Goal: Communication & Community: Answer question/provide support

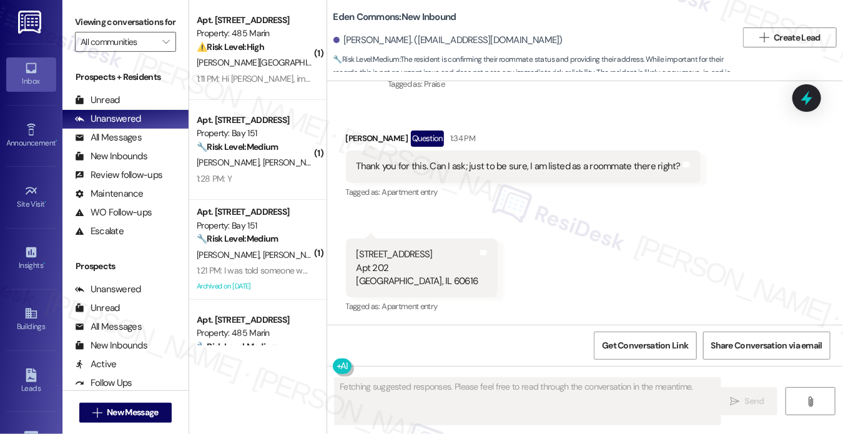
scroll to position [1380, 0]
click at [576, 163] on div "Thank you for this. Can I ask; just to be sure, I am listed as a roommate there…" at bounding box center [518, 165] width 325 height 13
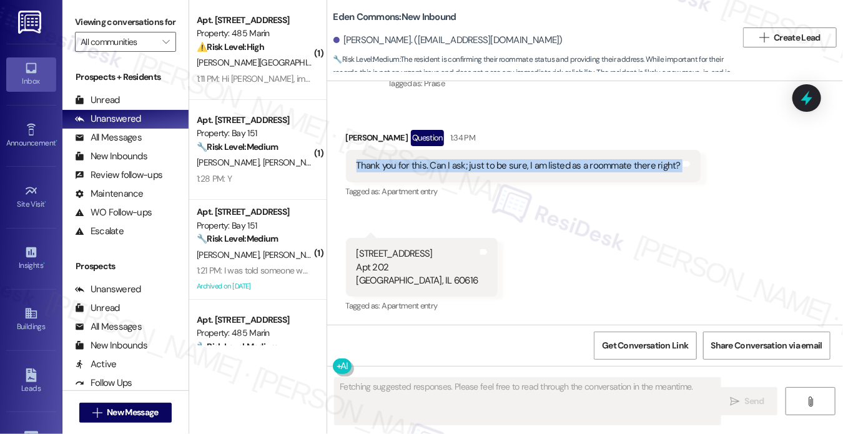
click at [576, 163] on div "Thank you for this. Can I ask; just to be sure, I am listed as a roommate there…" at bounding box center [518, 165] width 325 height 13
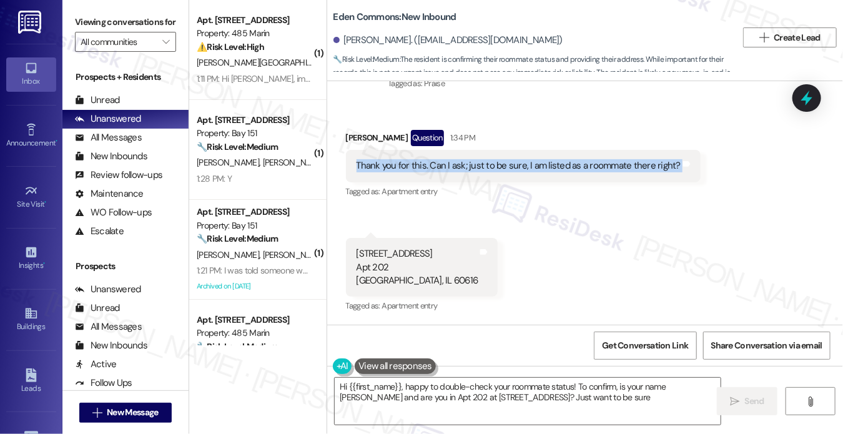
type textarea "Hi {{first_name}}, happy to double-check your roommate status! To confirm, is y…"
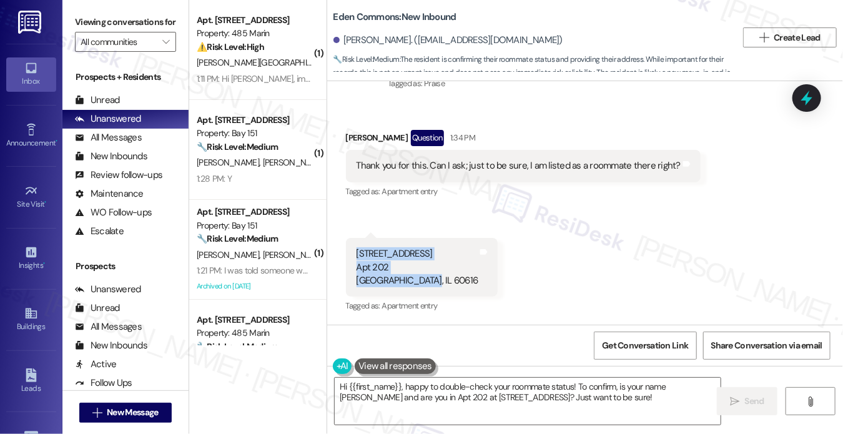
drag, startPoint x: 356, startPoint y: 254, endPoint x: 417, endPoint y: 282, distance: 67.1
click at [417, 282] on div "2740 S Prairie Ave Apt 202 Chicago, IL 60616" at bounding box center [417, 267] width 122 height 40
click at [600, 162] on div "Thank you for this. Can I ask; just to be sure, I am listed as a roommate there…" at bounding box center [518, 165] width 325 height 13
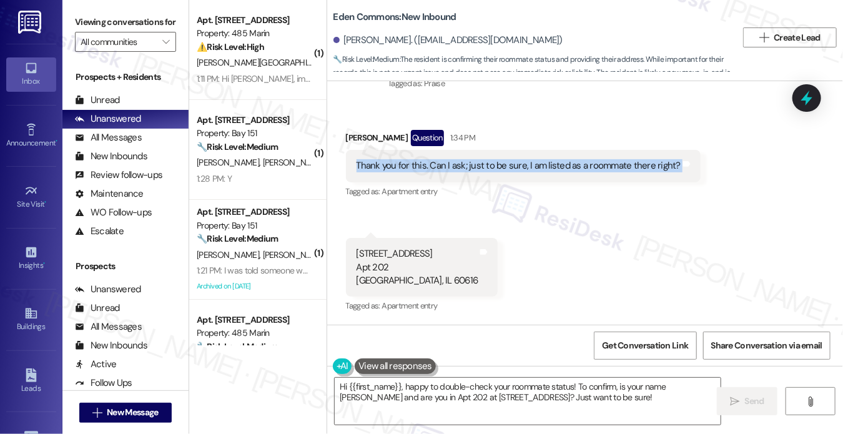
click at [599, 162] on div "Thank you for this. Can I ask; just to be sure, I am listed as a roommate there…" at bounding box center [518, 165] width 325 height 13
click at [481, 164] on div "Thank you for this. Can I ask; just to be sure, I am listed as a roommate there…" at bounding box center [518, 165] width 325 height 13
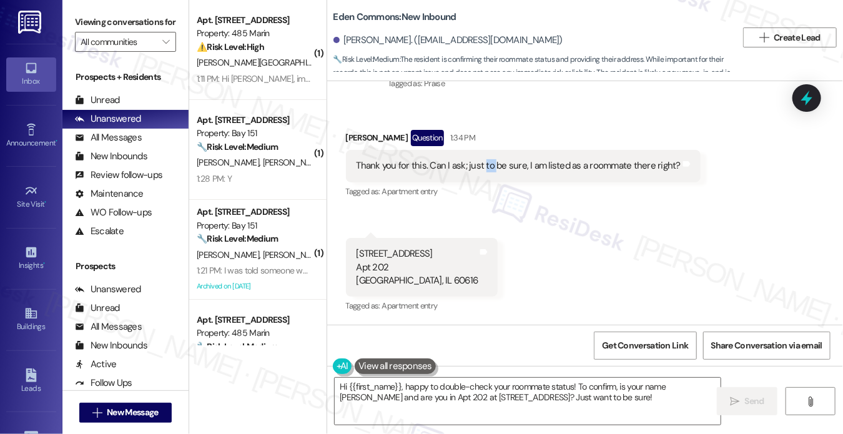
click at [481, 164] on div "Thank you for this. Can I ask; just to be sure, I am listed as a roommate there…" at bounding box center [518, 165] width 325 height 13
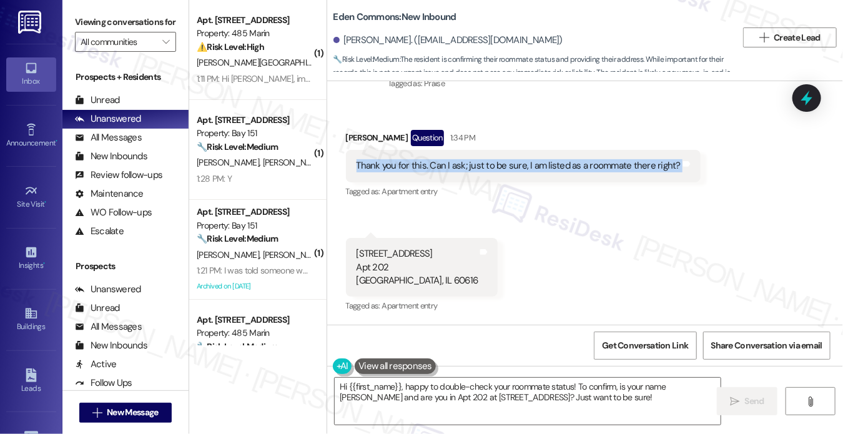
click at [481, 164] on div "Thank you for this. Can I ask; just to be sure, I am listed as a roommate there…" at bounding box center [518, 165] width 325 height 13
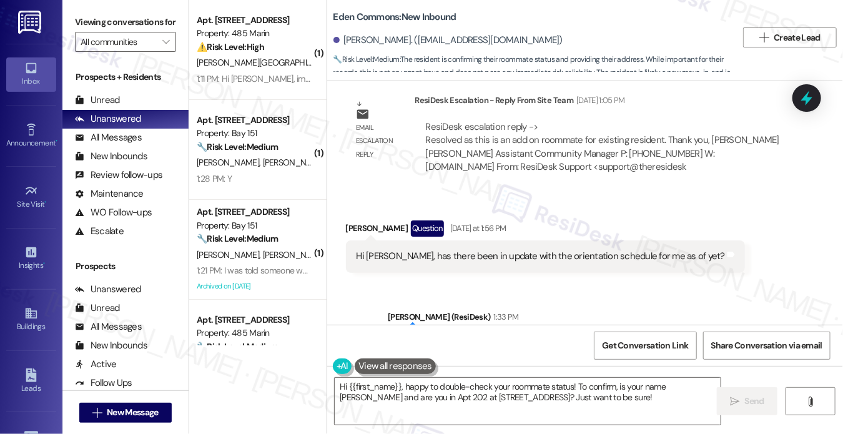
scroll to position [1006, 0]
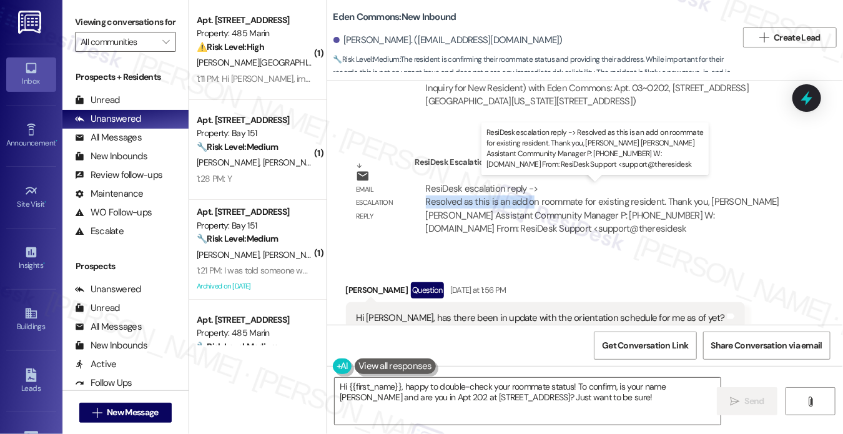
drag, startPoint x: 423, startPoint y: 203, endPoint x: 532, endPoint y: 200, distance: 108.7
click at [532, 200] on div "ResiDesk escalation reply -> Resolved as this is an add on roommate for existin…" at bounding box center [603, 208] width 354 height 52
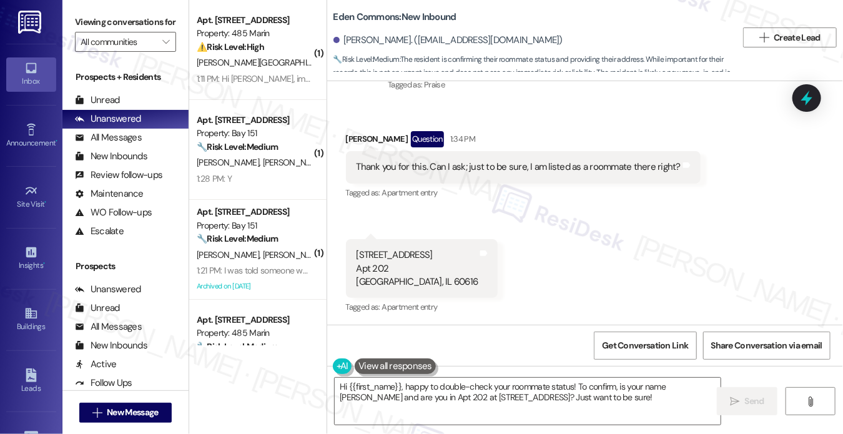
scroll to position [1380, 0]
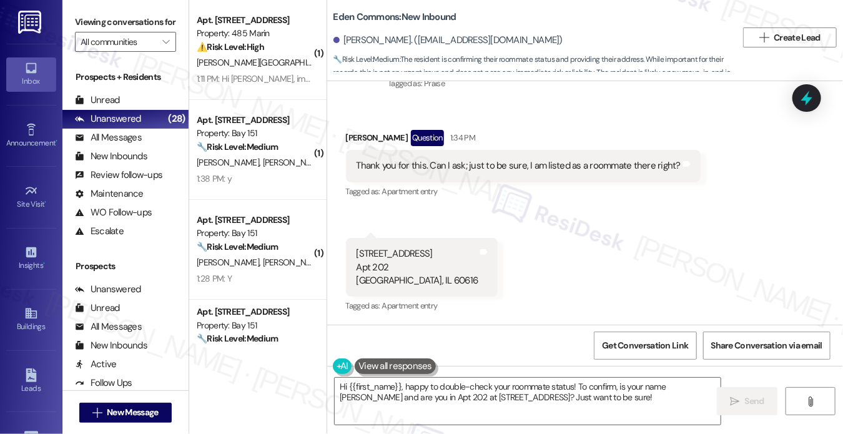
click at [452, 170] on div "Thank you for this. Can I ask; just to be sure, I am listed as a roommate there…" at bounding box center [518, 165] width 325 height 13
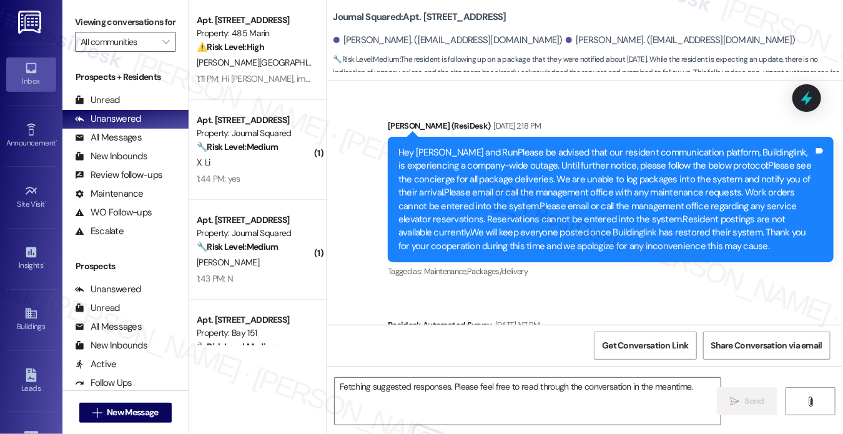
scroll to position [17345, 0]
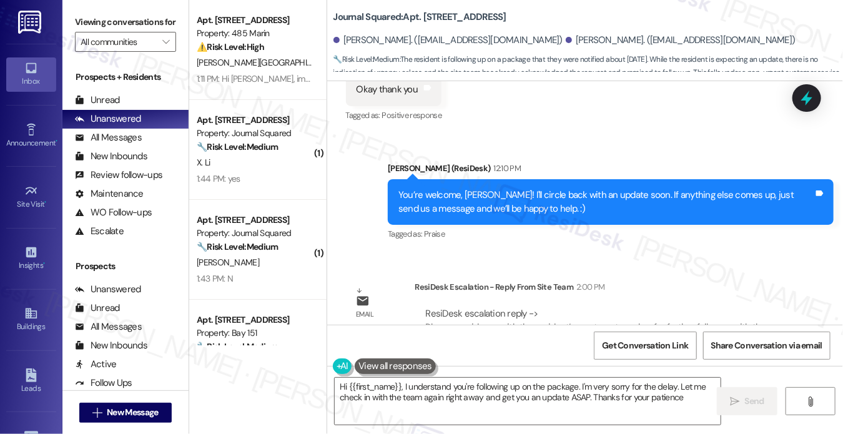
type textarea "Hi {{first_name}}, I understand you're following up on the package. I'm very so…"
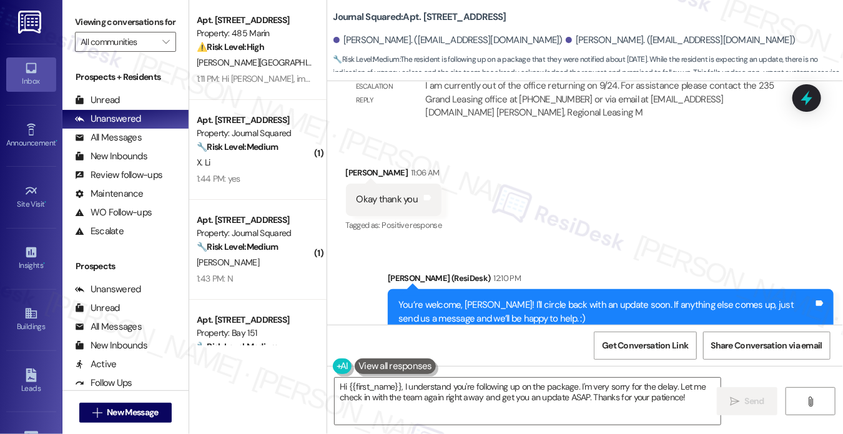
scroll to position [17095, 0]
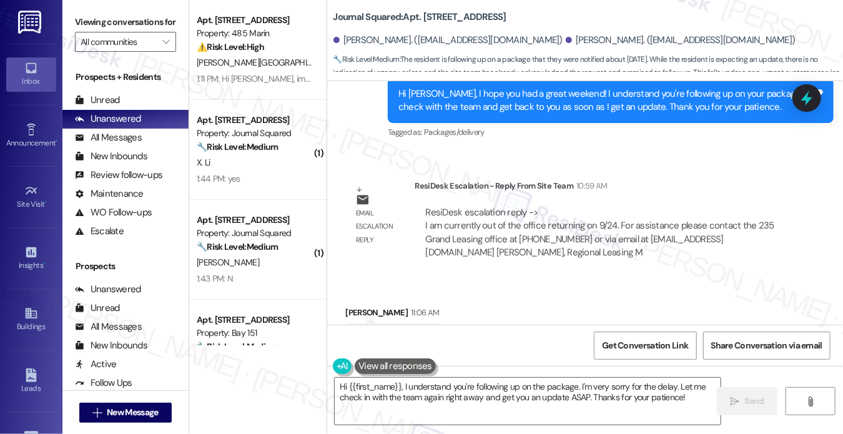
click at [433, 14] on b "Journal Squared: Apt. 2703, 615 Pavonia Avenue" at bounding box center [419, 17] width 173 height 13
copy b "2703"
click at [424, 20] on b "Journal Squared: Apt. 2703, 615 Pavonia Avenue" at bounding box center [419, 17] width 173 height 13
click at [339, 17] on b "Journal Squared: Apt. 2703, 615 Pavonia Avenue" at bounding box center [419, 17] width 173 height 13
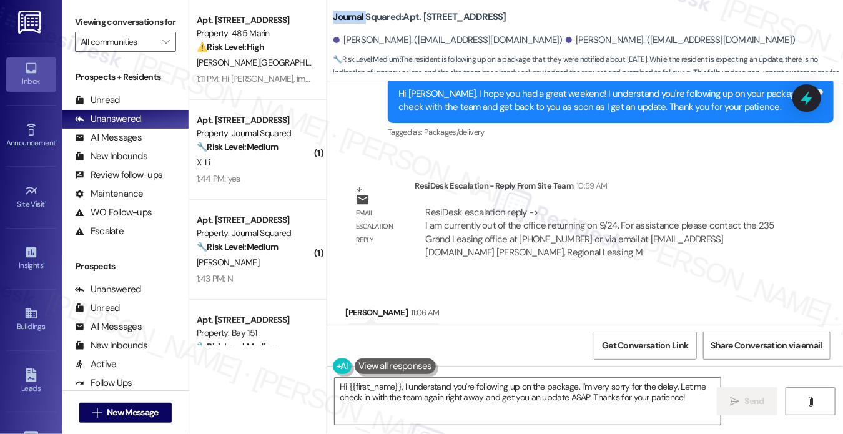
click at [339, 17] on b "Journal Squared: Apt. 2703, 615 Pavonia Avenue" at bounding box center [419, 17] width 173 height 13
drag, startPoint x: 342, startPoint y: 44, endPoint x: 462, endPoint y: 43, distance: 119.8
click at [462, 43] on div "Tianyu Li. (tiali18@hotmail.com) Run Feng. (fengrun2008@gmail.com)" at bounding box center [588, 40] width 510 height 25
copy div "Tianyu Li. (tiali18@hotmail.com)"
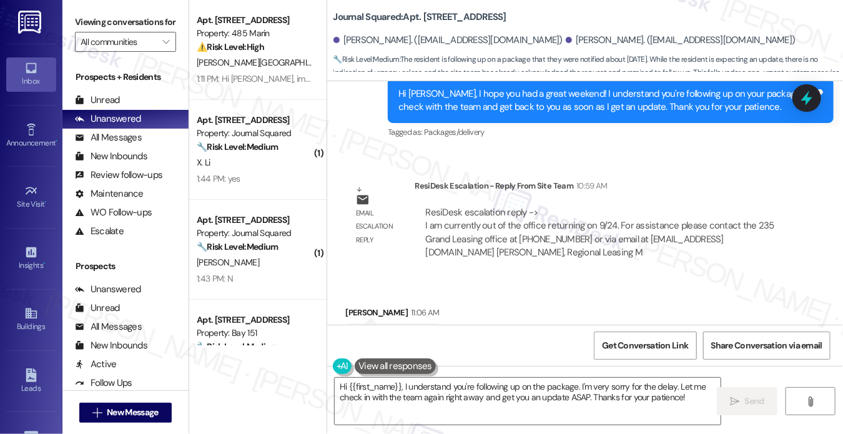
click at [464, 206] on div "ResiDesk escalation reply -> I am currently out of the office returning on 9/24…" at bounding box center [600, 232] width 348 height 52
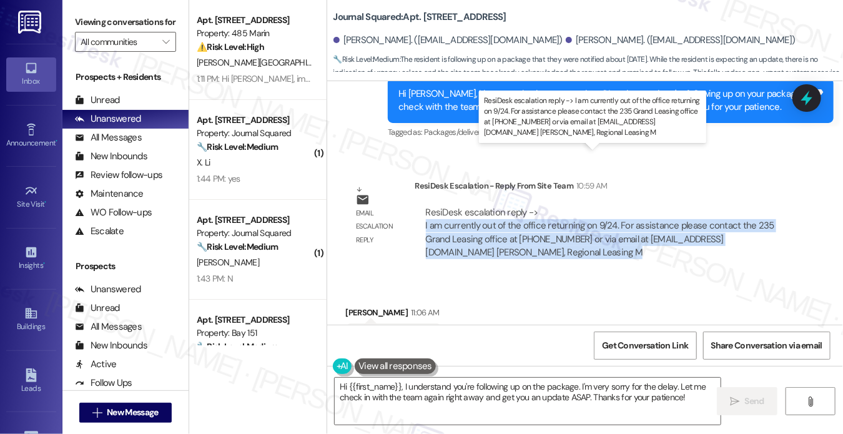
click at [464, 206] on div "ResiDesk escalation reply -> I am currently out of the office returning on 9/24…" at bounding box center [600, 232] width 348 height 52
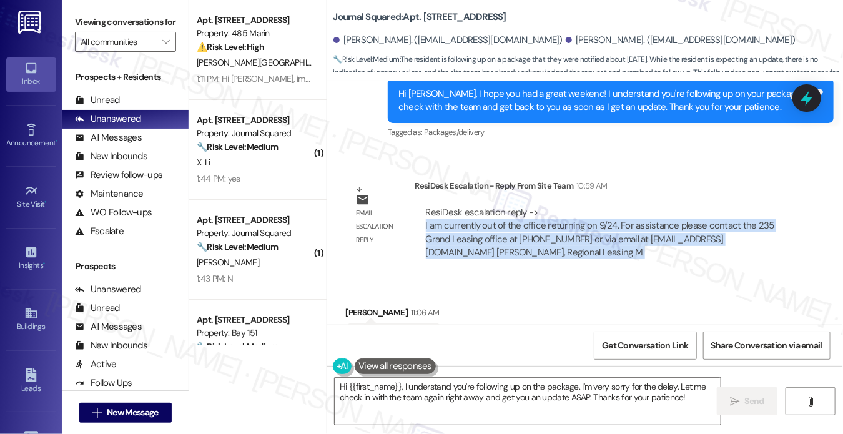
scroll to position [17345, 0]
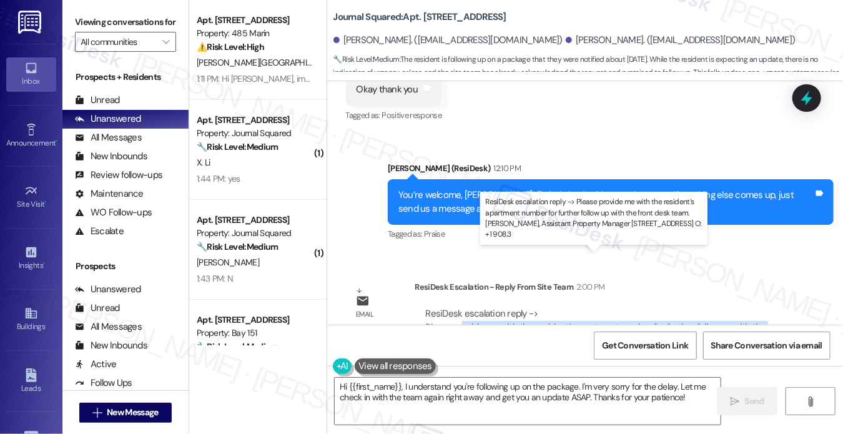
drag, startPoint x: 459, startPoint y: 275, endPoint x: 466, endPoint y: 283, distance: 10.6
click at [466, 307] on div "ResiDesk escalation reply -> Please provide me with the resident’s apartment nu…" at bounding box center [599, 333] width 347 height 52
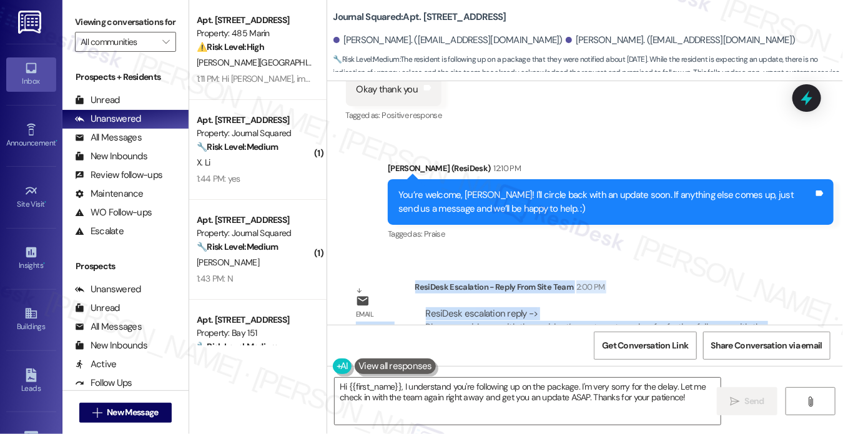
drag, startPoint x: 479, startPoint y: 283, endPoint x: 399, endPoint y: 259, distance: 83.9
click at [399, 271] on div "Email escalation reply ResiDesk Escalation - Reply From Site Team 2:00 PM ResiD…" at bounding box center [568, 325] width 464 height 109
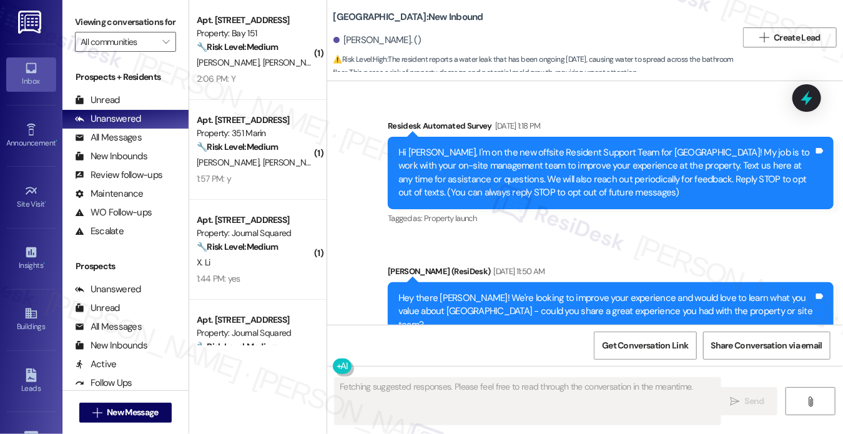
scroll to position [35120, 0]
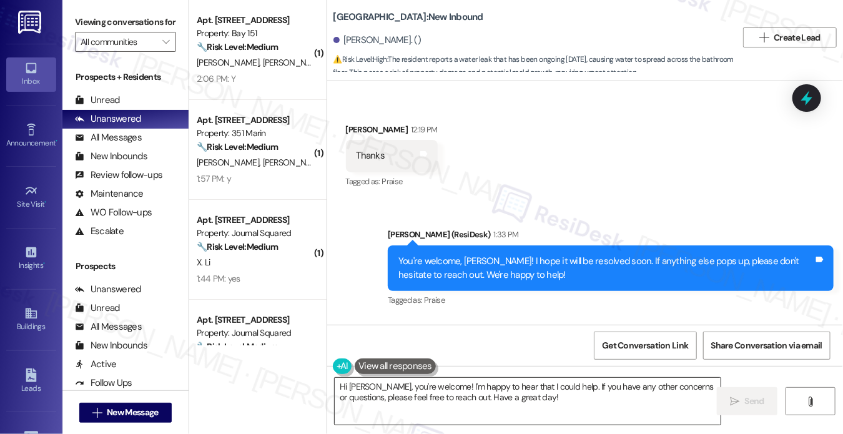
click at [581, 401] on textarea "Hi Oscar, you're welcome! I'm happy to hear that I could help. If you have any …" at bounding box center [528, 401] width 386 height 47
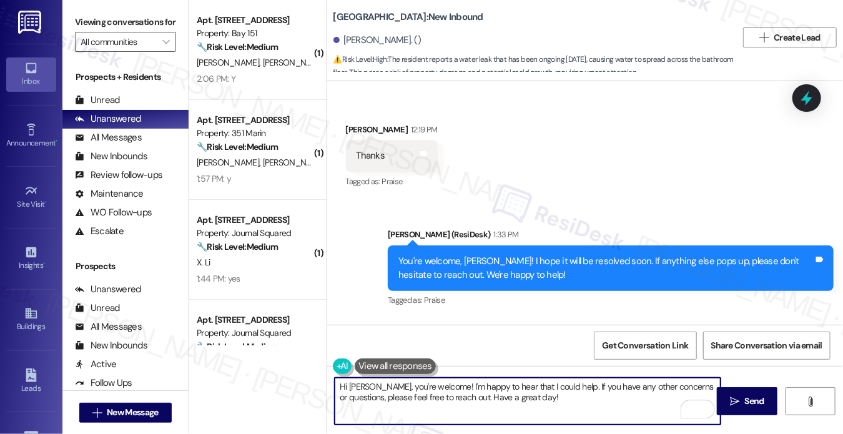
drag, startPoint x: 587, startPoint y: 400, endPoint x: 433, endPoint y: 384, distance: 154.3
click at [433, 384] on textarea "Hi Oscar, you're welcome! I'm happy to hear that I could help. If you have any …" at bounding box center [528, 401] width 386 height 47
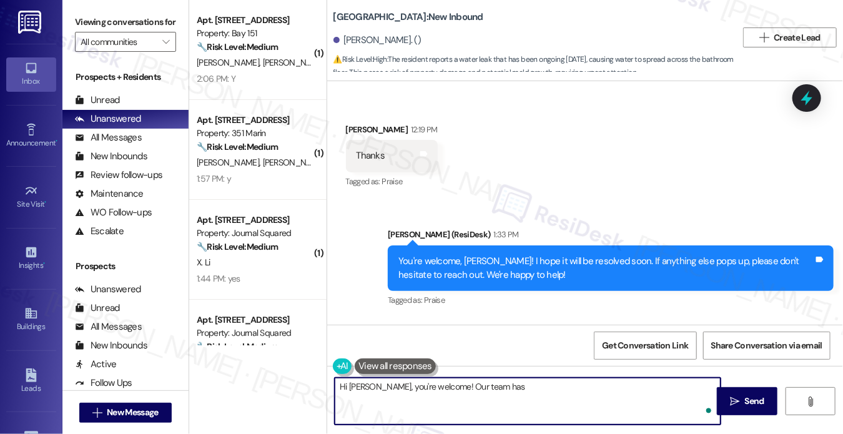
paste textarea "We have done a work order maintenance will be there shortly."
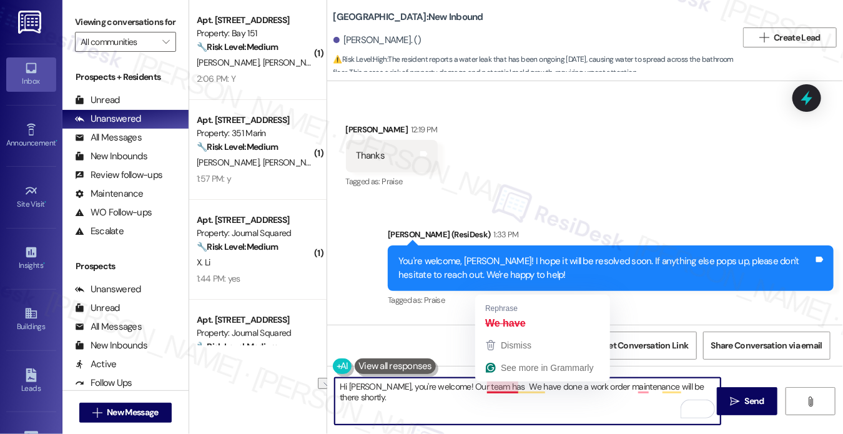
drag, startPoint x: 536, startPoint y: 387, endPoint x: 484, endPoint y: 386, distance: 51.8
click at [484, 386] on textarea "Hi Oscar, you're welcome! Our team has We have done a work order maintenance wi…" at bounding box center [528, 401] width 386 height 47
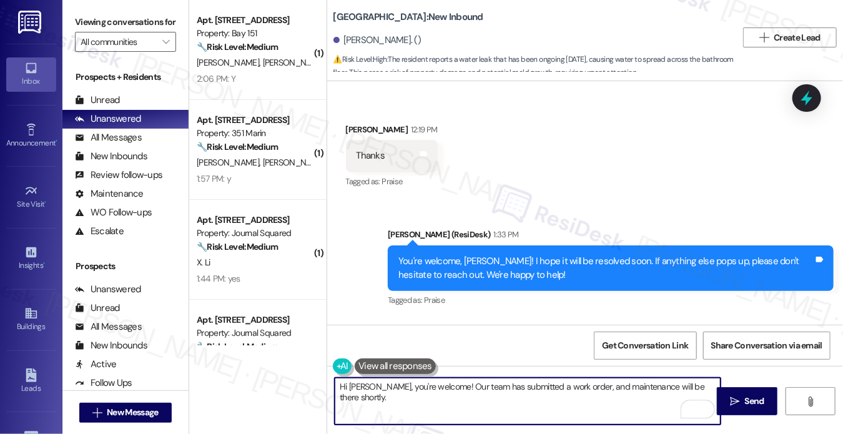
click at [712, 386] on textarea "Hi Oscar, you're welcome! Our team has submitted a work order, and maintenance …" at bounding box center [528, 401] width 386 height 47
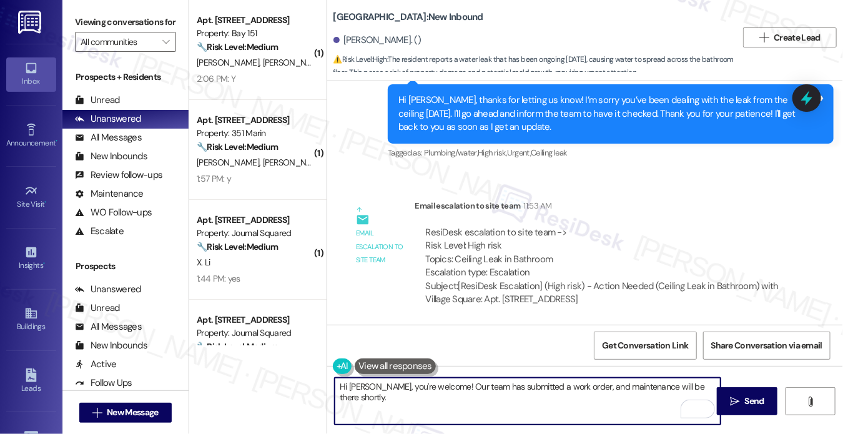
scroll to position [34871, 0]
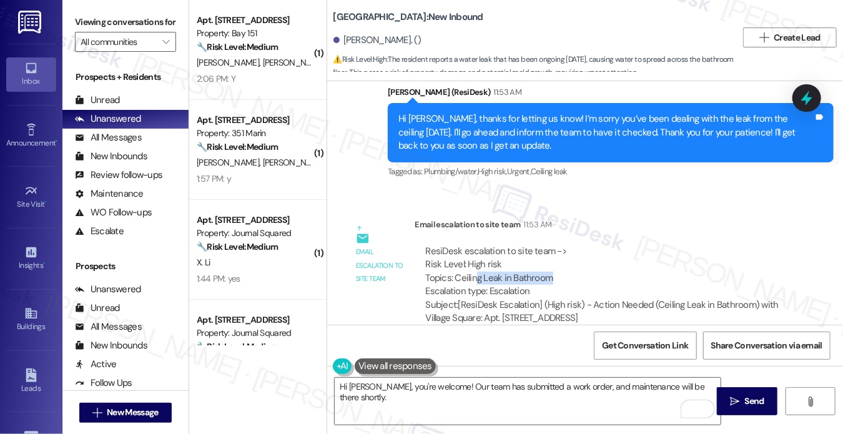
drag, startPoint x: 475, startPoint y: 152, endPoint x: 585, endPoint y: 159, distance: 110.1
click at [585, 245] on div "ResiDesk escalation to site team -> Risk Level: High risk Topics: Ceiling Leak …" at bounding box center [603, 272] width 355 height 54
click at [465, 379] on textarea "Hi Oscar, you're welcome! Our team has submitted a work order, and maintenance …" at bounding box center [528, 401] width 386 height 47
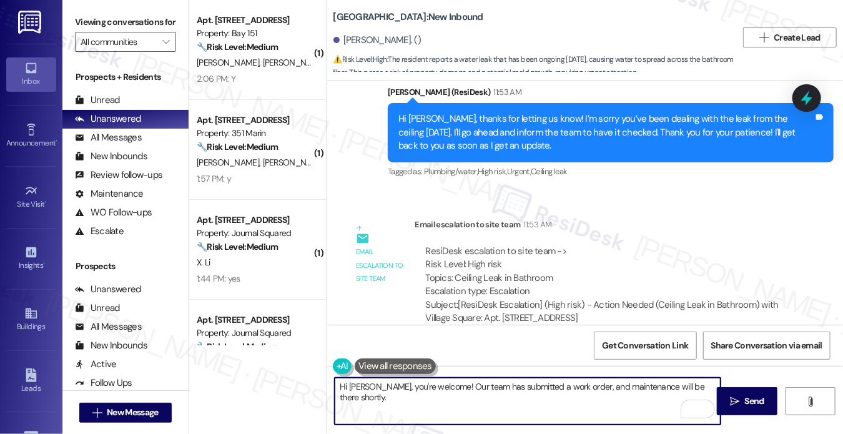
click at [465, 379] on textarea "Hi Oscar, you're welcome! Our team has submitted a work order, and maintenance …" at bounding box center [528, 401] width 386 height 47
click at [497, 385] on textarea "Hi Oscar, you're welcome! Our team has submitted a work order, and maintenance …" at bounding box center [528, 401] width 386 height 47
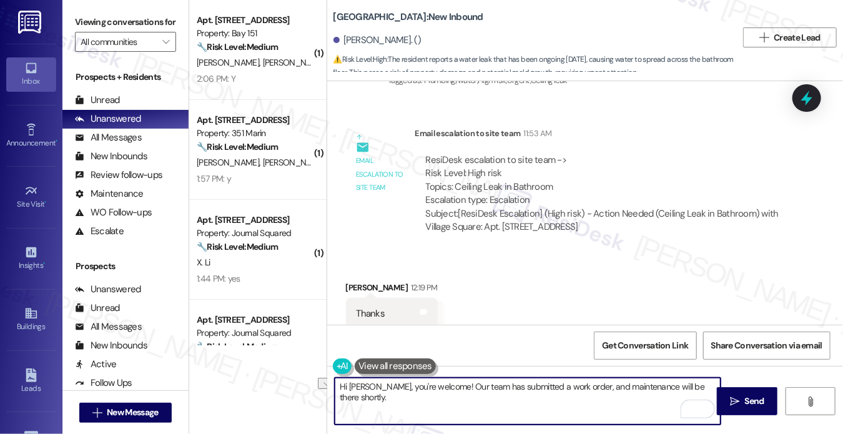
scroll to position [35120, 0]
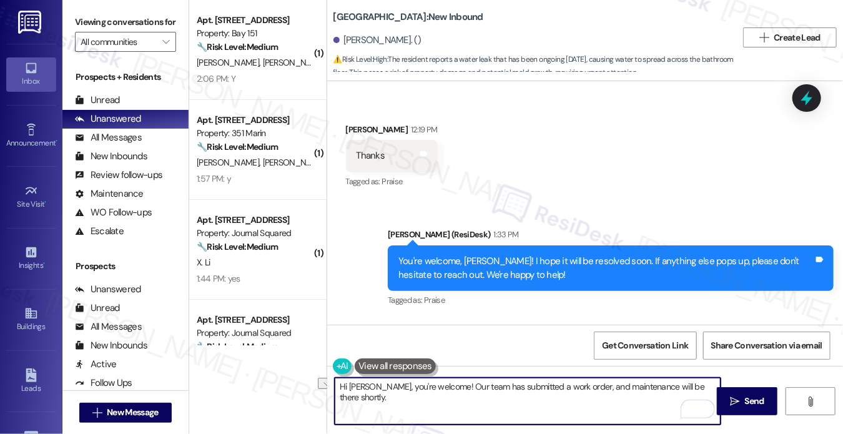
click at [436, 383] on textarea "Hi Oscar, you're welcome! Our team has submitted a work order, and maintenance …" at bounding box center [528, 401] width 386 height 47
drag, startPoint x: 429, startPoint y: 386, endPoint x: 372, endPoint y: 389, distance: 57.5
click at [372, 389] on textarea "Hi Oscar, you're welcome! Our team has submitted a work order, and maintenance …" at bounding box center [528, 401] width 386 height 47
click at [388, 406] on textarea "Hi Oscar, here's a quick update! Our team has submitted a work order, and maint…" at bounding box center [528, 401] width 386 height 47
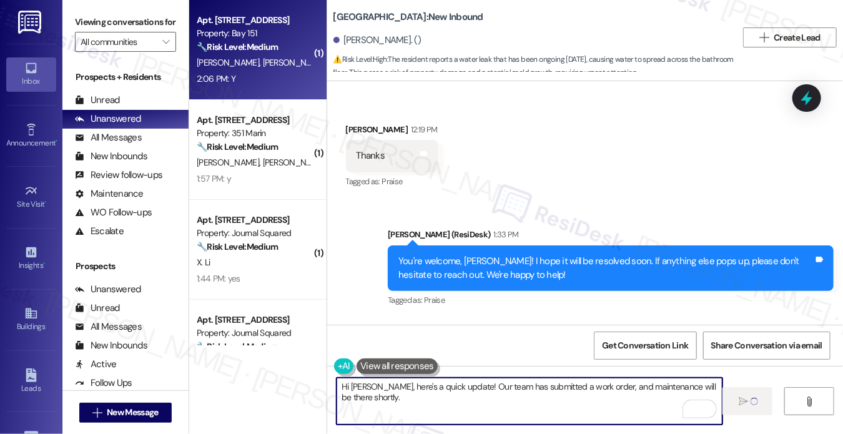
type textarea "Hi Oscar, here's a quick update! Our team has submitted a work order, and maint…"
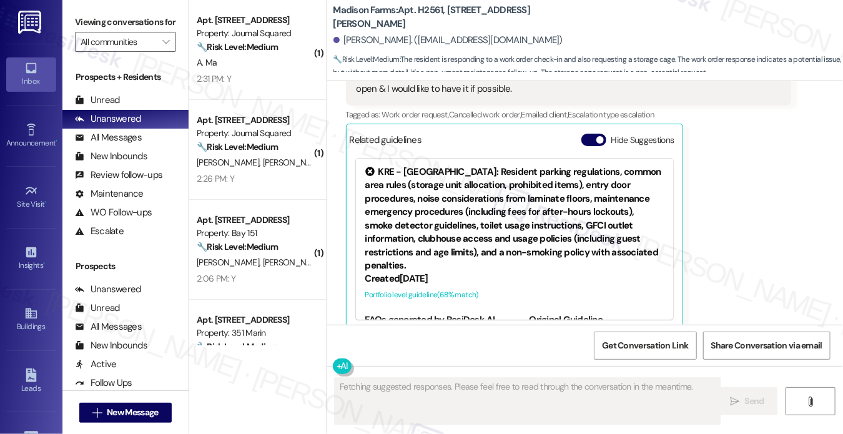
scroll to position [2781, 0]
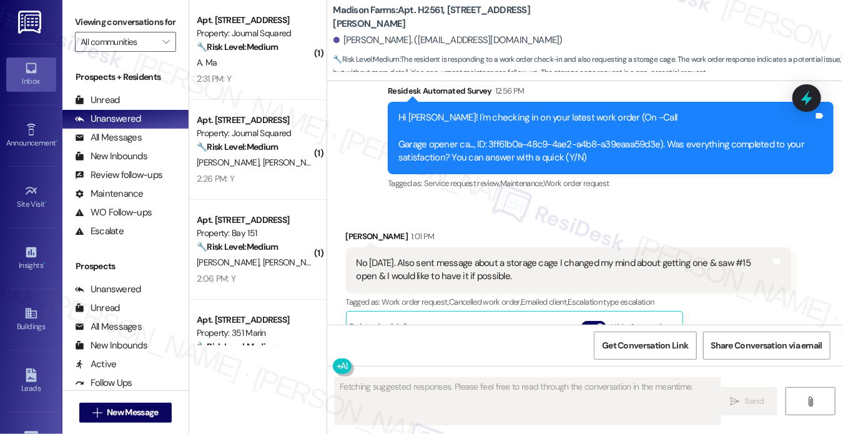
click at [428, 257] on div "No [DATE]. Also sent message about a storage cage I changed my mind about getti…" at bounding box center [563, 270] width 415 height 27
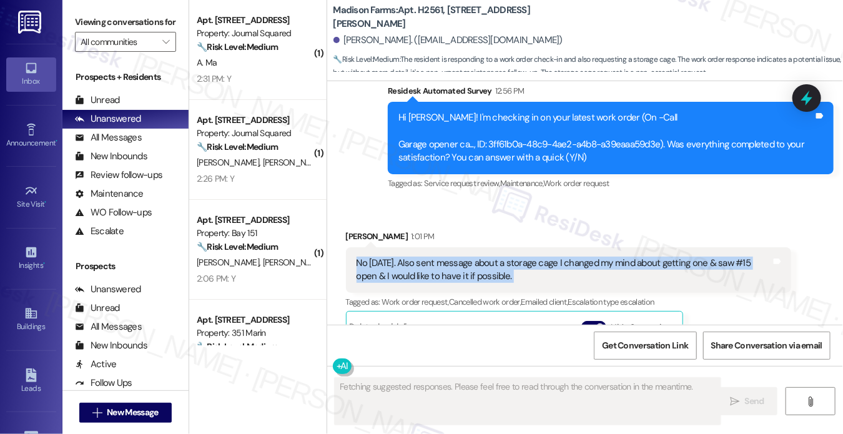
click at [428, 257] on div "No [DATE]. Also sent message about a storage cage I changed my mind about getti…" at bounding box center [563, 270] width 415 height 27
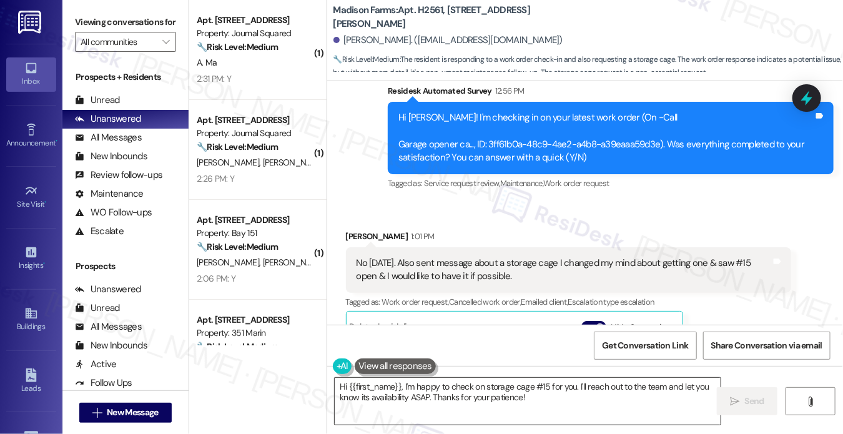
click at [532, 389] on textarea "Hi {{first_name}}, I'm happy to check on storage cage #15 for you. I'll reach o…" at bounding box center [528, 401] width 386 height 47
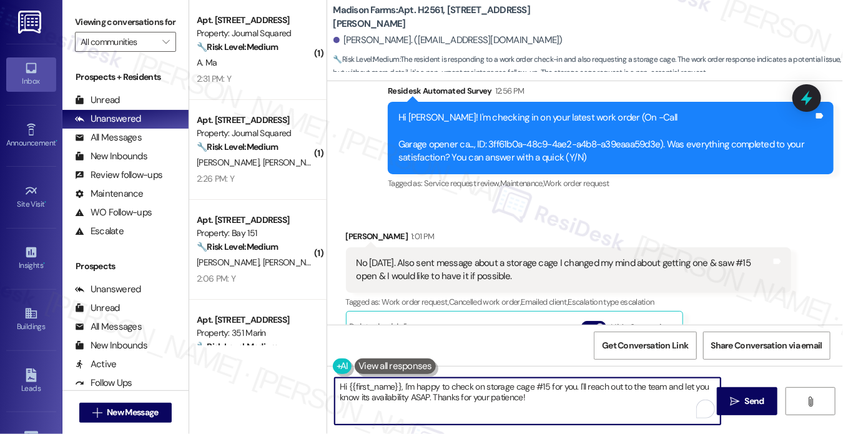
click at [532, 389] on textarea "Hi {{first_name}}, I'm happy to check on storage cage #15 for you. I'll reach o…" at bounding box center [528, 401] width 386 height 47
click at [537, 402] on textarea "Hi {{first_name}}, I'm happy to check on storage cage #15 for you. I'll reach o…" at bounding box center [528, 401] width 386 height 47
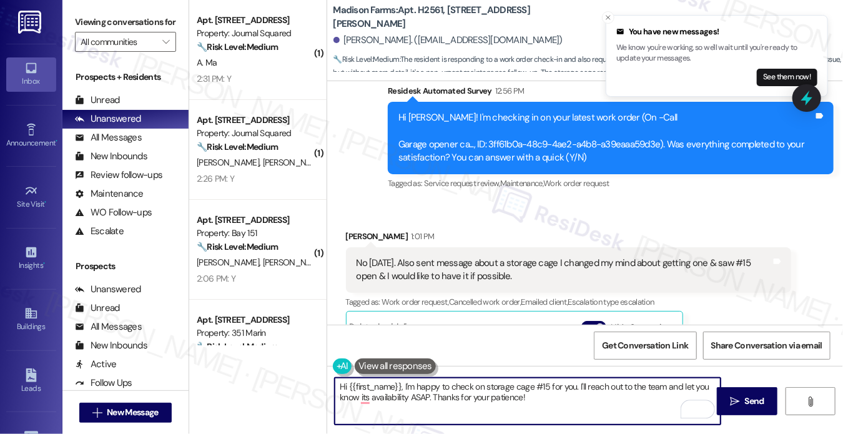
drag, startPoint x: 561, startPoint y: 402, endPoint x: 402, endPoint y: 382, distance: 159.8
click at [402, 382] on textarea "Hi {{first_name}}, I'm happy to check on storage cage #15 for you. I'll reach o…" at bounding box center [528, 401] width 386 height 47
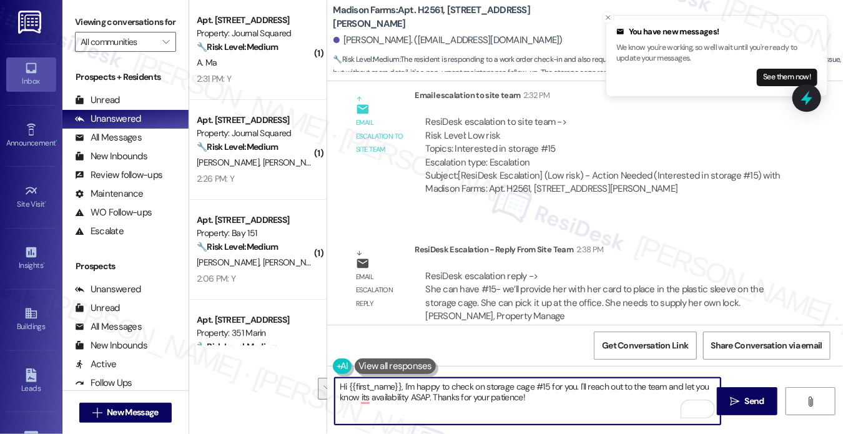
scroll to position [3381, 0]
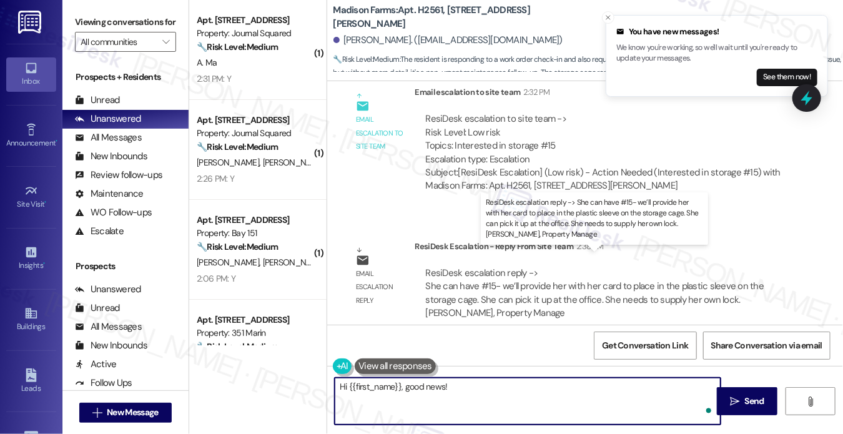
paste textarea "She can have #15- we'll provide her with her card to place in the plastic sleev…"
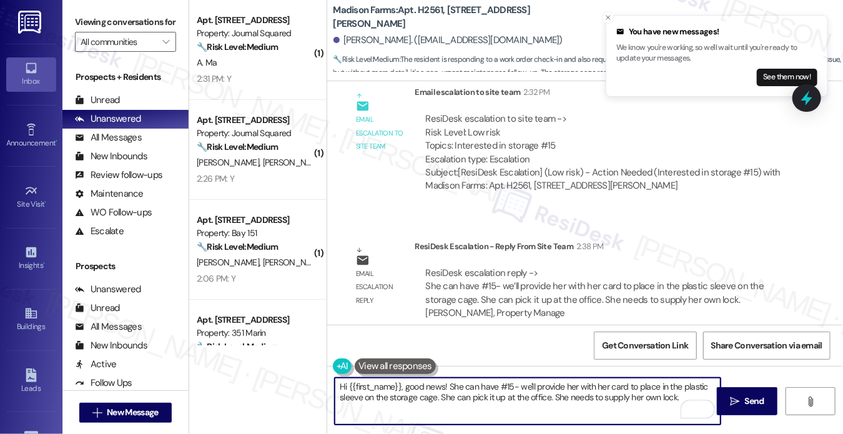
click at [449, 386] on textarea "Hi {{first_name}}, good news! She can have #15- we'll provide her with her card…" at bounding box center [528, 401] width 386 height 47
click at [584, 383] on textarea "Hi {{first_name}}, good news! Our team has confirmed you can have #15- we'll pr…" at bounding box center [528, 401] width 386 height 47
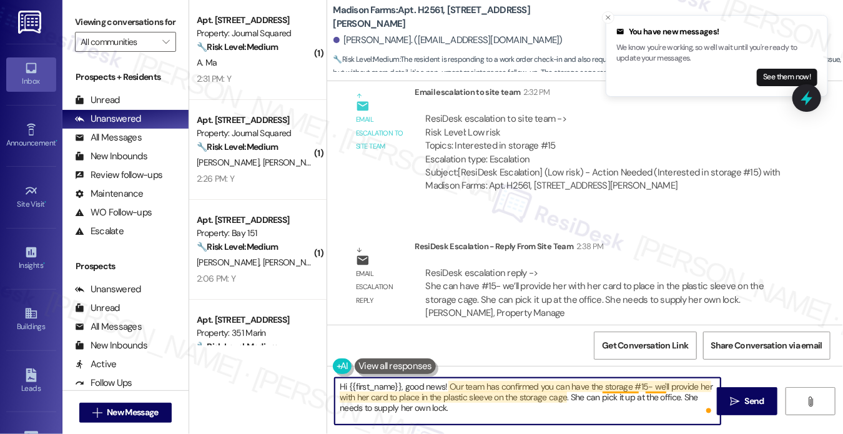
click at [644, 388] on textarea "Hi {{first_name}}, good news! Our team has confirmed you can have the storage #…" at bounding box center [528, 401] width 386 height 47
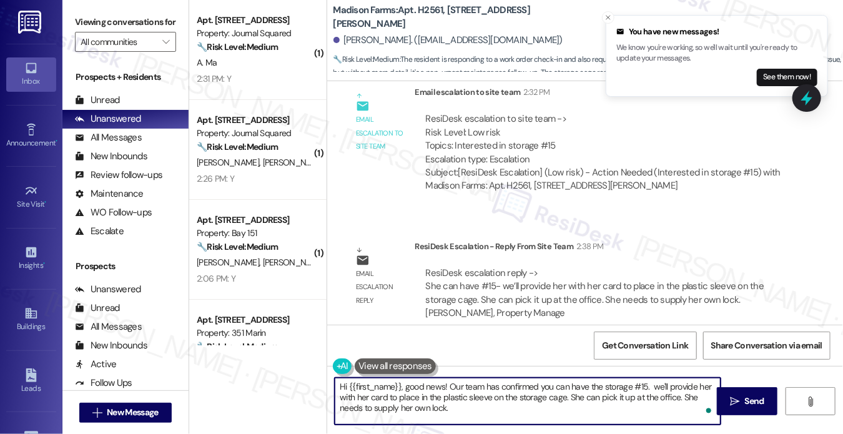
click at [652, 384] on textarea "Hi {{first_name}}, good news! Our team has confirmed you can have the storage #…" at bounding box center [528, 401] width 386 height 47
click at [699, 383] on textarea "Hi {{first_name}}, good news! Our team has confirmed you can have the storage #…" at bounding box center [528, 401] width 386 height 47
click at [357, 399] on textarea "Hi {{first_name}}, good news! Our team has confirmed you can have the storage #…" at bounding box center [528, 401] width 386 height 47
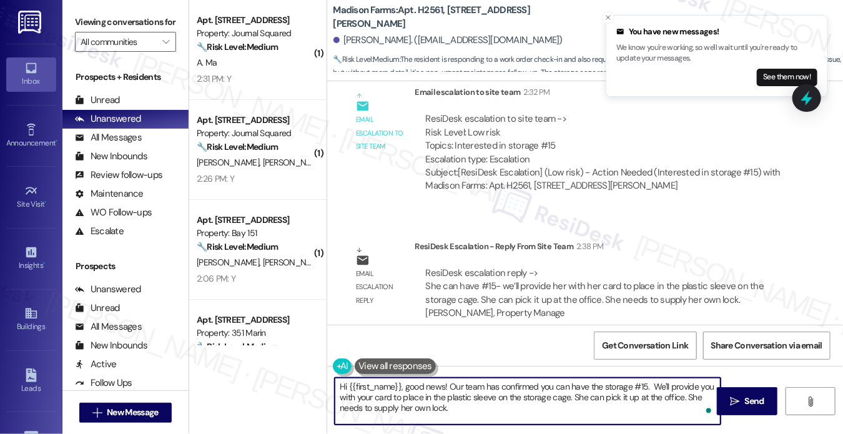
click at [571, 396] on textarea "Hi {{first_name}}, good news! Our team has confirmed you can have the storage #…" at bounding box center [528, 401] width 386 height 47
click at [689, 394] on textarea "Hi {{first_name}}, good news! Our team has confirmed you can have the storage #…" at bounding box center [528, 401] width 386 height 47
type textarea "Hi {{first_name}}, good news! Our team has confirmed you can have the storage #…"
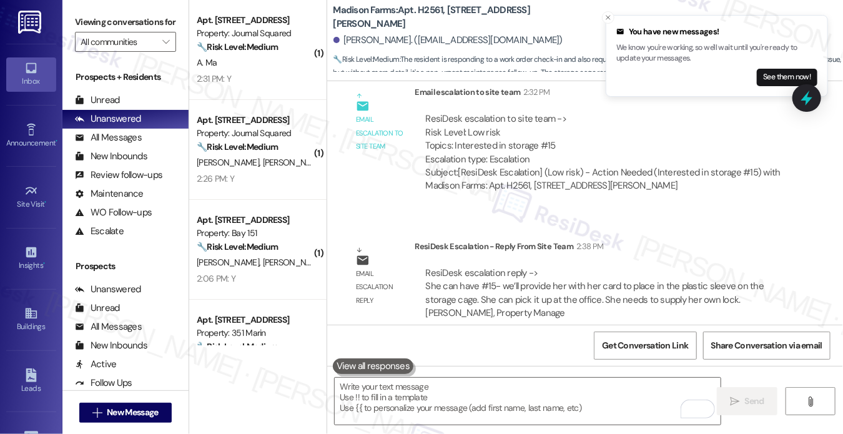
click at [85, 21] on label "Viewing conversations for" at bounding box center [125, 21] width 101 height 19
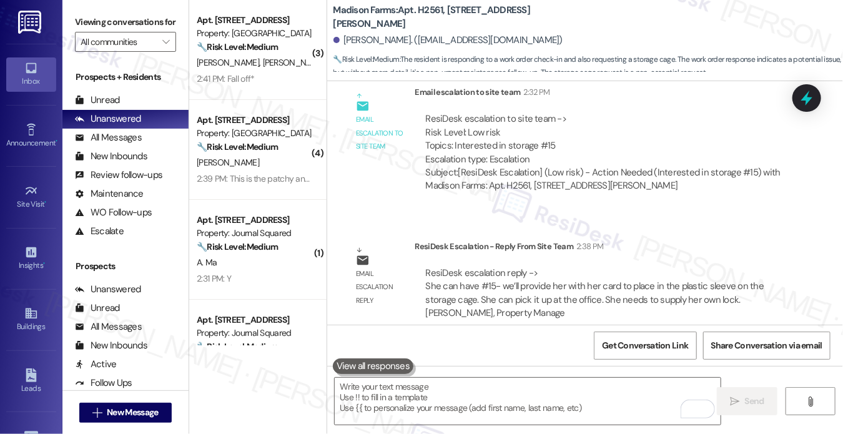
drag, startPoint x: 85, startPoint y: 27, endPoint x: 146, endPoint y: 69, distance: 74.5
click at [85, 27] on label "Viewing conversations for" at bounding box center [125, 21] width 101 height 19
click at [432, 412] on textarea "To enrich screen reader interactions, please activate Accessibility in Grammarl…" at bounding box center [528, 401] width 386 height 47
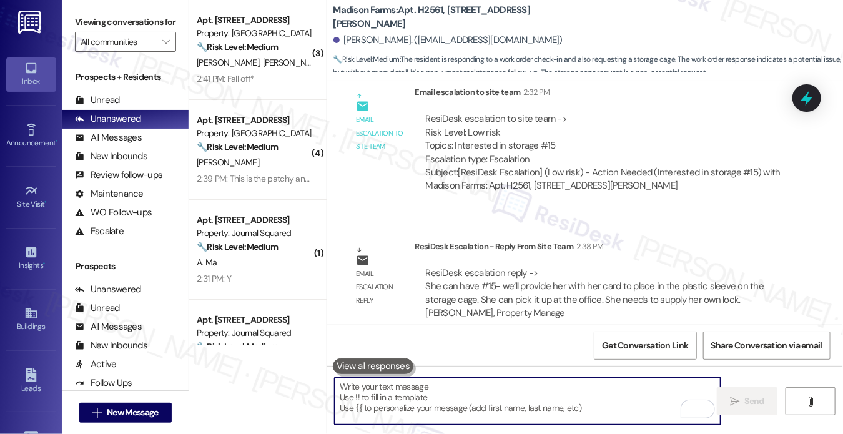
paste textarea "Hi {{first_name}}, great news! We’ve confirmed that storage cage #15 is availab…"
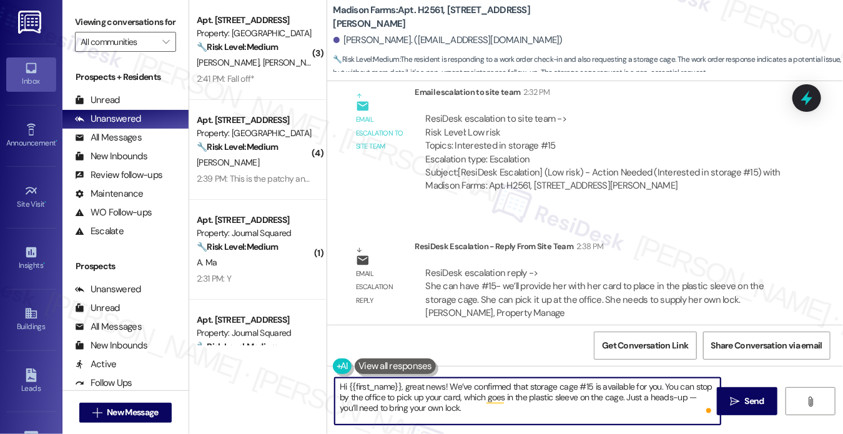
click at [562, 389] on textarea "Hi {{first_name}}, great news! We’ve confirmed that storage cage #15 is availab…" at bounding box center [528, 401] width 386 height 47
click at [473, 403] on textarea "Hi {{first_name}}, great news! We’ve confirmed that storage cage #15 is availab…" at bounding box center [528, 401] width 386 height 47
drag, startPoint x: 691, startPoint y: 396, endPoint x: 681, endPoint y: 396, distance: 10.0
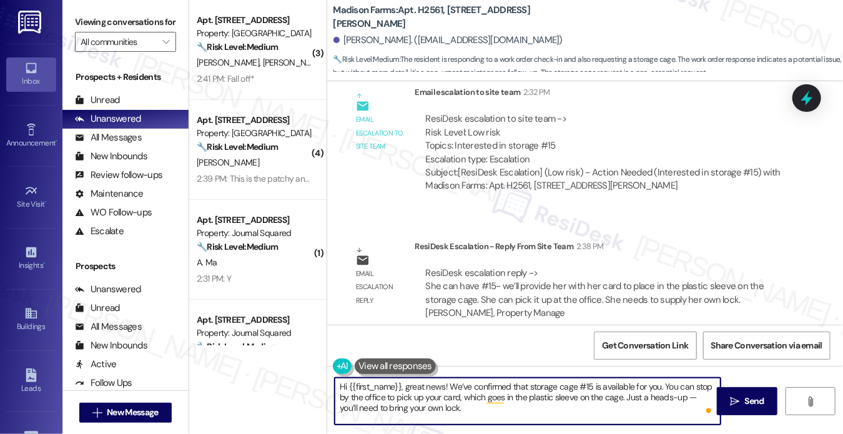
click at [681, 396] on textarea "Hi {{first_name}}, great news! We’ve confirmed that storage cage #15 is availab…" at bounding box center [528, 401] width 386 height 47
click at [500, 400] on textarea "Hi {{first_name}}, great news! We’ve confirmed that storage cage #15 is availab…" at bounding box center [528, 401] width 386 height 47
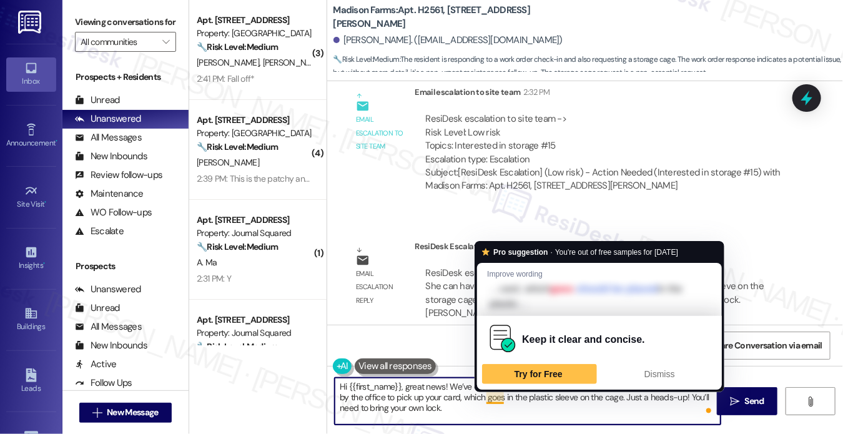
click at [474, 404] on textarea "Hi {{first_name}}, great news! We’ve confirmed that storage cage #15 is availab…" at bounding box center [528, 401] width 386 height 47
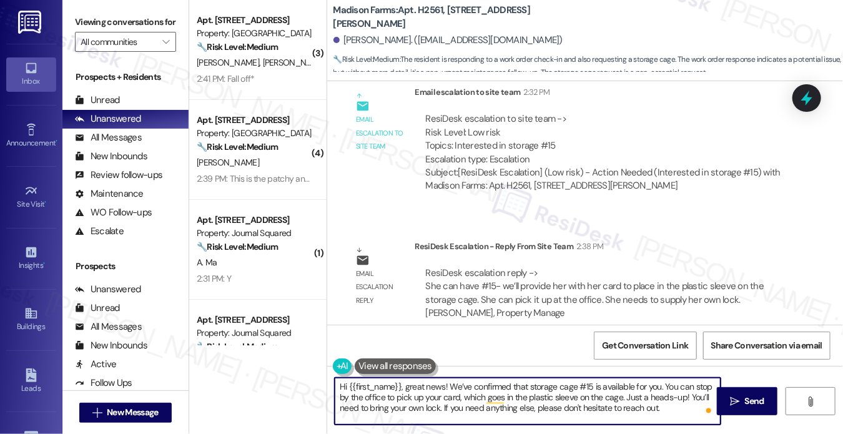
click at [500, 386] on textarea "Hi {{first_name}}, great news! We’ve confirmed that storage cage #15 is availab…" at bounding box center [528, 401] width 386 height 47
click at [687, 414] on textarea "Hi {{first_name}}, great news! We’ve confirmed that storage cage #15 is availab…" at bounding box center [528, 401] width 386 height 47
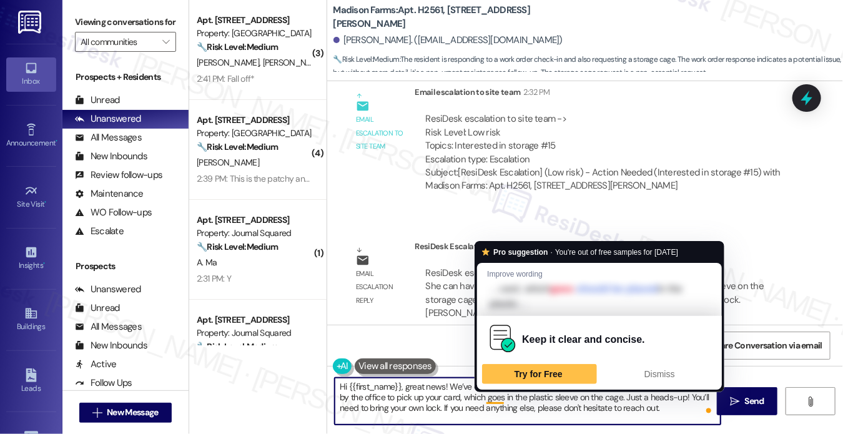
click at [494, 394] on textarea "Hi {{first_name}}, great news! We’ve confirmed that storage cage #15 is availab…" at bounding box center [528, 401] width 386 height 47
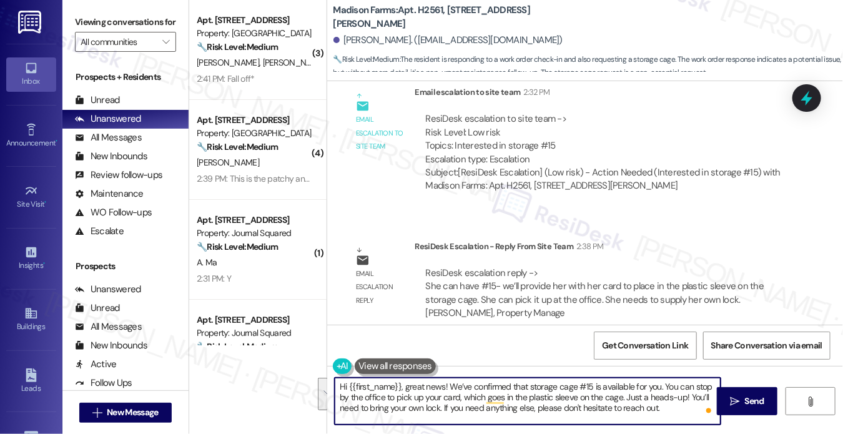
click at [665, 404] on textarea "Hi {{first_name}}, great news! We’ve confirmed that storage cage #15 is availab…" at bounding box center [528, 401] width 386 height 47
click at [599, 394] on textarea "Hi {{first_name}}, great news! We’ve confirmed that storage cage #15 is availab…" at bounding box center [528, 401] width 386 height 47
click at [661, 404] on textarea "Hi {{first_name}}, great news! We’ve confirmed that storage cage #15 is availab…" at bounding box center [528, 401] width 386 height 47
type textarea "Hi {{first_name}}, great news! We’ve confirmed that storage cage #15 is availab…"
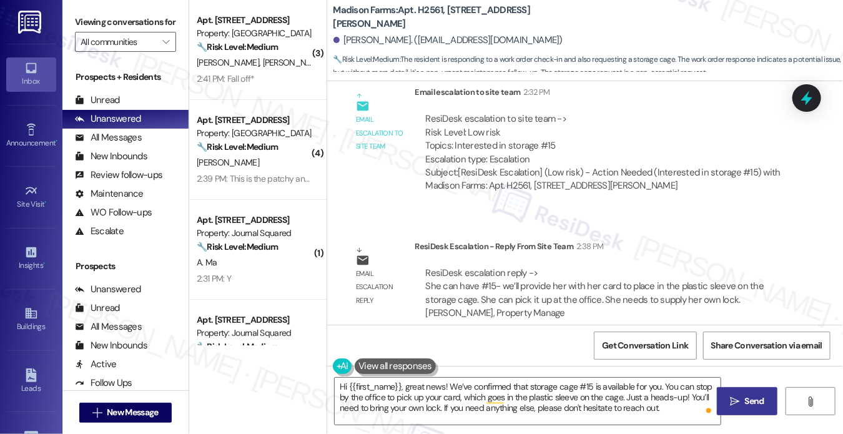
click at [727, 398] on span " Send" at bounding box center [746, 400] width 39 height 13
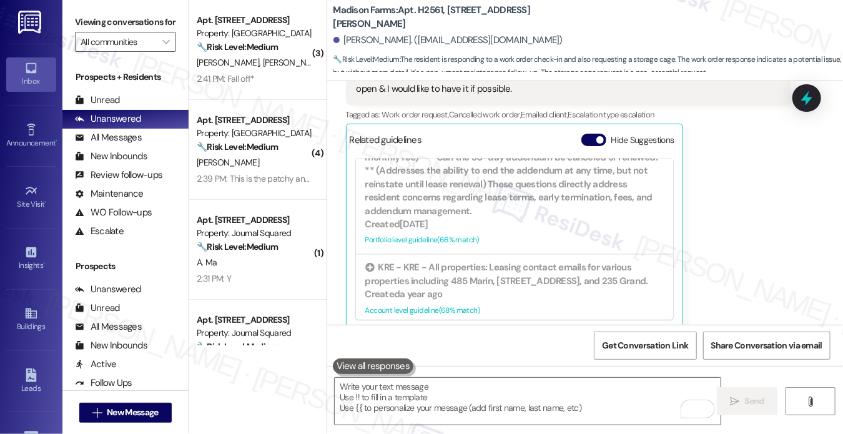
scroll to position [1050, 0]
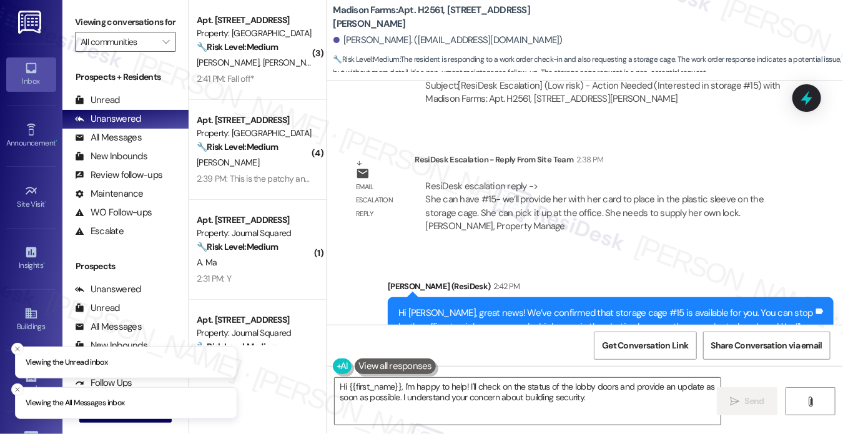
scroll to position [3513, 0]
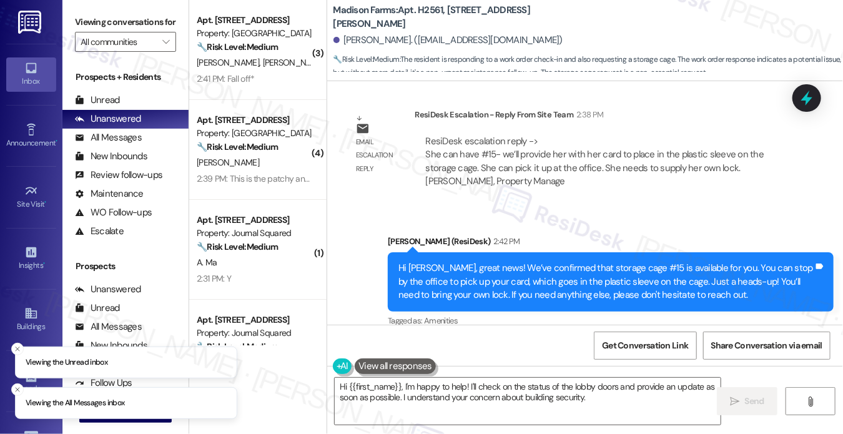
click at [504, 267] on div "Hi [PERSON_NAME], great news! We’ve confirmed that storage cage #15 is availabl…" at bounding box center [605, 282] width 415 height 40
click at [503, 266] on div "Hi [PERSON_NAME], great news! We’ve confirmed that storage cage #15 is availabl…" at bounding box center [605, 282] width 415 height 40
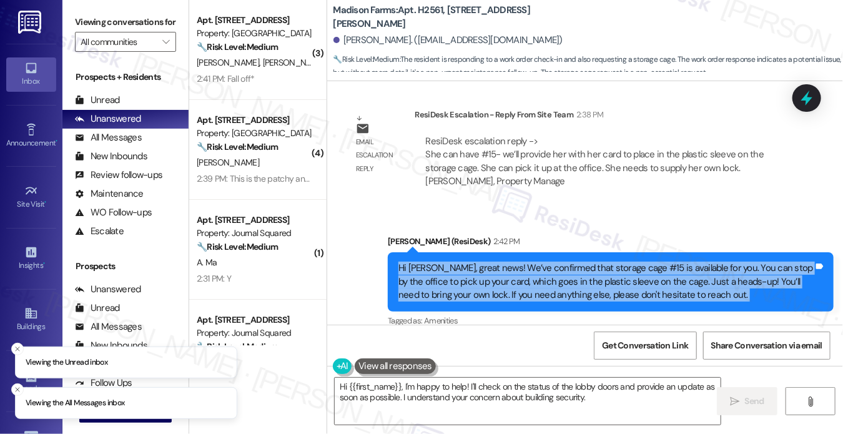
click at [503, 266] on div "Hi [PERSON_NAME], great news! We’ve confirmed that storage cage #15 is availabl…" at bounding box center [605, 282] width 415 height 40
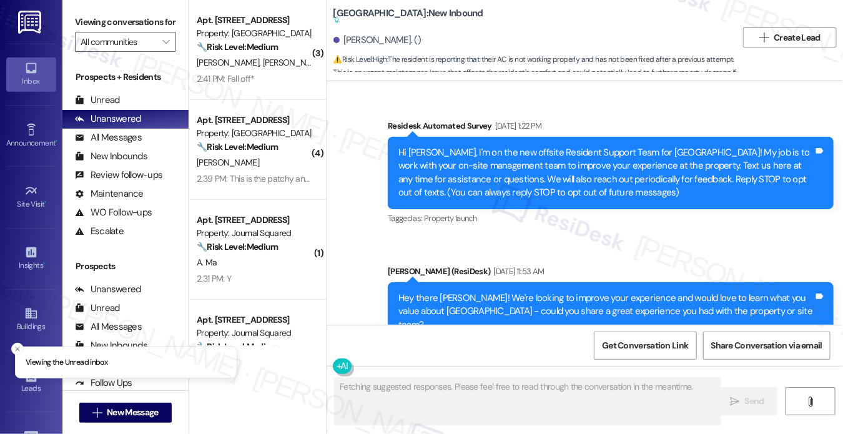
scroll to position [13082, 0]
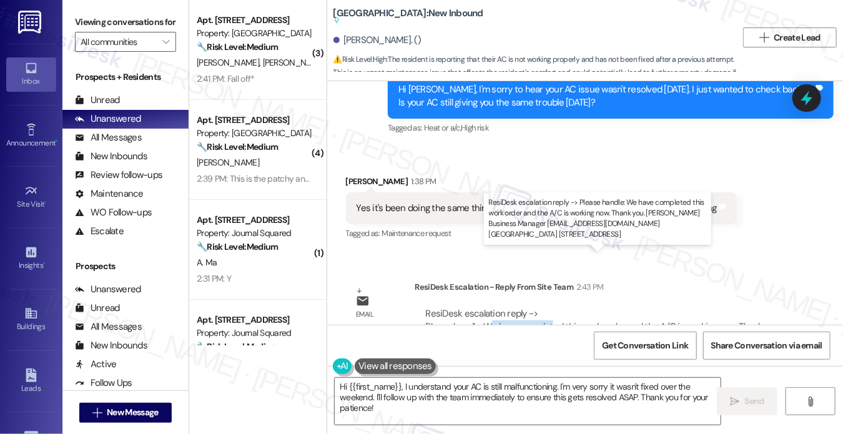
drag, startPoint x: 486, startPoint y: 267, endPoint x: 547, endPoint y: 275, distance: 61.7
click at [547, 307] on div "ResiDesk escalation reply -> Please handle: We have completed this work order a…" at bounding box center [603, 333] width 355 height 52
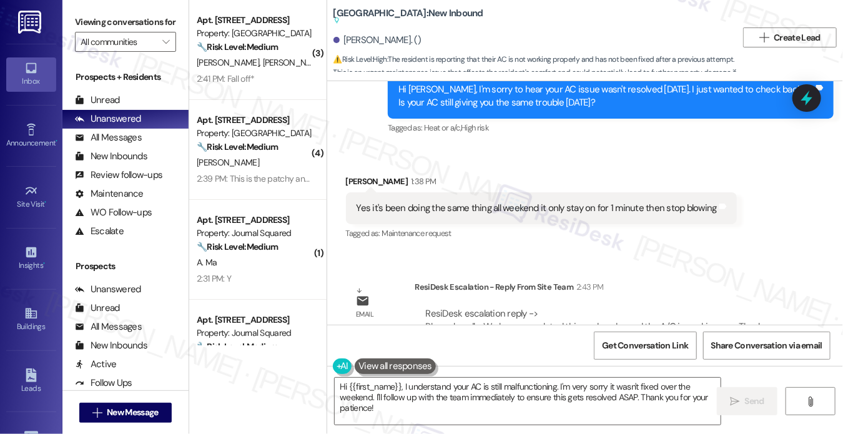
click at [484, 202] on div "Yes it's been doing the same thing all weekend it only stay on for 1 minute the…" at bounding box center [536, 208] width 360 height 13
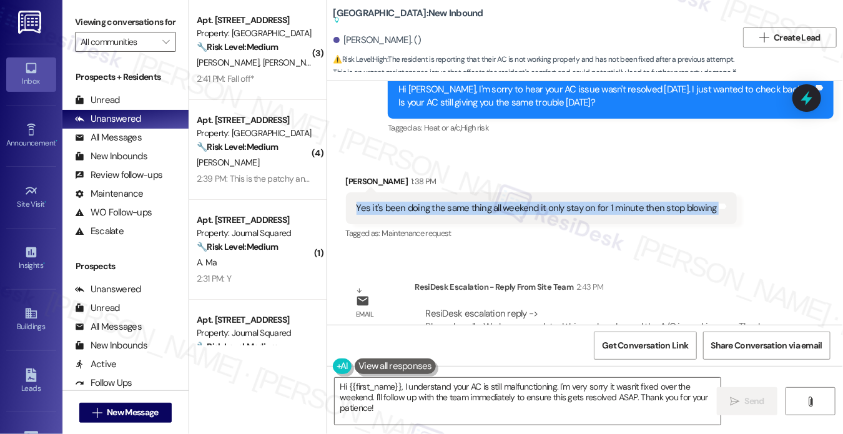
click at [484, 202] on div "Yes it's been doing the same thing all weekend it only stay on for 1 minute the…" at bounding box center [536, 208] width 360 height 13
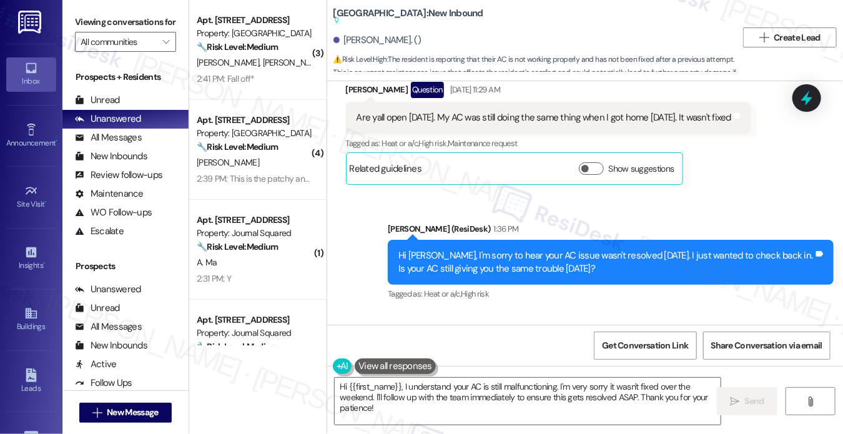
scroll to position [12894, 0]
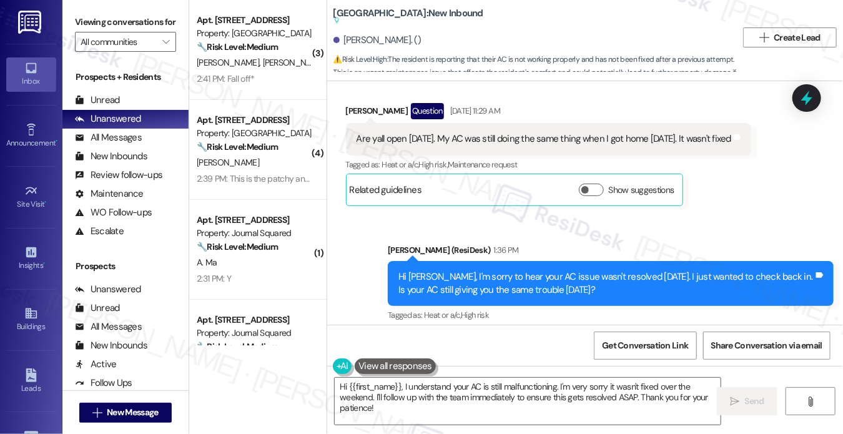
click at [478, 270] on div "Hi Correy, I'm sorry to hear your AC issue wasn't resolved last Saturday. I jus…" at bounding box center [605, 283] width 415 height 27
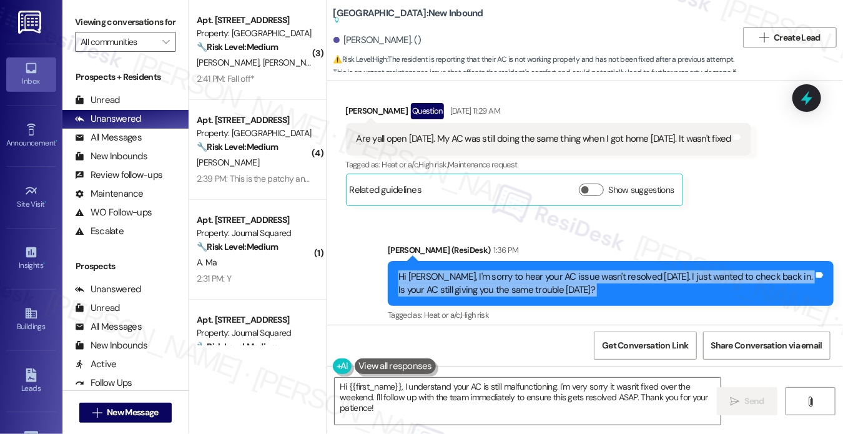
click at [478, 270] on div "Hi Correy, I'm sorry to hear your AC issue wasn't resolved last Saturday. I jus…" at bounding box center [605, 283] width 415 height 27
click at [577, 270] on div "Hi Correy, I'm sorry to hear your AC issue wasn't resolved last Saturday. I jus…" at bounding box center [605, 283] width 415 height 27
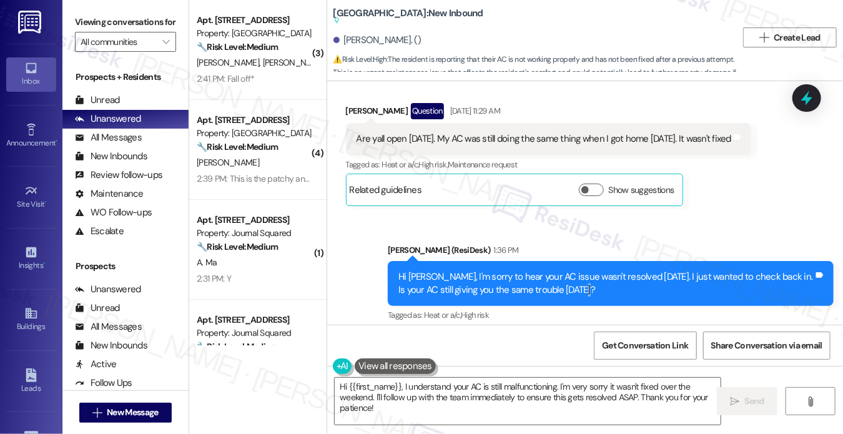
click at [577, 270] on div "Hi Correy, I'm sorry to hear your AC issue wasn't resolved last Saturday. I jus…" at bounding box center [605, 283] width 415 height 27
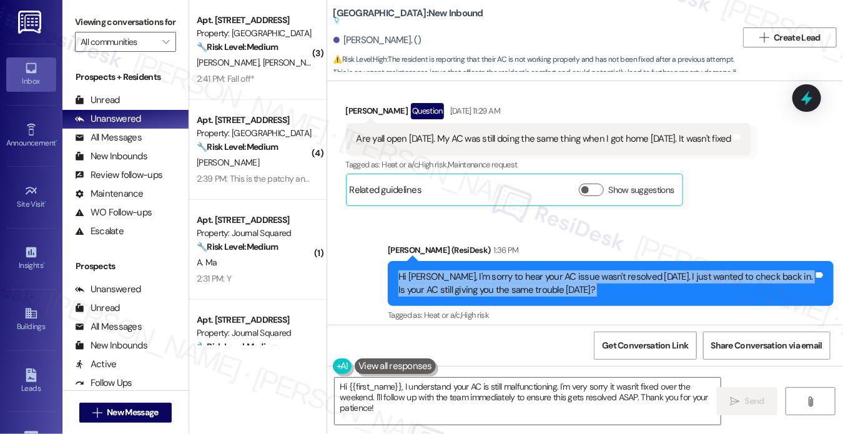
click at [577, 270] on div "Hi Correy, I'm sorry to hear your AC issue wasn't resolved last Saturday. I jus…" at bounding box center [605, 283] width 415 height 27
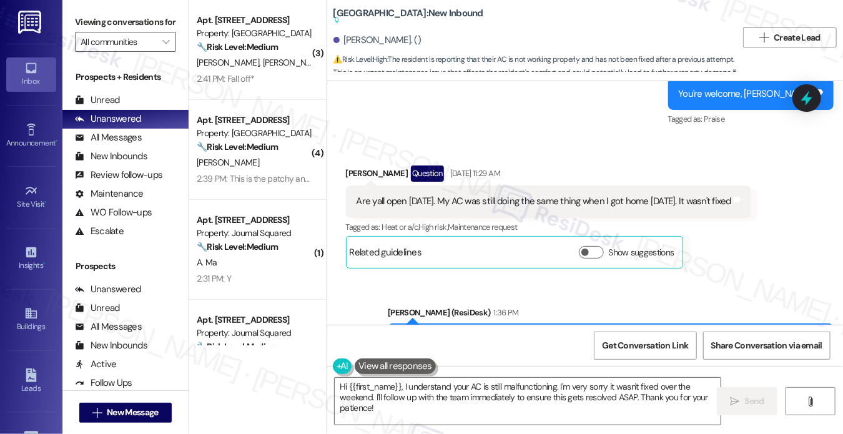
scroll to position [13082, 0]
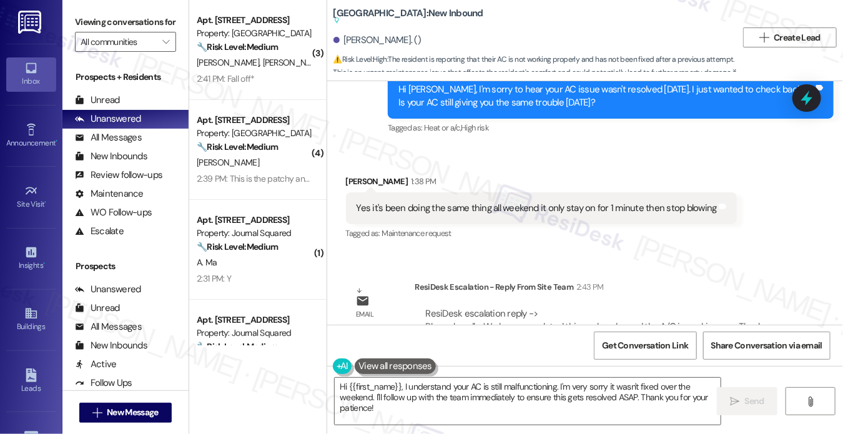
click at [424, 202] on div "Yes it's been doing the same thing all weekend it only stay on for 1 minute the…" at bounding box center [536, 208] width 360 height 13
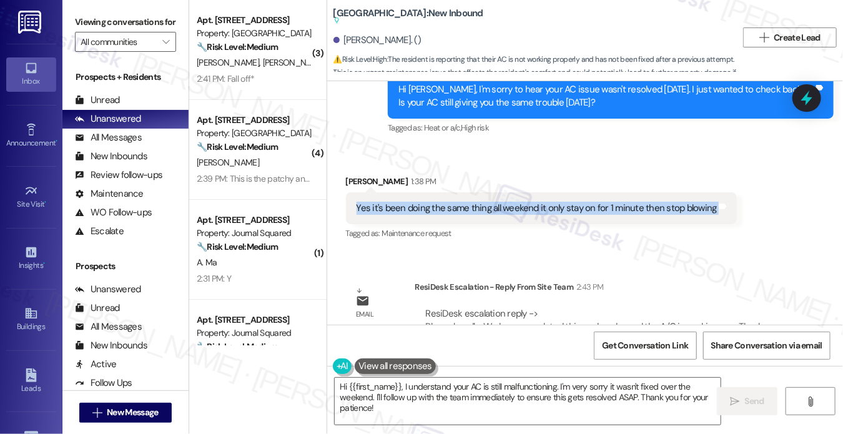
click at [424, 202] on div "Yes it's been doing the same thing all weekend it only stay on for 1 minute the…" at bounding box center [536, 208] width 360 height 13
click at [541, 202] on div "Yes it's been doing the same thing all weekend it only stay on for 1 minute the…" at bounding box center [536, 208] width 360 height 13
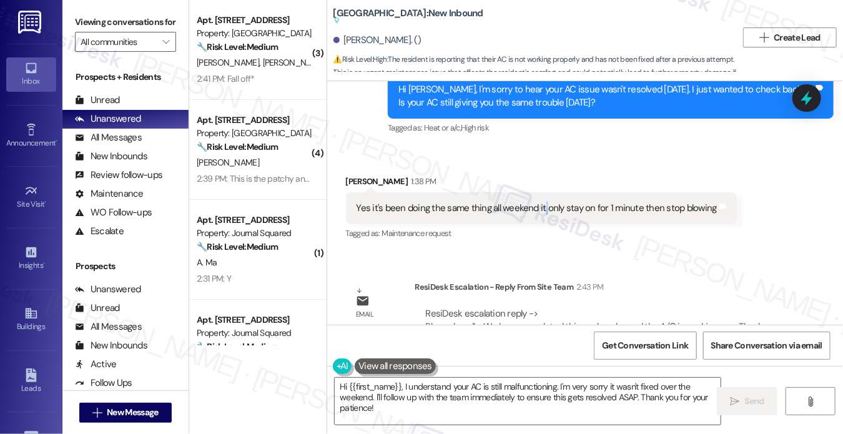
click at [541, 202] on div "Yes it's been doing the same thing all weekend it only stay on for 1 minute the…" at bounding box center [536, 208] width 360 height 13
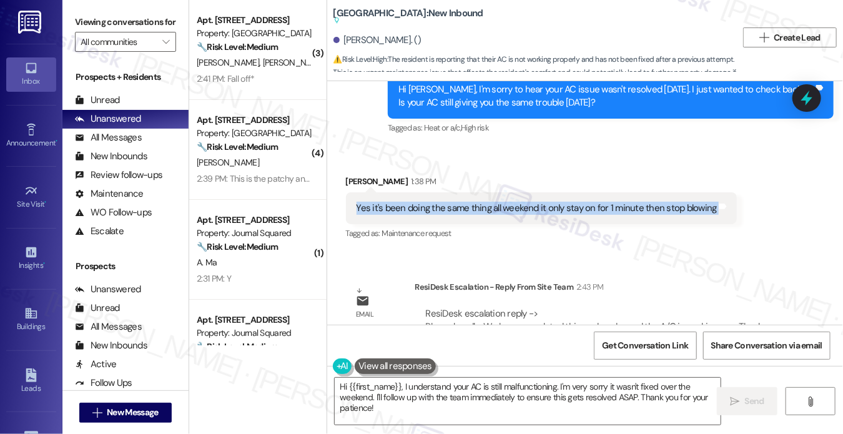
click at [541, 202] on div "Yes it's been doing the same thing all weekend it only stay on for 1 minute the…" at bounding box center [536, 208] width 360 height 13
click at [549, 202] on div "Yes it's been doing the same thing all weekend it only stay on for 1 minute the…" at bounding box center [536, 208] width 360 height 13
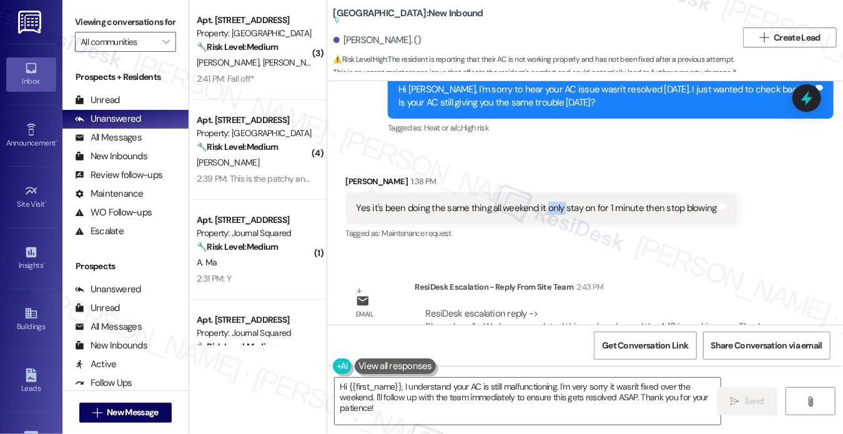
click at [549, 202] on div "Yes it's been doing the same thing all weekend it only stay on for 1 minute the…" at bounding box center [536, 208] width 360 height 13
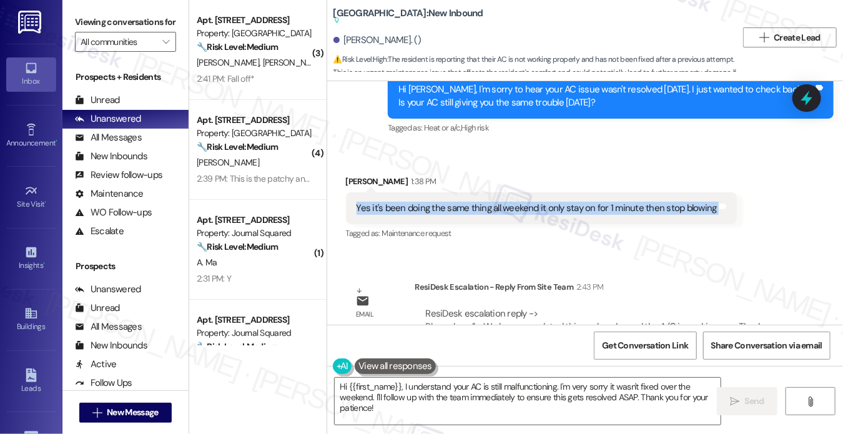
click at [549, 202] on div "Yes it's been doing the same thing all weekend it only stay on for 1 minute the…" at bounding box center [536, 208] width 360 height 13
click at [521, 384] on textarea "Hi {{first_name}}, I understand your AC is still malfunctioning. I'm very sorry…" at bounding box center [528, 401] width 386 height 47
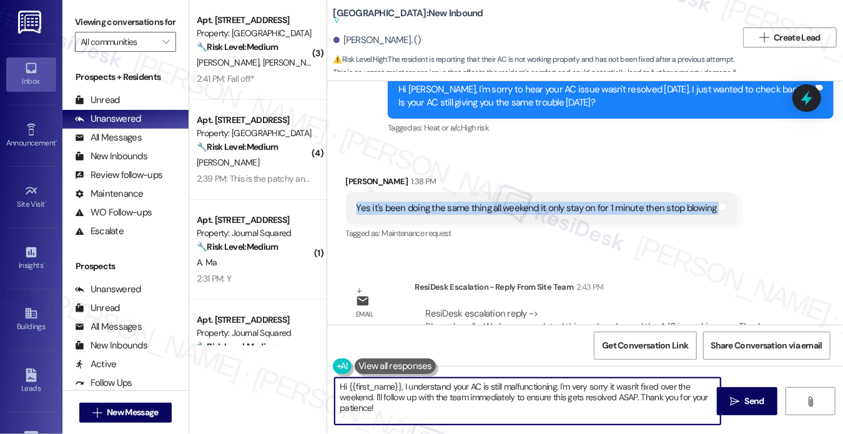
click at [521, 384] on textarea "Hi {{first_name}}, I understand your AC is still malfunctioning. I'm very sorry…" at bounding box center [528, 401] width 386 height 47
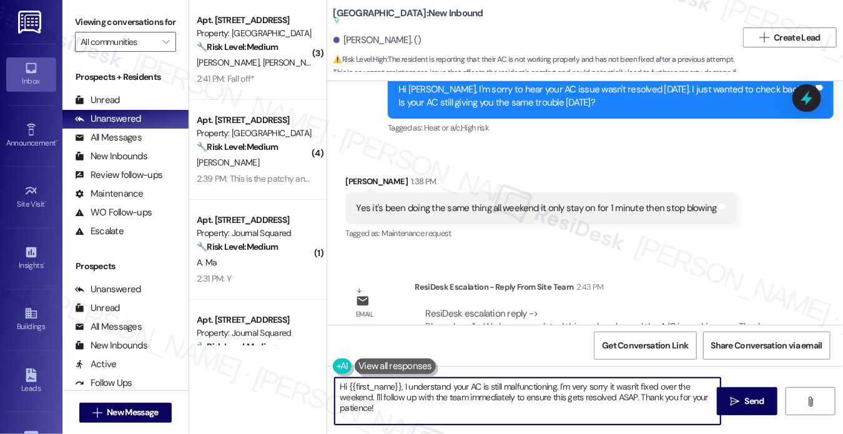
click at [521, 384] on textarea "Hi {{first_name}}, I understand your AC is still malfunctioning. I'm very sorry…" at bounding box center [528, 401] width 386 height 47
click at [428, 202] on div "Yes it's been doing the same thing all weekend it only stay on for 1 minute the…" at bounding box center [536, 208] width 360 height 13
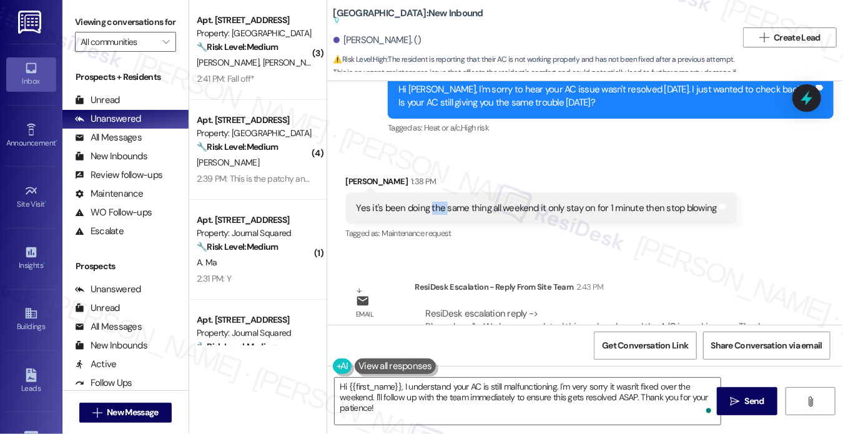
click at [428, 202] on div "Yes it's been doing the same thing all weekend it only stay on for 1 minute the…" at bounding box center [536, 208] width 360 height 13
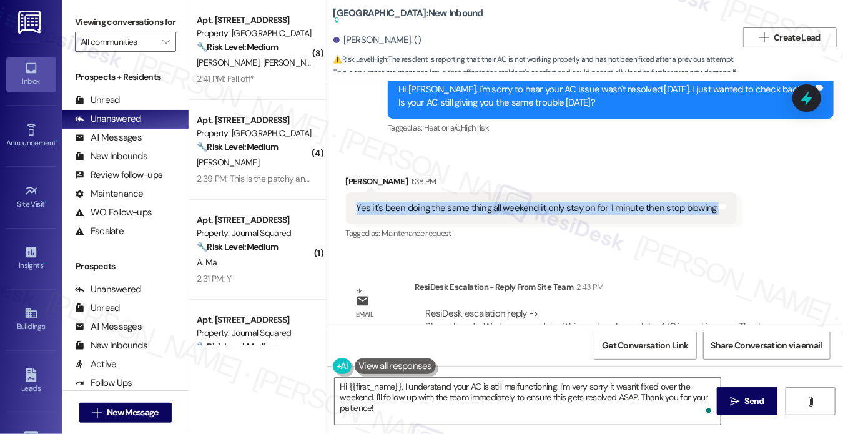
click at [428, 202] on div "Yes it's been doing the same thing all weekend it only stay on for 1 minute the…" at bounding box center [536, 208] width 360 height 13
copy div "Yes it's been doing the same thing all weekend it only stay on for 1 minute the…"
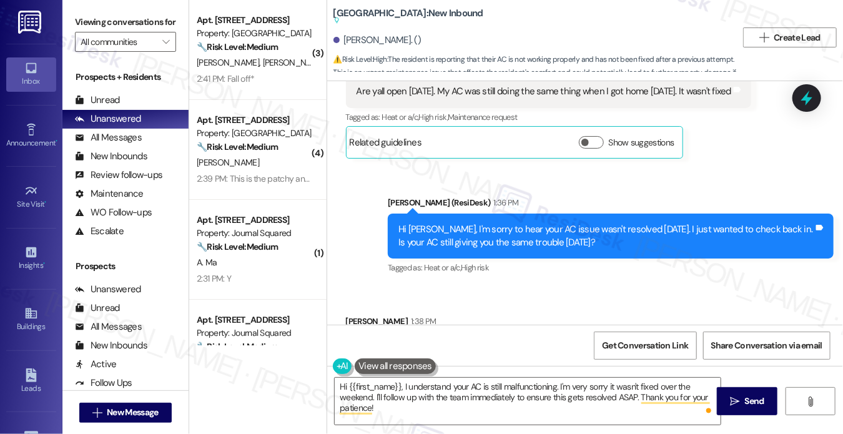
scroll to position [12832, 0]
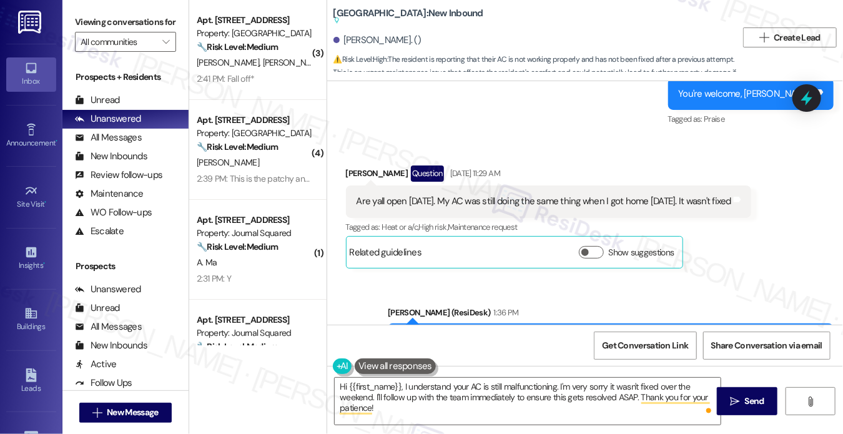
click at [416, 195] on div "Are yall open today. My AC was still doing the same thing when I got home yeste…" at bounding box center [543, 201] width 375 height 13
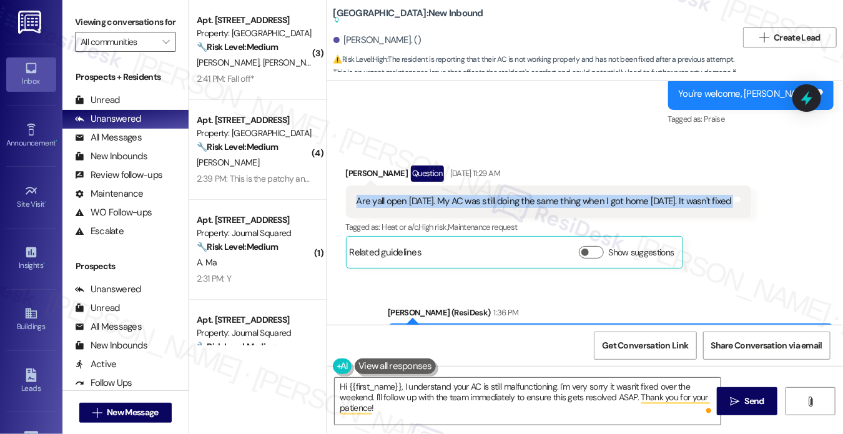
click at [416, 195] on div "Are yall open today. My AC was still doing the same thing when I got home yeste…" at bounding box center [543, 201] width 375 height 13
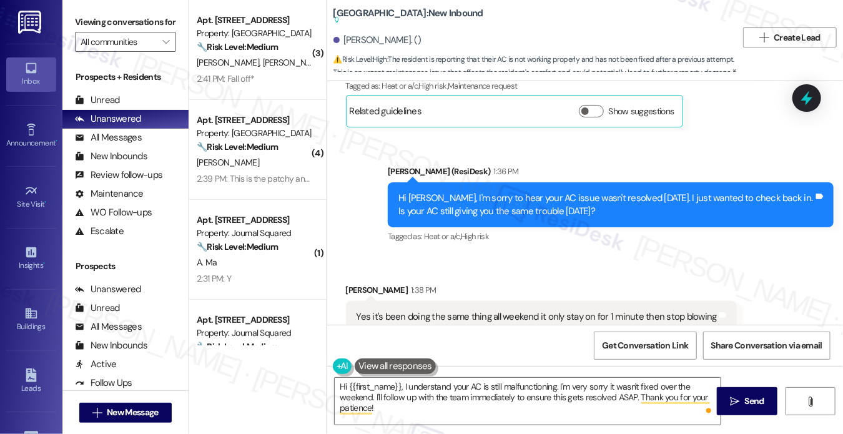
scroll to position [13082, 0]
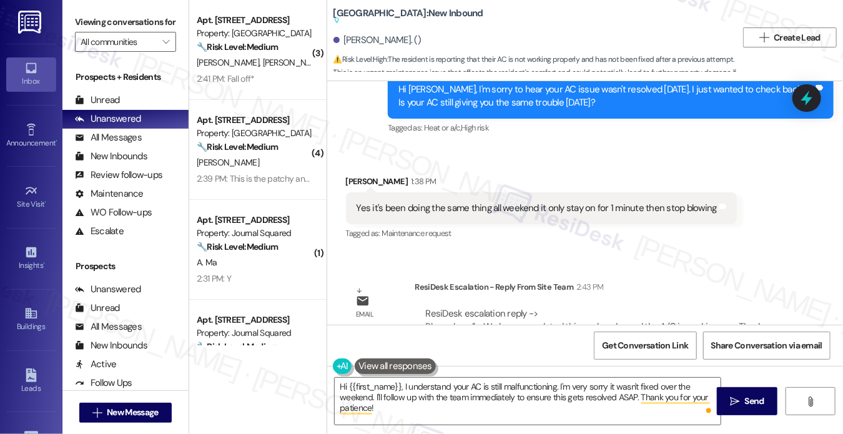
click at [426, 202] on div "Yes it's been doing the same thing all weekend it only stay on for 1 minute the…" at bounding box center [536, 208] width 360 height 13
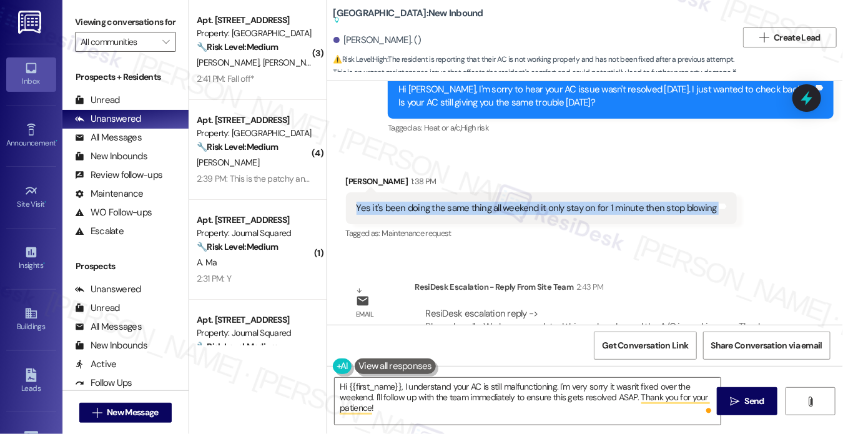
click at [426, 202] on div "Yes it's been doing the same thing all weekend it only stay on for 1 minute the…" at bounding box center [536, 208] width 360 height 13
copy div "Yes it's been doing the same thing all weekend it only stay on for 1 minute the…"
click at [496, 192] on div "Yes it's been doing the same thing all weekend it only stay on for 1 minute the…" at bounding box center [541, 208] width 391 height 32
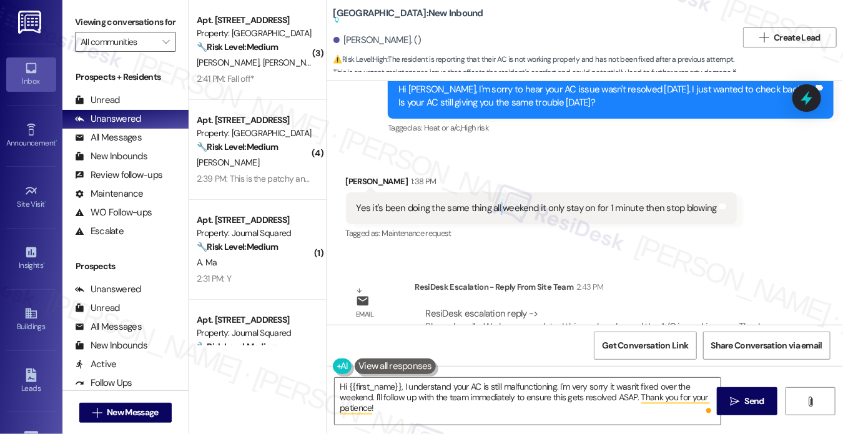
click at [496, 192] on div "Yes it's been doing the same thing all weekend it only stay on for 1 minute the…" at bounding box center [541, 208] width 391 height 32
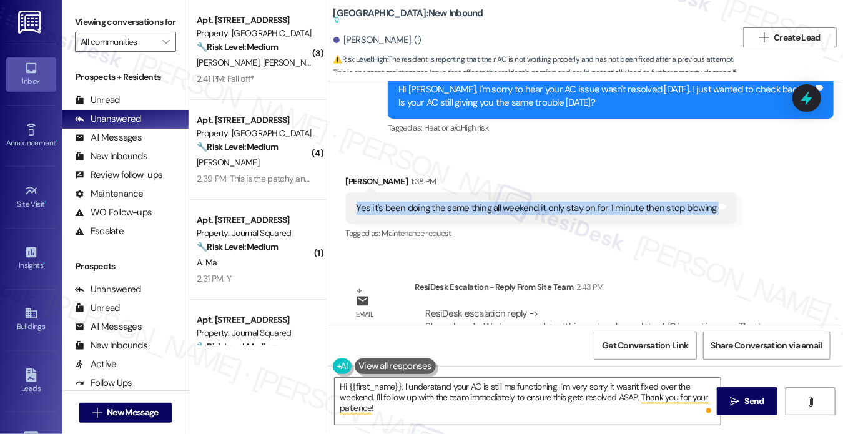
click at [496, 192] on div "Yes it's been doing the same thing all weekend it only stay on for 1 minute the…" at bounding box center [541, 208] width 391 height 32
click at [504, 192] on div "Yes it's been doing the same thing all weekend it only stay on for 1 minute the…" at bounding box center [541, 208] width 391 height 32
click at [530, 202] on div "Yes it's been doing the same thing all weekend it only stay on for 1 minute the…" at bounding box center [536, 208] width 360 height 13
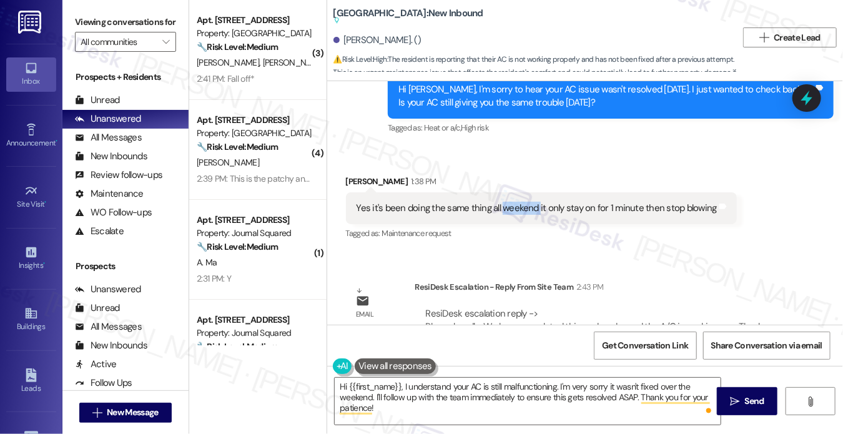
click at [530, 202] on div "Yes it's been doing the same thing all weekend it only stay on for 1 minute the…" at bounding box center [536, 208] width 360 height 13
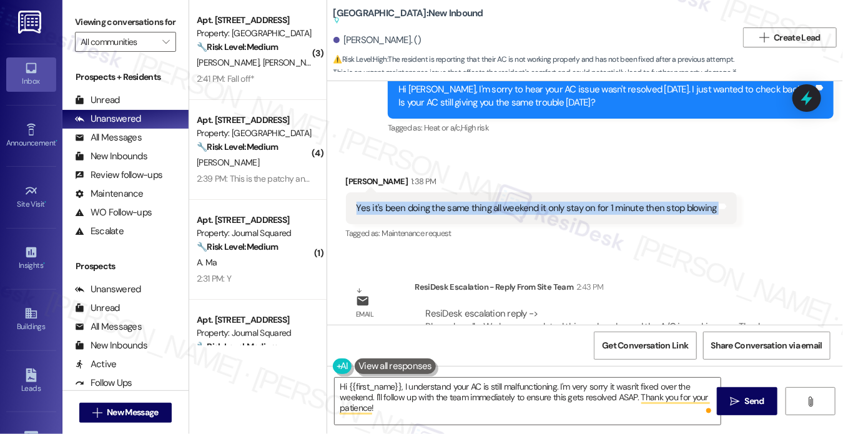
click at [530, 202] on div "Yes it's been doing the same thing all weekend it only stay on for 1 minute the…" at bounding box center [536, 208] width 360 height 13
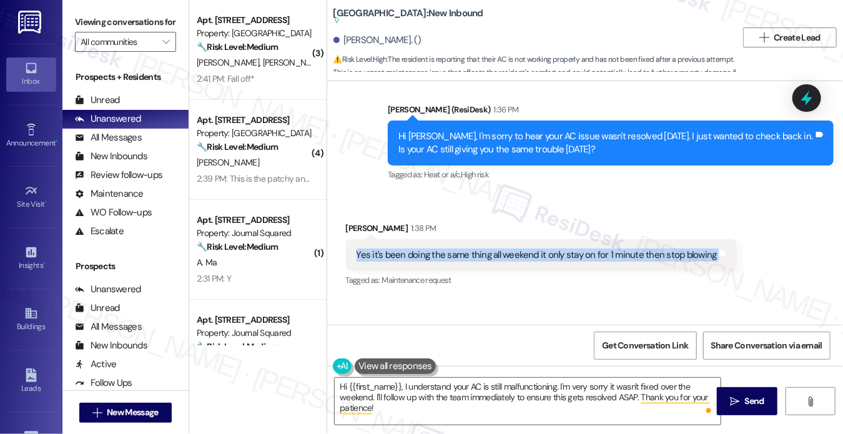
scroll to position [12957, 0]
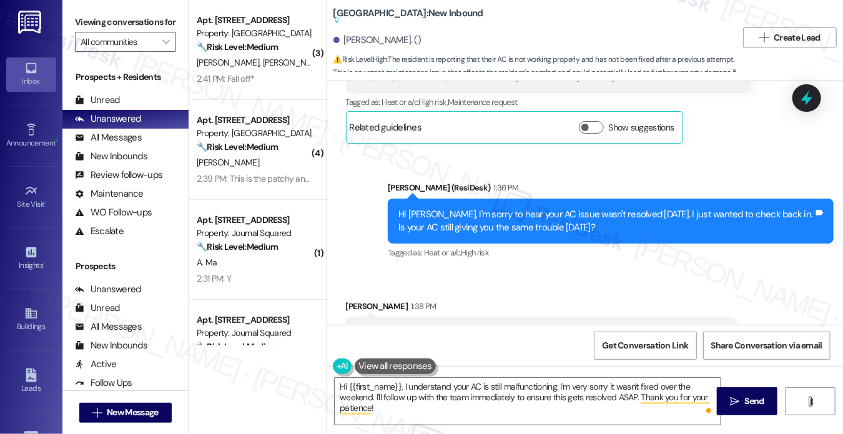
click at [494, 326] on div "Yes it's been doing the same thing all weekend it only stay on for 1 minute the…" at bounding box center [536, 332] width 360 height 13
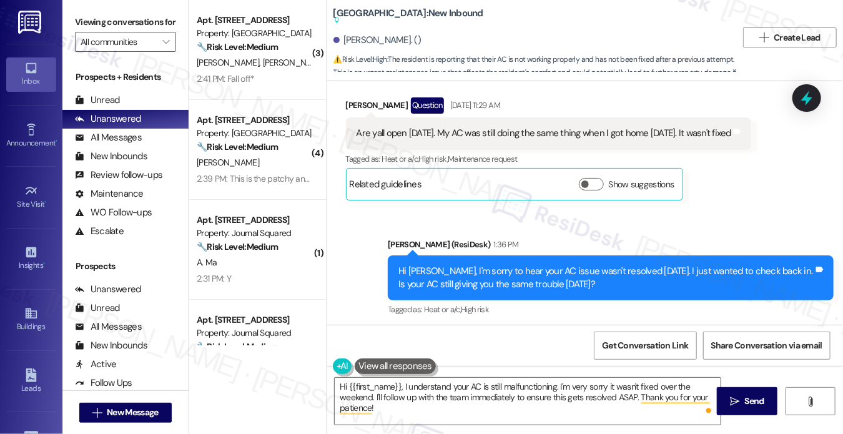
scroll to position [12832, 0]
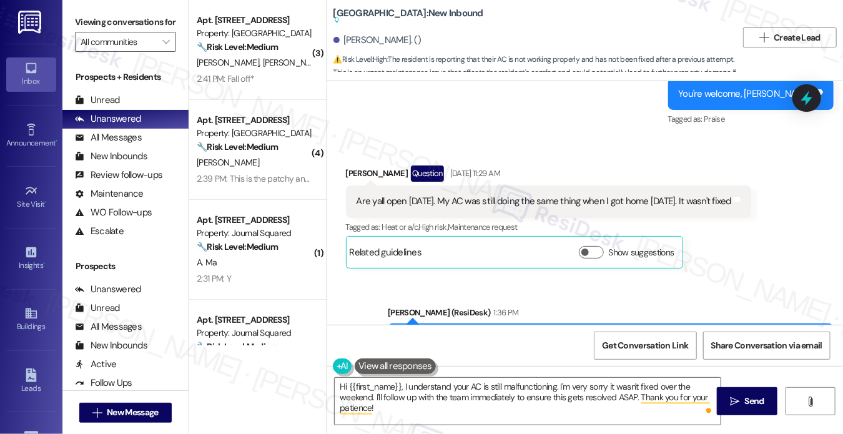
click at [579, 333] on div "Hi Correy, I'm sorry to hear your AC issue wasn't resolved last Saturday. I jus…" at bounding box center [605, 346] width 415 height 27
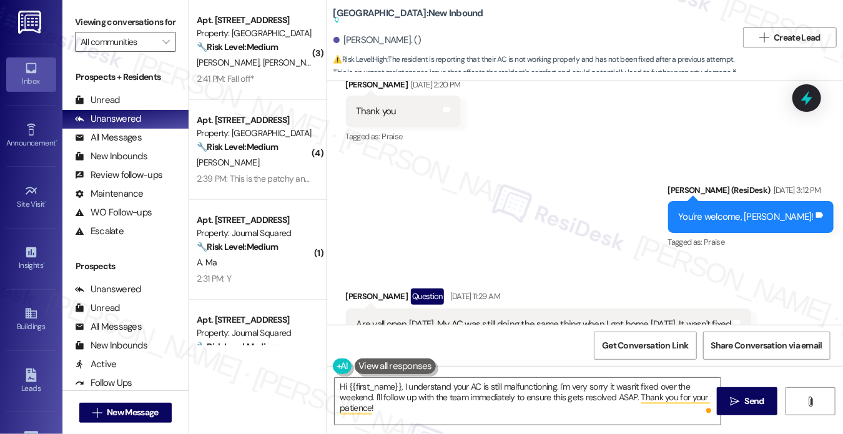
scroll to position [12707, 0]
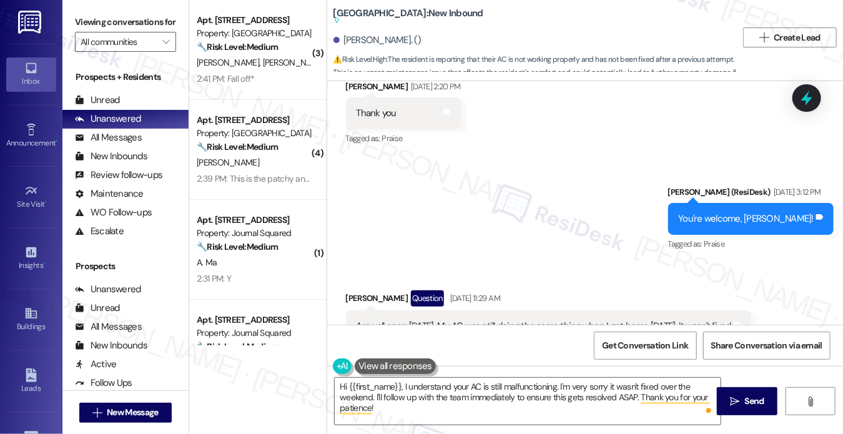
click at [467, 320] on div "Are yall open today. My AC was still doing the same thing when I got home yeste…" at bounding box center [543, 326] width 375 height 13
drag, startPoint x: 433, startPoint y: 272, endPoint x: 760, endPoint y: 272, distance: 327.7
click at [760, 281] on div "Received via SMS Correy Hunt Question Sep 20, 2025 at 11:29 AM Are yall open to…" at bounding box center [548, 341] width 424 height 121
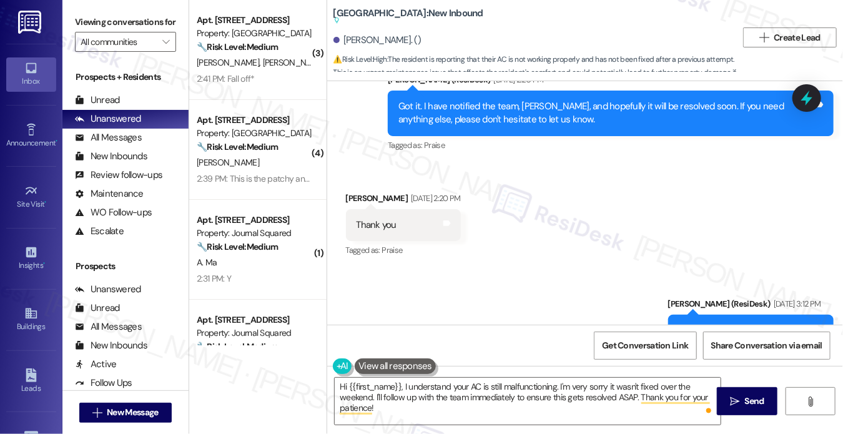
scroll to position [12582, 0]
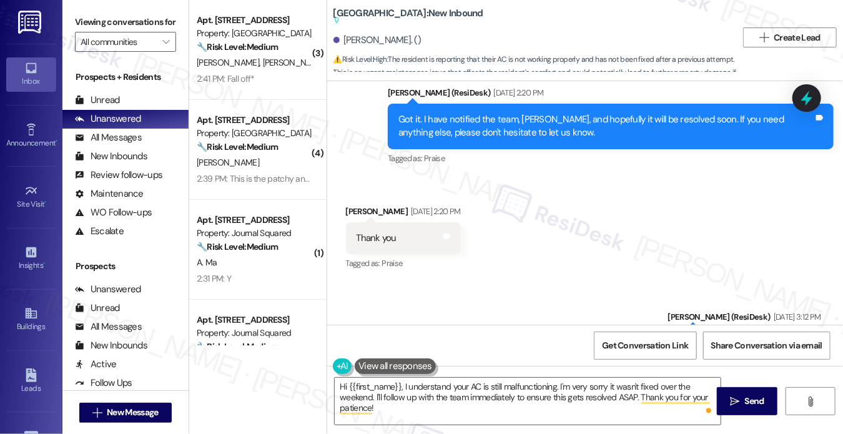
copy div "My AC was still doing the same thing when I got home yesterday. It wasn't fixed…"
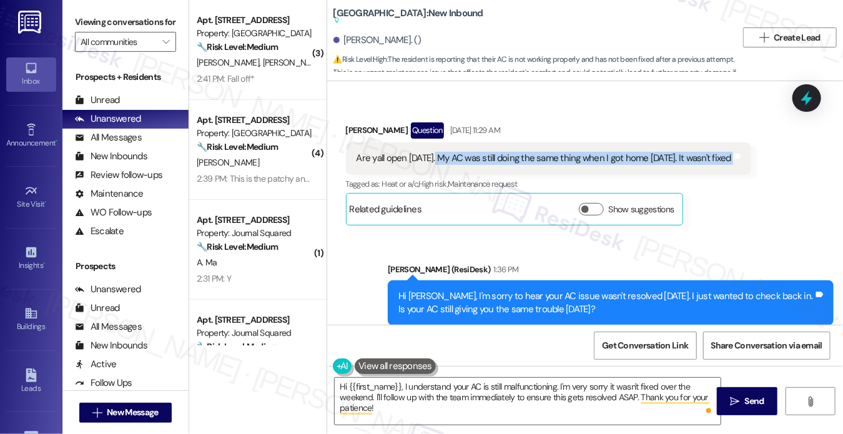
scroll to position [13082, 0]
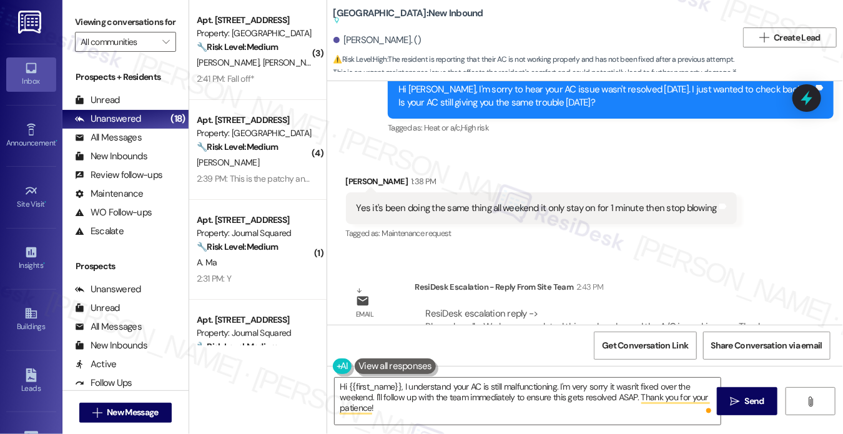
click at [366, 202] on div "Yes it's been doing the same thing all weekend it only stay on for 1 minute the…" at bounding box center [536, 208] width 360 height 13
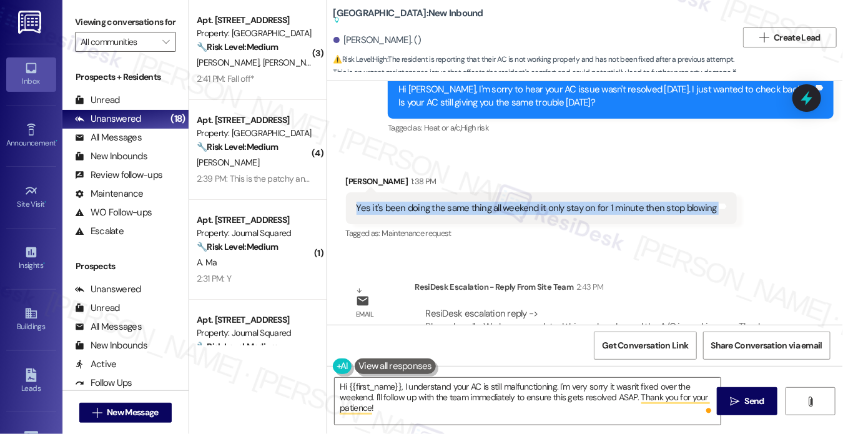
click at [366, 202] on div "Yes it's been doing the same thing all weekend it only stay on for 1 minute the…" at bounding box center [536, 208] width 360 height 13
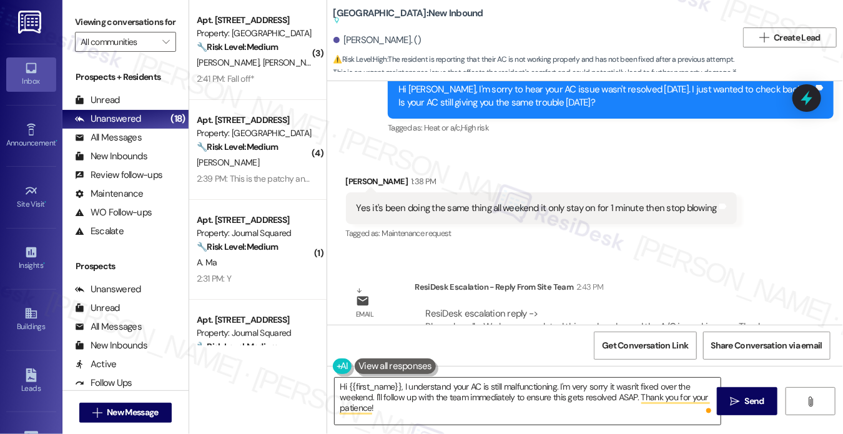
click at [436, 391] on textarea "Hi {{first_name}}, I understand your AC is still malfunctioning. I'm very sorry…" at bounding box center [528, 401] width 386 height 47
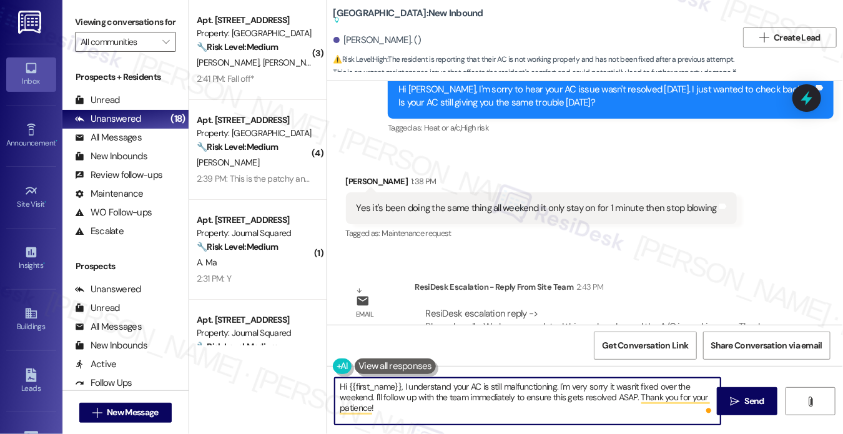
click at [436, 391] on textarea "Hi {{first_name}}, I understand your AC is still malfunctioning. I'm very sorry…" at bounding box center [528, 401] width 386 height 47
click at [556, 390] on textarea "Hi {{first_name}}, I understand your AC is still malfunctioning. I'm very sorry…" at bounding box center [528, 401] width 386 height 47
drag, startPoint x: 452, startPoint y: 409, endPoint x: 449, endPoint y: 396, distance: 13.3
click at [449, 396] on textarea "Hi {{first_name}}, I understand your AC is still malfunctioning. I'm very sorry…" at bounding box center [528, 401] width 386 height 47
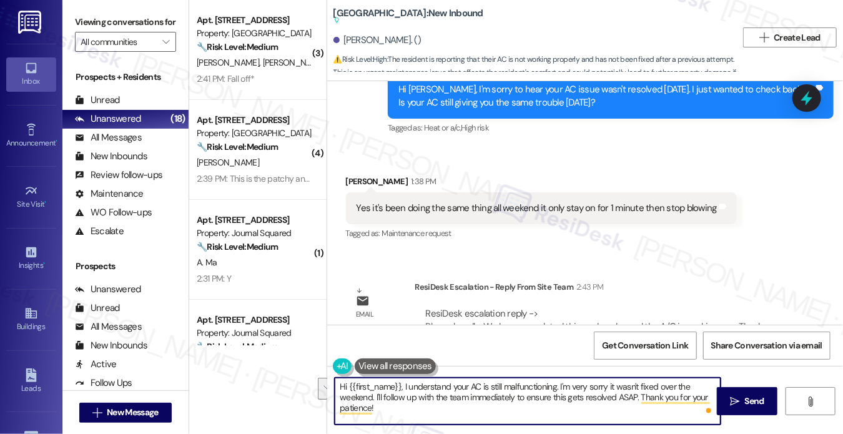
click at [444, 401] on textarea "Hi {{first_name}}, I understand your AC is still malfunctioning. I'm very sorry…" at bounding box center [528, 401] width 386 height 47
click at [483, 389] on textarea "Hi {{first_name}}, I understand your AC is still malfunctioning. I'm very sorry…" at bounding box center [528, 401] width 386 height 47
click at [492, 398] on textarea "Hi {{first_name}}, I understand your AC is still malfunctioning. I'm very sorry…" at bounding box center [528, 401] width 386 height 47
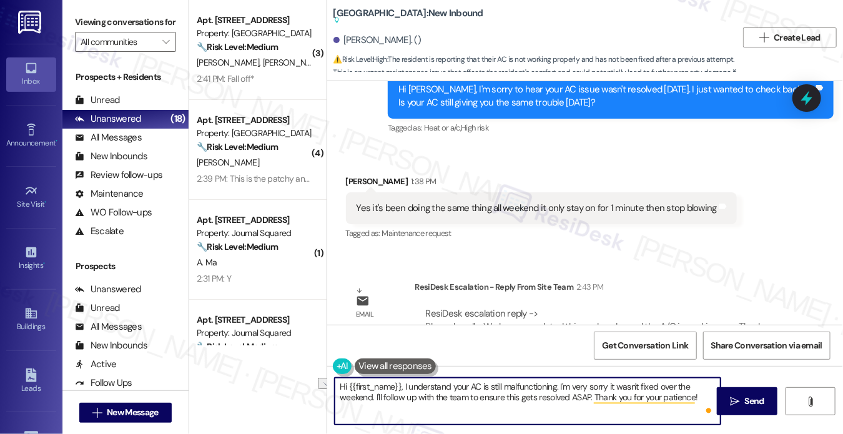
drag, startPoint x: 590, startPoint y: 398, endPoint x: 467, endPoint y: 399, distance: 123.6
click at [467, 399] on textarea "Hi {{first_name}}, I understand your AC is still malfunctioning. I'm very sorry…" at bounding box center [528, 401] width 386 height 47
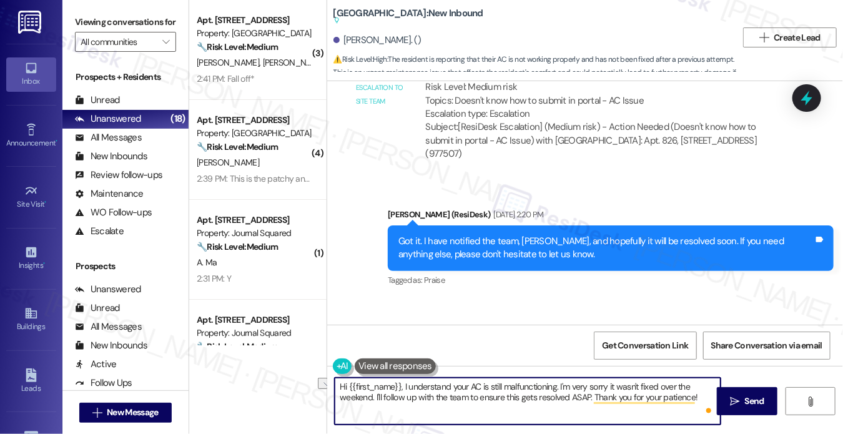
scroll to position [12458, 0]
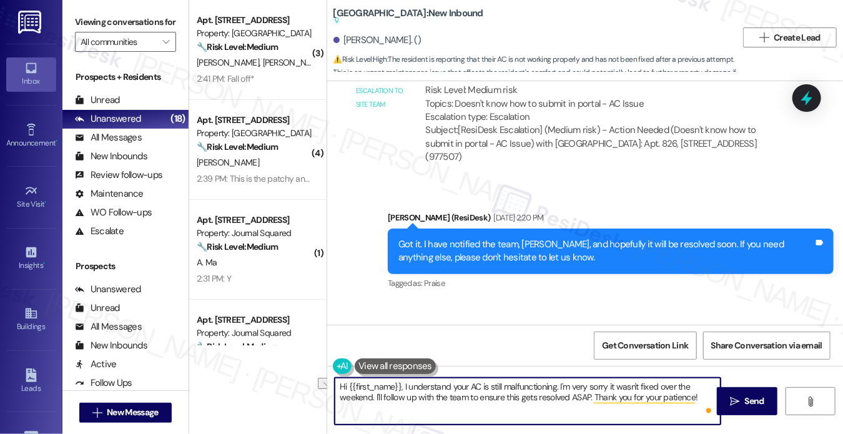
click at [609, 228] on div "Got it. I have notified the team, Correy, and hopefully it will be resolved soo…" at bounding box center [611, 251] width 446 height 46
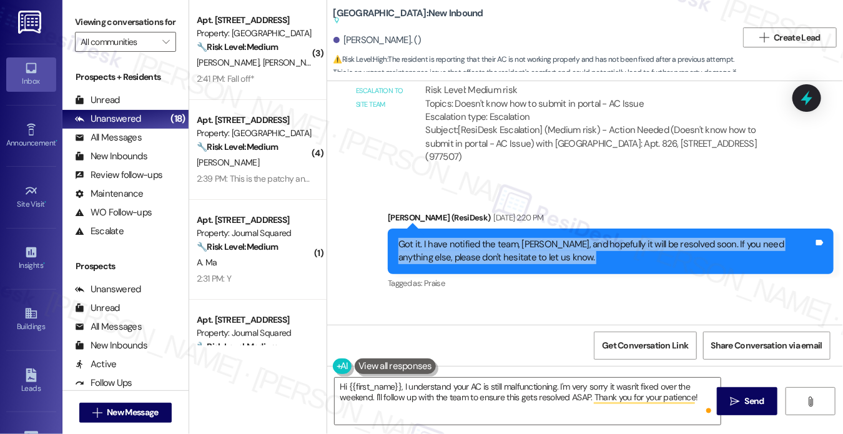
click at [609, 228] on div "Got it. I have notified the team, Correy, and hopefully it will be resolved soo…" at bounding box center [611, 251] width 446 height 46
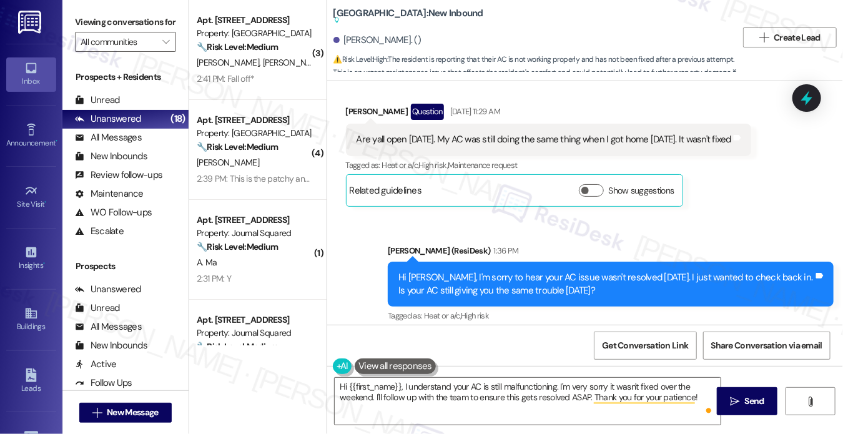
scroll to position [12894, 0]
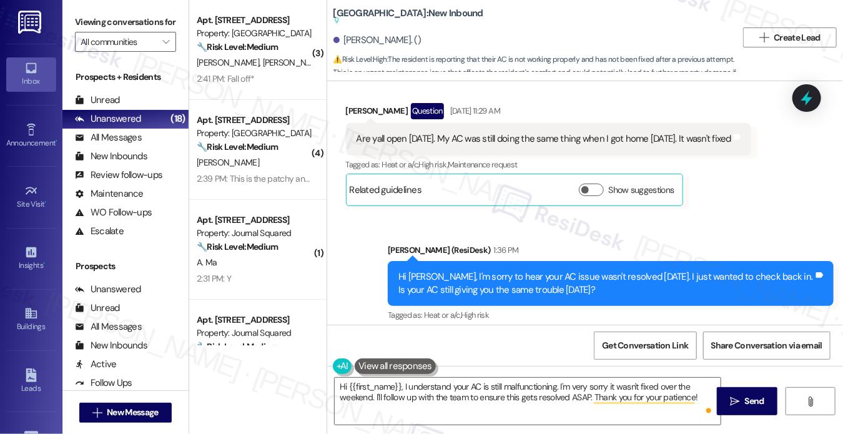
click at [612, 270] on div "Hi Correy, I'm sorry to hear your AC issue wasn't resolved last Saturday. I jus…" at bounding box center [605, 283] width 415 height 27
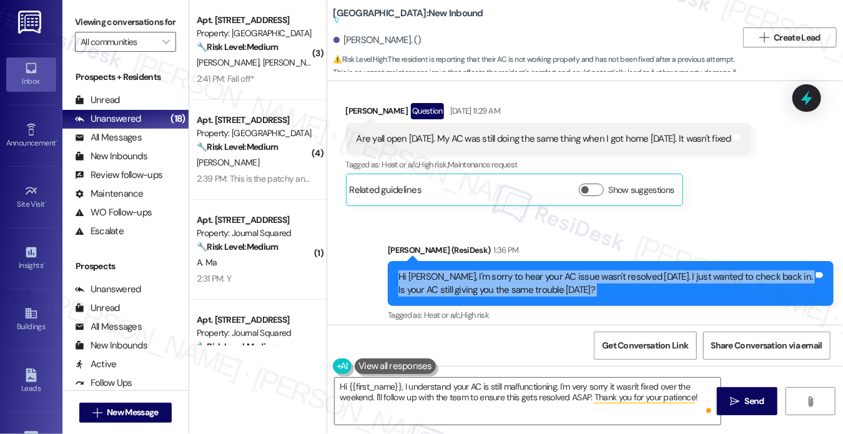
click at [612, 270] on div "Hi Correy, I'm sorry to hear your AC issue wasn't resolved last Saturday. I jus…" at bounding box center [605, 283] width 415 height 27
click at [521, 270] on div "Hi Correy, I'm sorry to hear your AC issue wasn't resolved last Saturday. I jus…" at bounding box center [605, 283] width 415 height 27
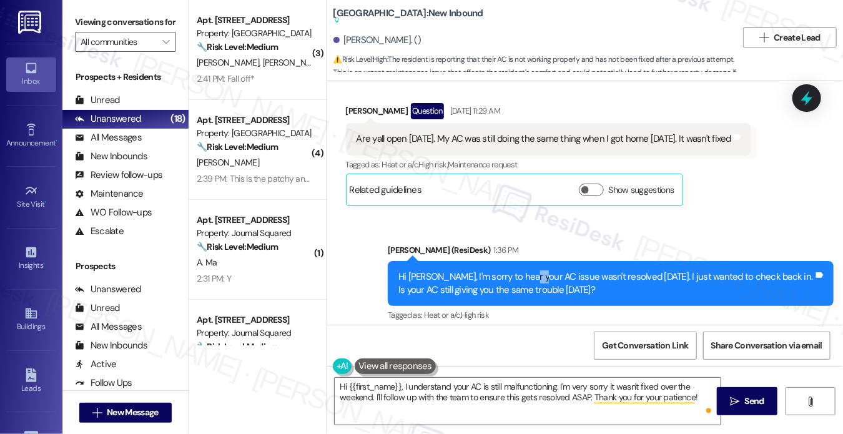
click at [521, 270] on div "Hi Correy, I'm sorry to hear your AC issue wasn't resolved last Saturday. I jus…" at bounding box center [605, 283] width 415 height 27
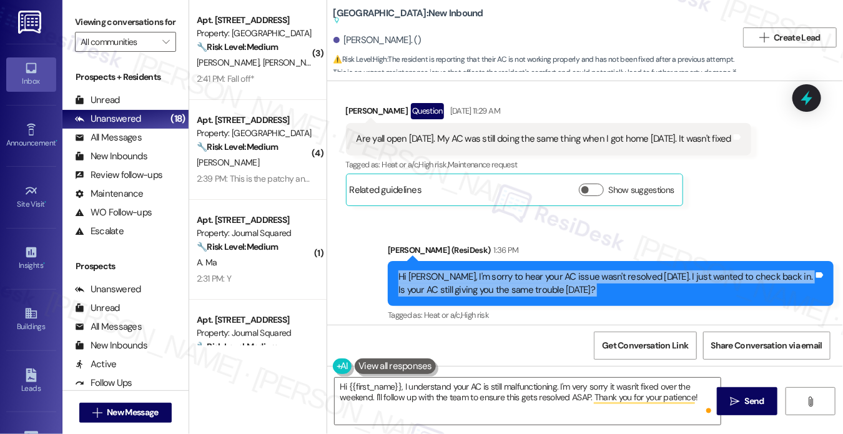
click at [521, 270] on div "Hi Correy, I'm sorry to hear your AC issue wasn't resolved last Saturday. I jus…" at bounding box center [605, 283] width 415 height 27
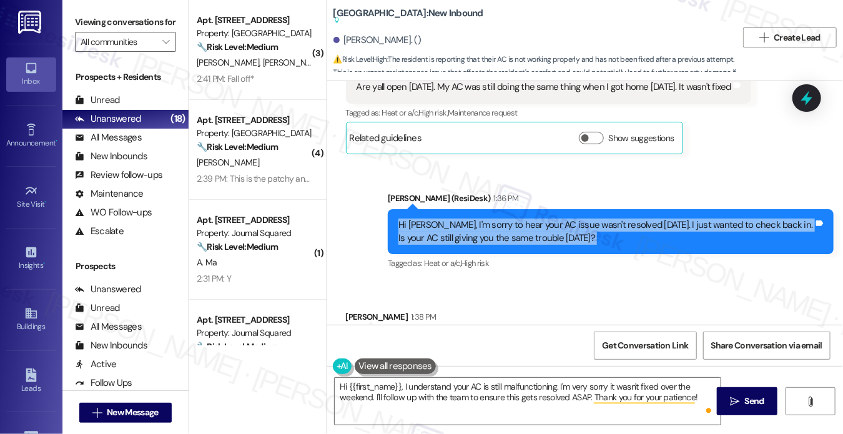
scroll to position [13082, 0]
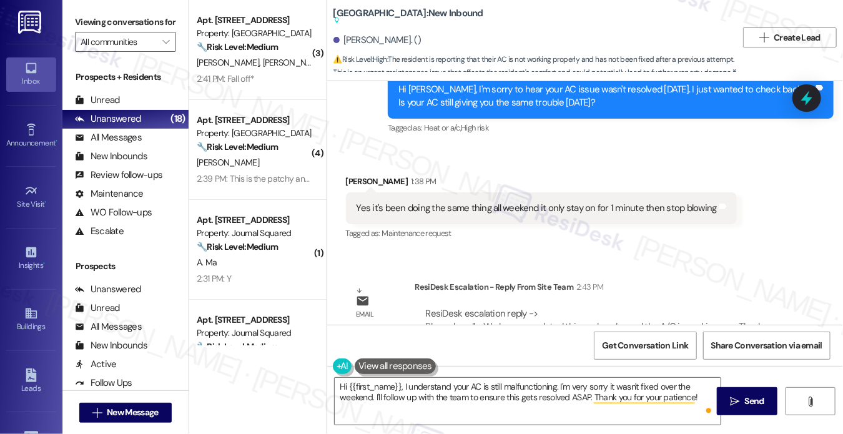
click at [468, 202] on div "Yes it's been doing the same thing all weekend it only stay on for 1 minute the…" at bounding box center [536, 208] width 360 height 13
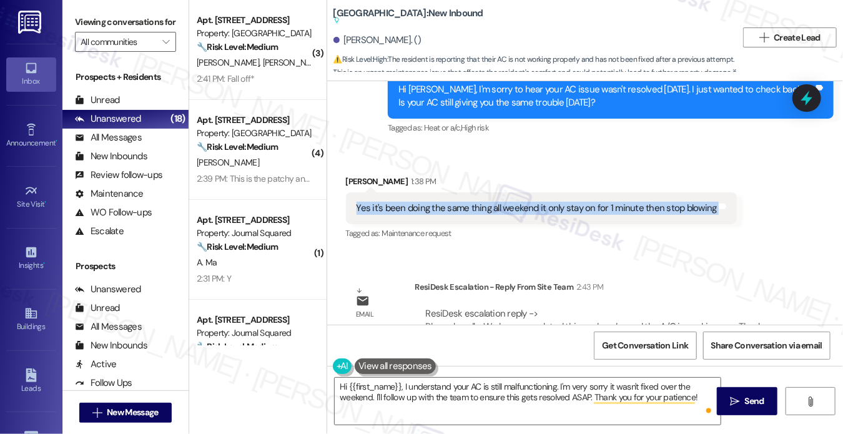
click at [468, 202] on div "Yes it's been doing the same thing all weekend it only stay on for 1 minute the…" at bounding box center [536, 208] width 360 height 13
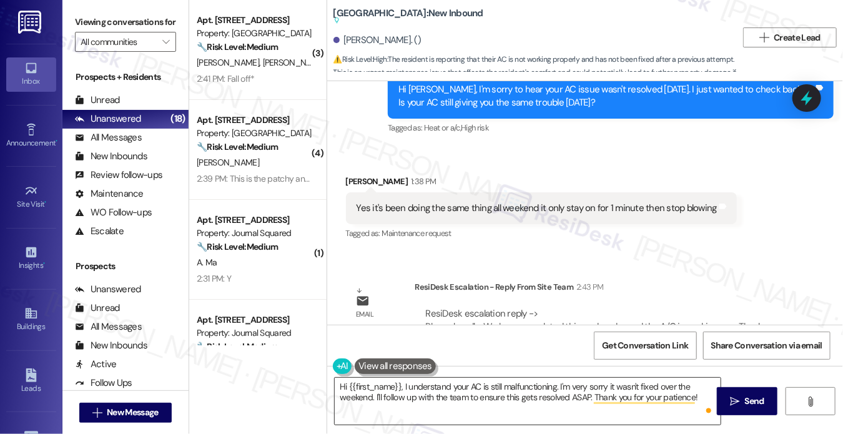
click at [466, 393] on textarea "Hi {{first_name}}, I understand your AC is still malfunctioning. I'm very sorry…" at bounding box center [528, 401] width 386 height 47
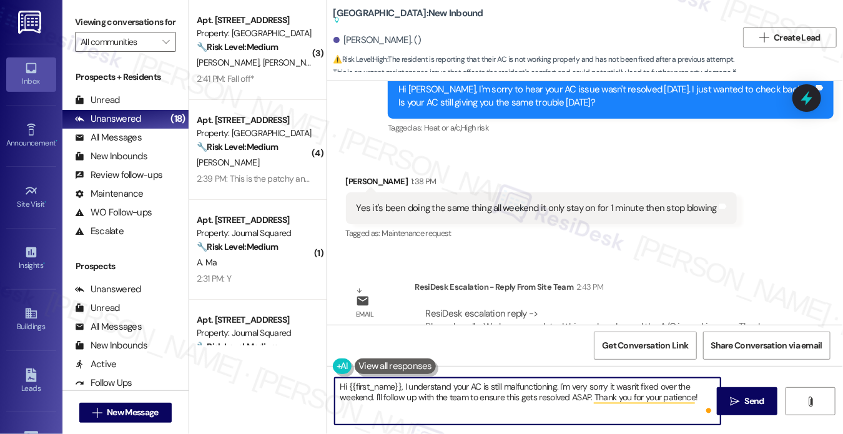
click at [466, 393] on textarea "Hi {{first_name}}, I understand your AC is still malfunctioning. I'm very sorry…" at bounding box center [528, 401] width 386 height 47
click at [574, 391] on textarea "Hi {{first_name}}, I understand your AC is still malfunctioning. I'm very sorry…" at bounding box center [528, 401] width 386 height 47
drag, startPoint x: 401, startPoint y: 386, endPoint x: 266, endPoint y: 377, distance: 135.8
click at [268, 377] on div "( 3 ) Apt. 701, 100 C. Columbus Drive Property: Grove Pointe 🔧 Risk Level: Medi…" at bounding box center [516, 217] width 654 height 434
click at [520, 387] on textarea "I understand your AC is still malfunctioning. I'm very sorry it wasn't fixed ov…" at bounding box center [528, 401] width 386 height 47
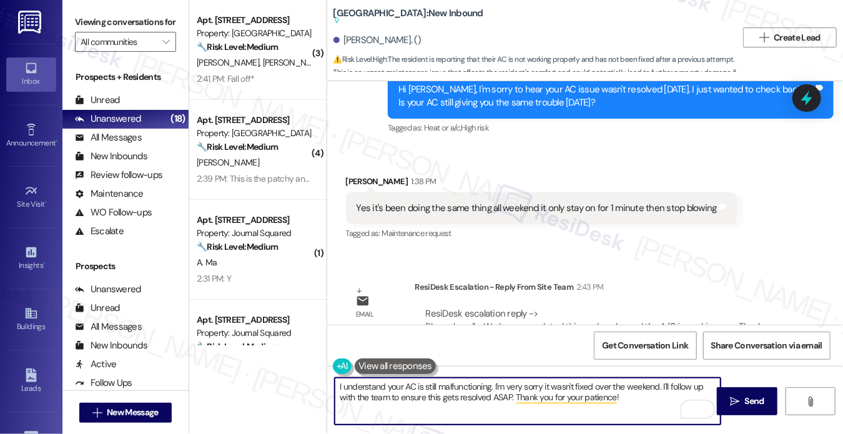
click at [520, 387] on textarea "I understand your AC is still malfunctioning. I'm very sorry it wasn't fixed ov…" at bounding box center [528, 401] width 386 height 47
click at [512, 387] on textarea "I understand your AC is still malfunctioning. I'm very sorry it wasn't fixed ov…" at bounding box center [528, 401] width 386 height 47
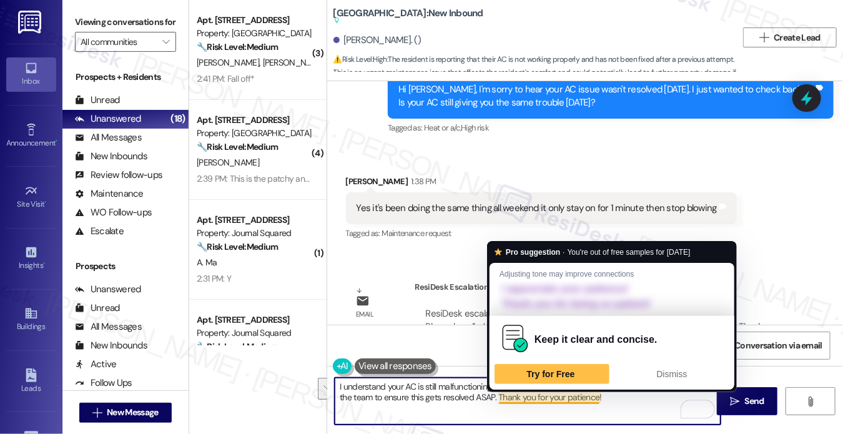
drag, startPoint x: 561, startPoint y: 399, endPoint x: 479, endPoint y: 389, distance: 83.0
click at [492, 386] on html "Inbox Go to Inbox Announcement • Send A Text Announcement Site Visit • Go to Si…" at bounding box center [421, 217] width 843 height 434
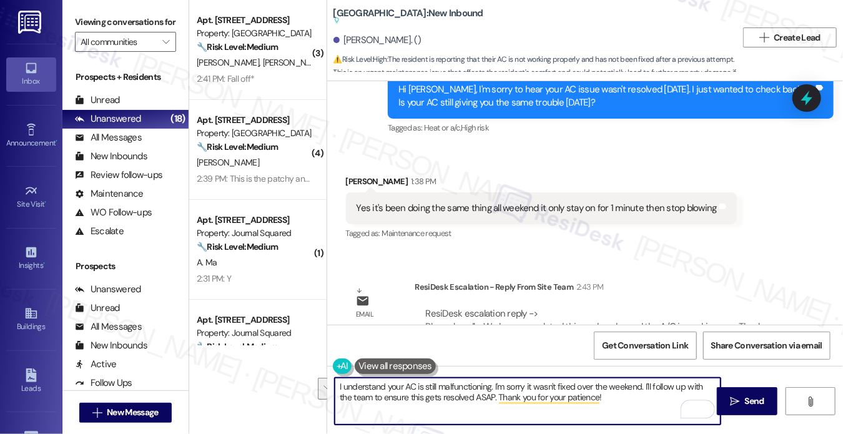
click at [477, 391] on textarea "I understand your AC is still malfunctioning. I'm sorry it wasn't fixed over th…" at bounding box center [528, 401] width 386 height 47
click at [468, 386] on textarea "I understand your AC is still malfunctioning. I'm sorry it wasn't fixed over th…" at bounding box center [528, 401] width 386 height 47
drag, startPoint x: 491, startPoint y: 384, endPoint x: 643, endPoint y: 384, distance: 151.7
click at [643, 384] on textarea "I understand your AC is still malfunctioning. I'm sorry it wasn't fixed over th…" at bounding box center [528, 401] width 386 height 47
drag, startPoint x: 631, startPoint y: 405, endPoint x: 597, endPoint y: 396, distance: 35.6
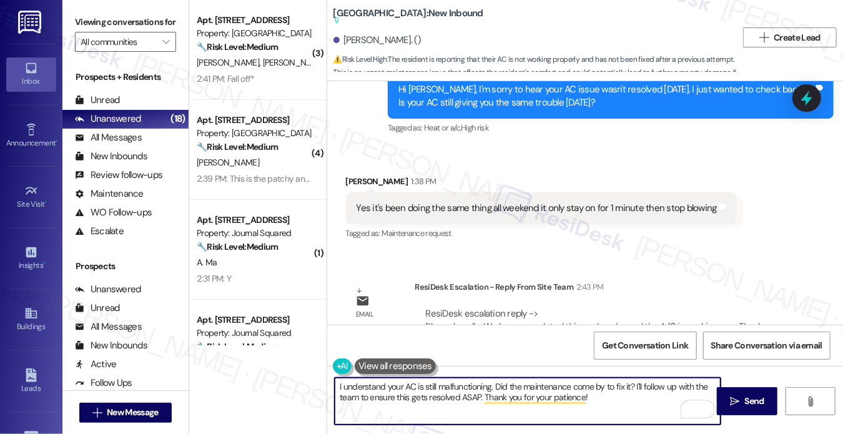
click at [596, 396] on textarea "I understand your AC is still malfunctioning. Did the maintenance come by to fi…" at bounding box center [528, 401] width 386 height 47
click at [634, 394] on textarea "I understand your AC is still malfunctioning. Did the maintenance come by to fi…" at bounding box center [528, 401] width 386 height 47
drag, startPoint x: 627, startPoint y: 406, endPoint x: 635, endPoint y: 384, distance: 23.5
click at [635, 384] on textarea "I understand your AC is still malfunctioning. Did the maintenance come by to fi…" at bounding box center [528, 401] width 386 height 47
type textarea "I understand your AC is still malfunctioning. Did the maintenance come by to fi…"
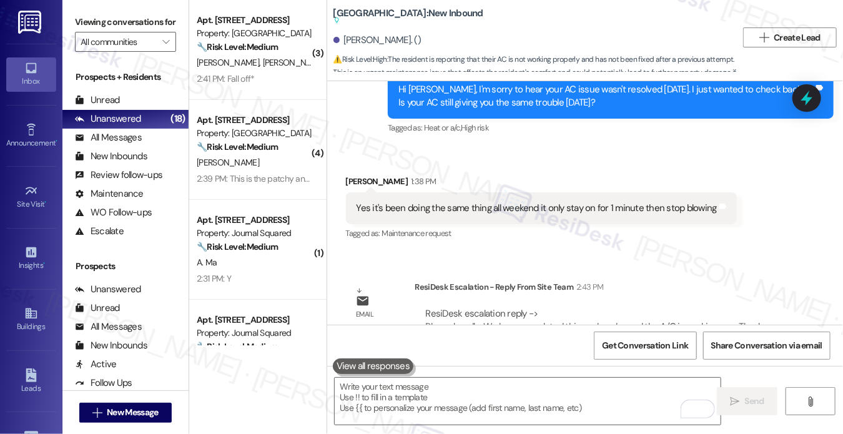
drag, startPoint x: 104, startPoint y: 25, endPoint x: 170, endPoint y: 85, distance: 88.8
click at [104, 25] on label "Viewing conversations for" at bounding box center [125, 21] width 101 height 19
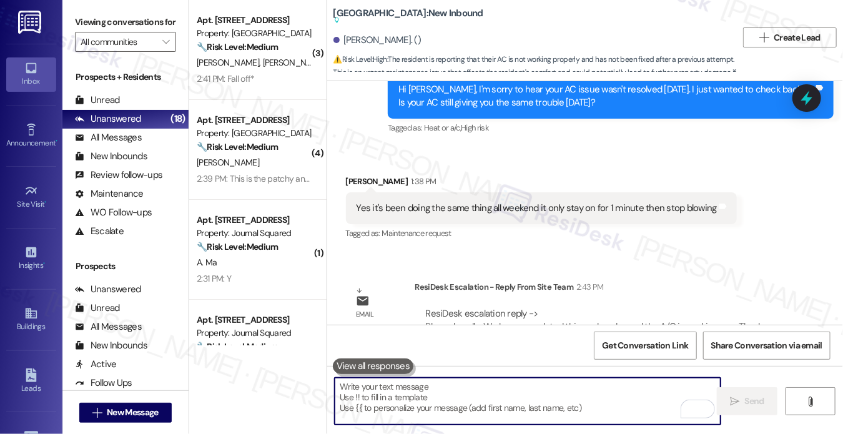
click at [458, 387] on textarea "To enrich screen reader interactions, please activate Accessibility in Grammarl…" at bounding box center [528, 401] width 386 height 47
paste textarea "I understand your AC is still not working properly. Did maintenance come by to …"
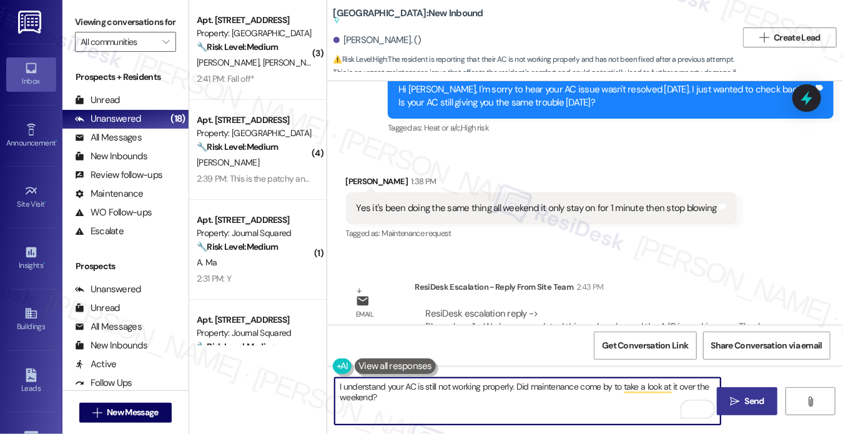
type textarea "I understand your AC is still not working properly. Did maintenance come by to …"
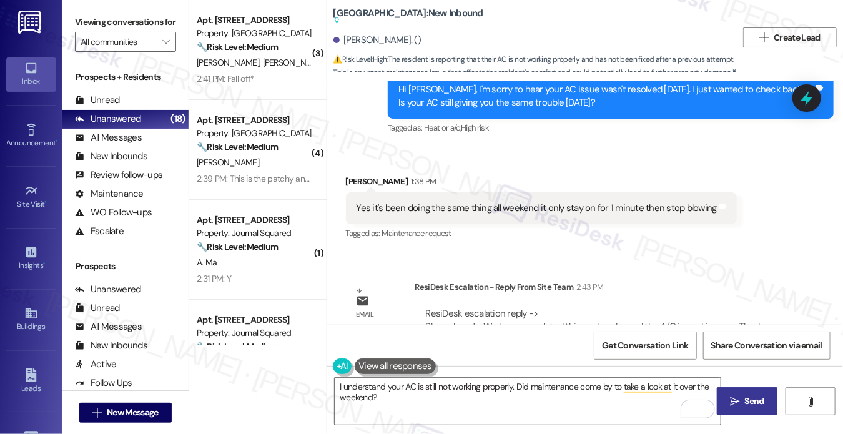
click at [738, 400] on icon "" at bounding box center [734, 401] width 9 height 10
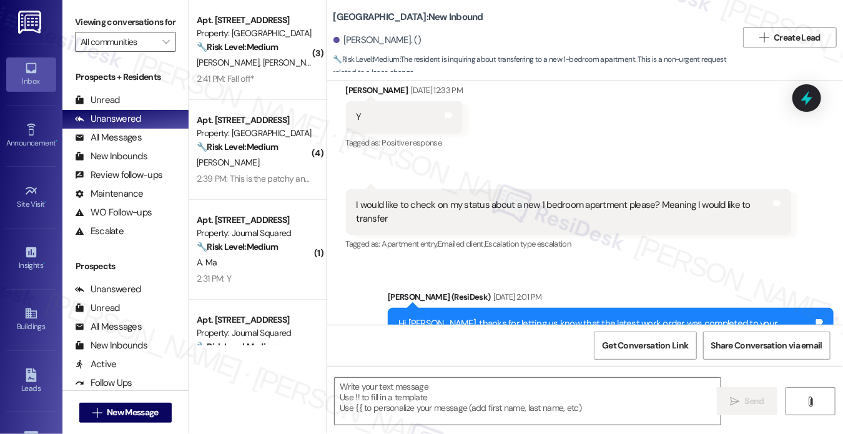
scroll to position [9760, 0]
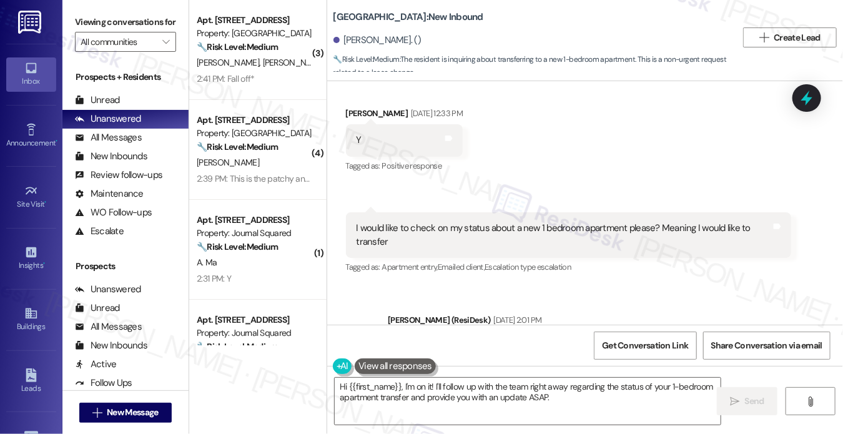
click at [472, 248] on div "I would like to check on my status about a new 1 bedroom apartment please? Mean…" at bounding box center [563, 235] width 415 height 27
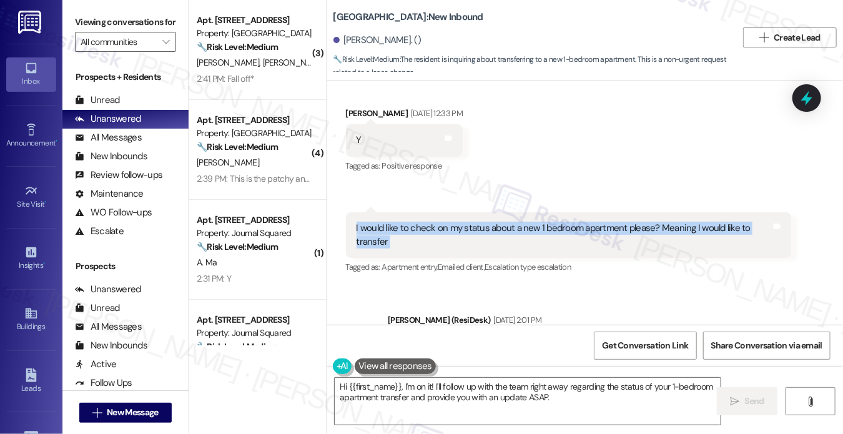
drag, startPoint x: 472, startPoint y: 263, endPoint x: 472, endPoint y: 257, distance: 6.9
click at [473, 248] on div "I would like to check on my status about a new 1 bedroom apartment please? Mean…" at bounding box center [563, 235] width 415 height 27
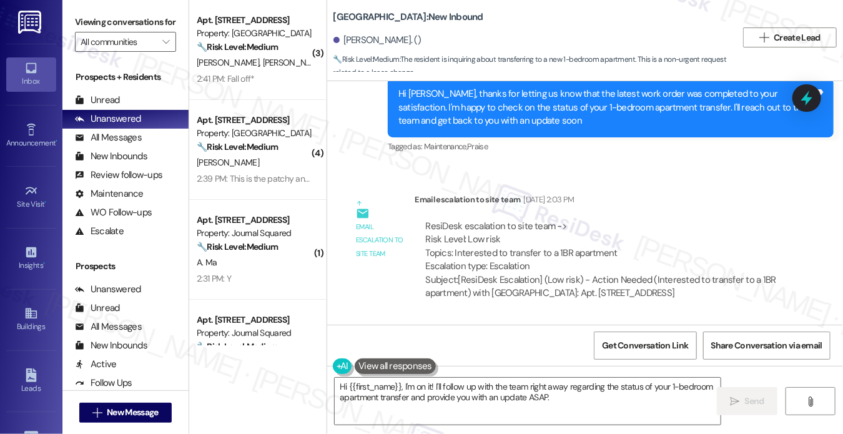
scroll to position [10174, 0]
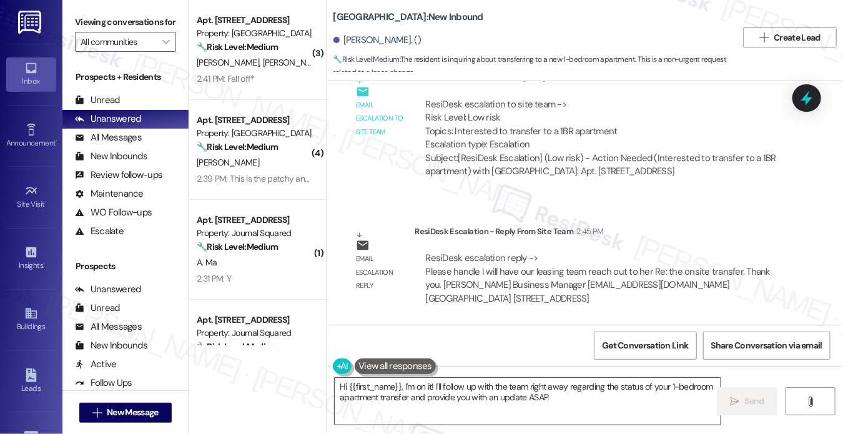
click at [462, 396] on textarea "Hi {{first_name}}, I'm on it! I'll follow up with the team right away regarding…" at bounding box center [528, 401] width 386 height 47
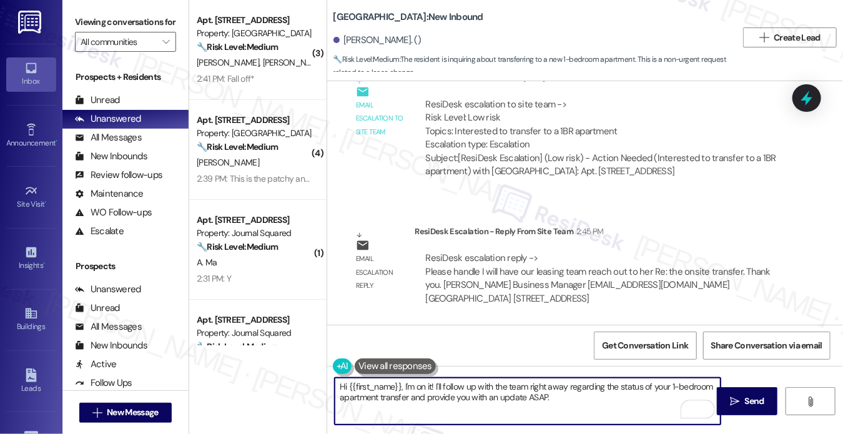
drag, startPoint x: 577, startPoint y: 396, endPoint x: 402, endPoint y: 378, distance: 175.6
click at [402, 378] on textarea "Hi {{first_name}}, I'm on it! I'll follow up with the team right away regarding…" at bounding box center [528, 401] width 386 height 47
paste textarea "will have our leasing team reach out to her Re: the onsite transfer"
click at [404, 384] on textarea "Hi {{first_name}}, I will have our leasing team reach out to her Re: the onsite…" at bounding box center [528, 401] width 386 height 47
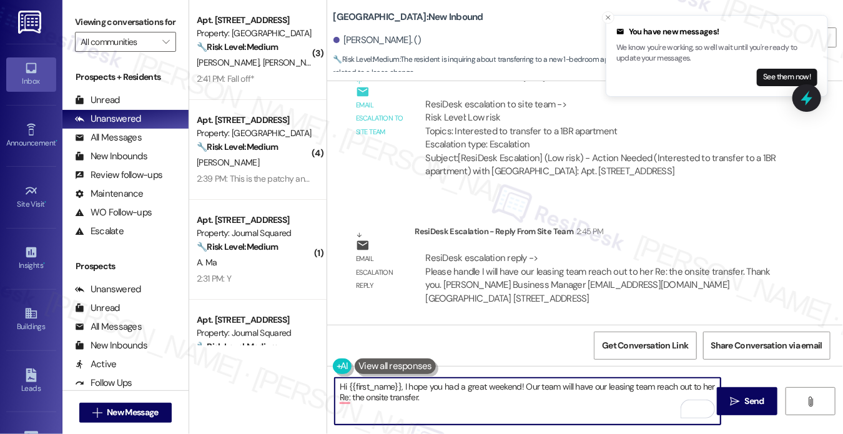
click at [704, 386] on textarea "Hi {{first_name}}, I hope you had a great weekend! Our team will have our leasi…" at bounding box center [528, 401] width 386 height 47
drag, startPoint x: 452, startPoint y: 394, endPoint x: 350, endPoint y: 395, distance: 101.8
click at [350, 395] on textarea "Hi {{first_name}}, I hope you had a great weekend! Our team will have our leasi…" at bounding box center [528, 401] width 386 height 47
click at [345, 394] on textarea "Hi {{first_name}}, I hope you had a great weekend! Our team will have our leasi…" at bounding box center [528, 401] width 386 height 47
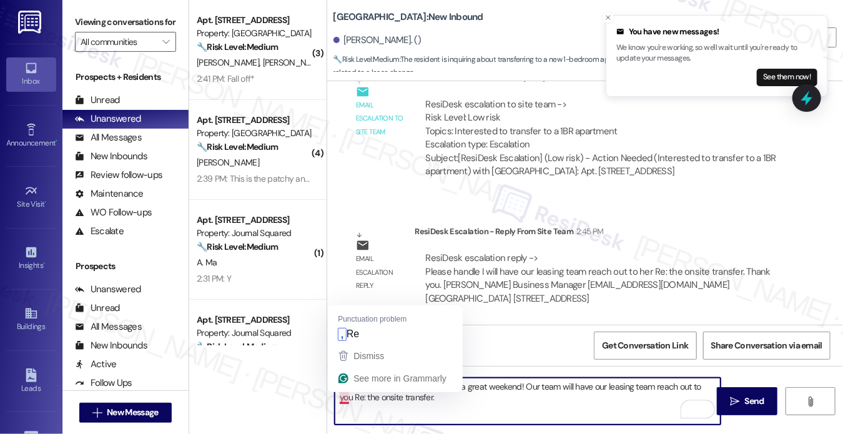
drag, startPoint x: 350, startPoint y: 394, endPoint x: 340, endPoint y: 395, distance: 10.7
click at [340, 395] on textarea "Hi {{first_name}}, I hope you had a great weekend! Our team will have our leasi…" at bounding box center [528, 401] width 386 height 47
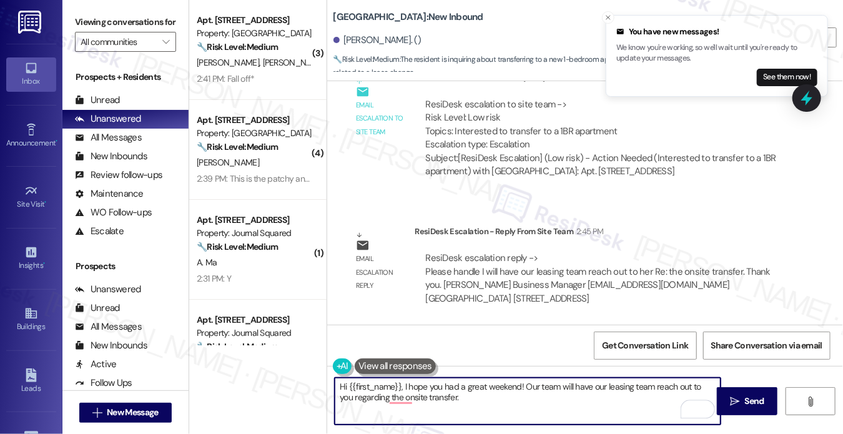
click at [523, 396] on textarea "Hi {{first_name}}, I hope you had a great weekend! Our team will have our leasi…" at bounding box center [528, 401] width 386 height 47
click at [467, 397] on textarea "Hi {{first_name}}, I hope you had a great weekend! Our team will have our leasi…" at bounding box center [528, 401] width 386 height 47
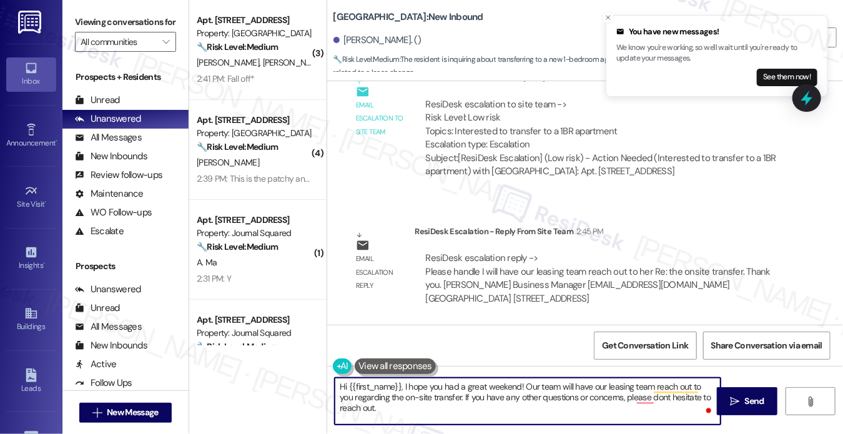
click at [445, 391] on textarea "Hi {{first_name}}, I hope you had a great weekend! Our team will have our leasi…" at bounding box center [528, 401] width 386 height 47
click at [448, 391] on textarea "Hi {{first_name}}, I hope you had a great weekend! Our team will have our leasi…" at bounding box center [528, 401] width 386 height 47
click at [474, 398] on textarea "Hi {{first_name}}, I hope you had a great weekend! Our team will have our leasi…" at bounding box center [528, 401] width 386 height 47
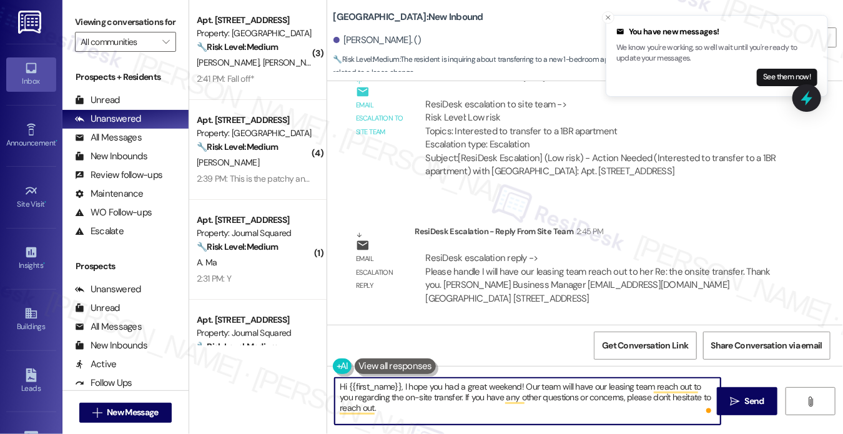
click at [520, 408] on textarea "Hi {{first_name}}, I hope you had a great weekend! Our team will have our leasi…" at bounding box center [528, 401] width 386 height 47
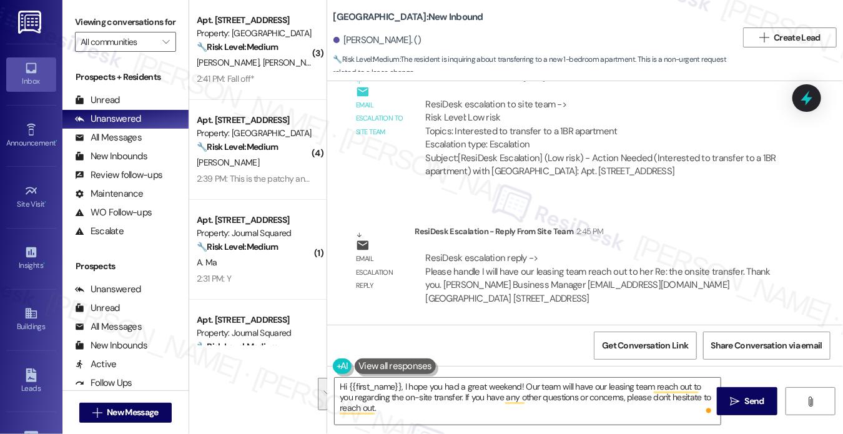
drag, startPoint x: 72, startPoint y: 21, endPoint x: 82, endPoint y: 4, distance: 19.4
click at [72, 20] on div "Viewing conversations for All communities " at bounding box center [125, 32] width 126 height 64
click at [464, 386] on textarea "Hi {{first_name}}, I hope you had a great weekend! Our team will have our leasi…" at bounding box center [528, 401] width 386 height 47
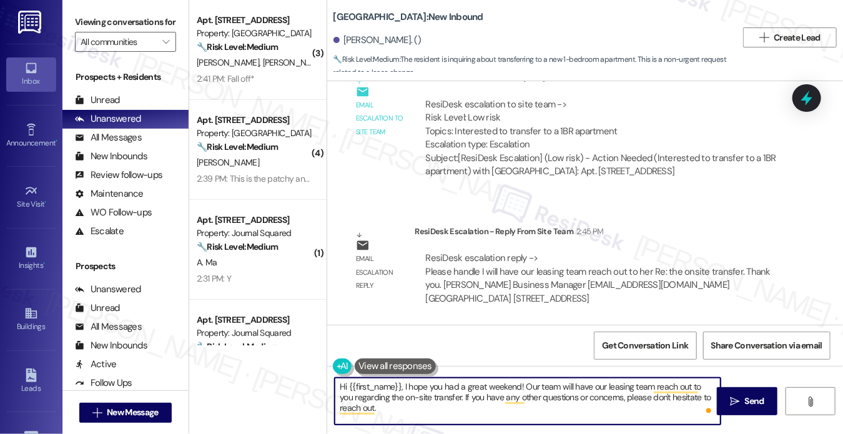
paste textarea "wonderful weekend! Our leasing team will be reaching out to you soon regarding …"
click at [471, 392] on textarea "Hi {{first_name}}, I hope you had a wonderful weekend! Our leasing team will be…" at bounding box center [528, 401] width 386 height 47
click at [353, 396] on textarea "Hi {{first_name}}, I hope you had a wonderful weekend! Our leasing team will be…" at bounding box center [528, 401] width 386 height 47
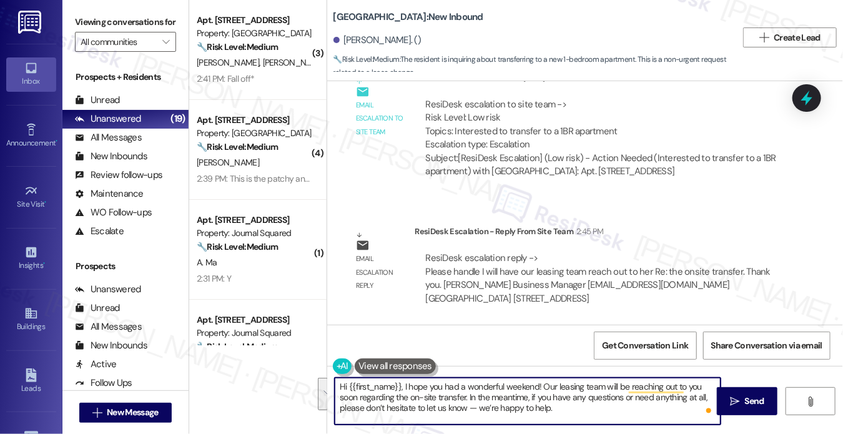
click at [353, 396] on textarea "Hi {{first_name}}, I hope you had a wonderful weekend! Our leasing team will be…" at bounding box center [528, 401] width 386 height 47
drag, startPoint x: 448, startPoint y: 406, endPoint x: 439, endPoint y: 404, distance: 9.7
click at [439, 404] on textarea "Hi {{first_name}}, I hope you had a wonderful weekend! Our leasing team will be…" at bounding box center [528, 401] width 386 height 47
click at [548, 411] on textarea "Hi {{first_name}}, I hope you had a wonderful weekend! Our leasing team will be…" at bounding box center [528, 401] width 386 height 47
type textarea "Hi {{first_name}}, I hope you had a wonderful weekend! Our leasing team will be…"
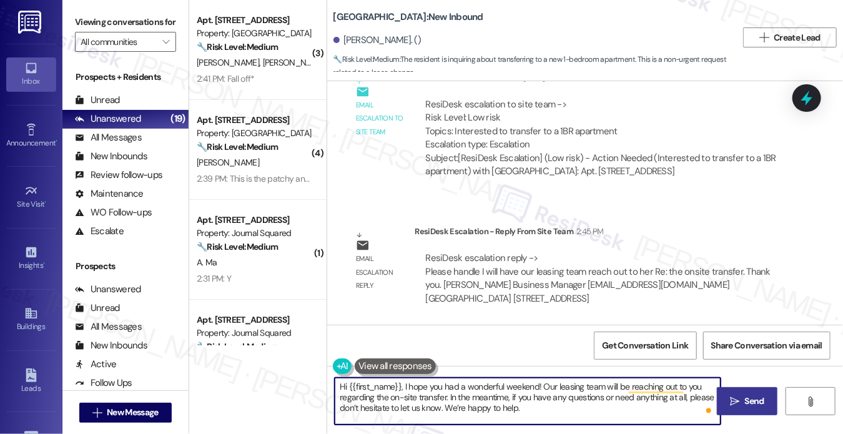
click at [753, 389] on button " Send" at bounding box center [747, 401] width 61 height 28
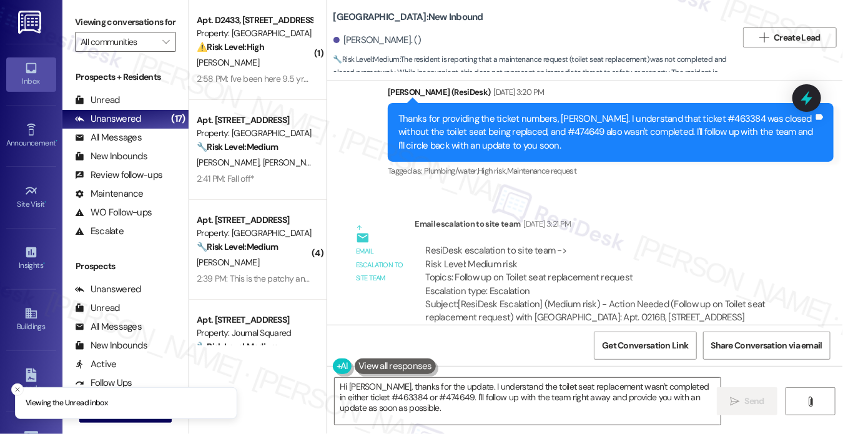
scroll to position [1615, 0]
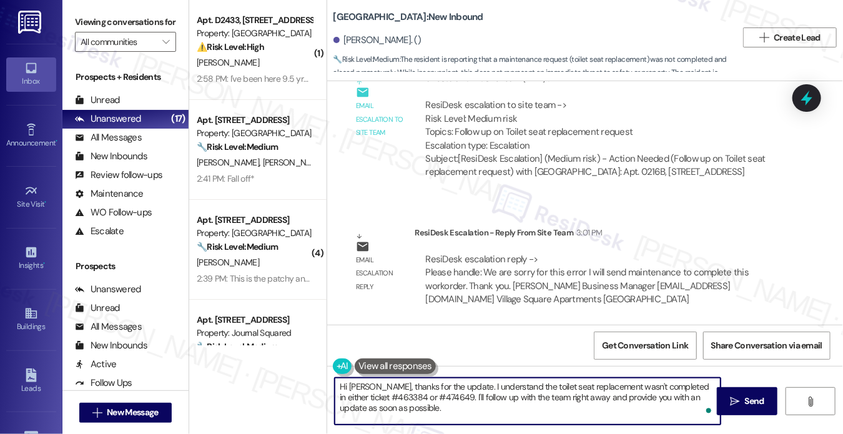
drag, startPoint x: 423, startPoint y: 414, endPoint x: 372, endPoint y: 384, distance: 58.8
click at [371, 384] on textarea "Hi [PERSON_NAME], thanks for the update. I understand the toilet seat replaceme…" at bounding box center [528, 401] width 386 height 47
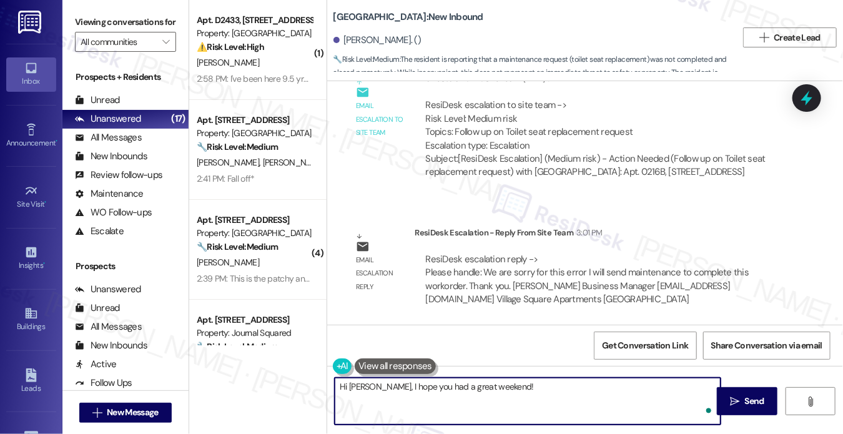
paste textarea "We are sorry for this error I will send maintenance to complete this workorder."
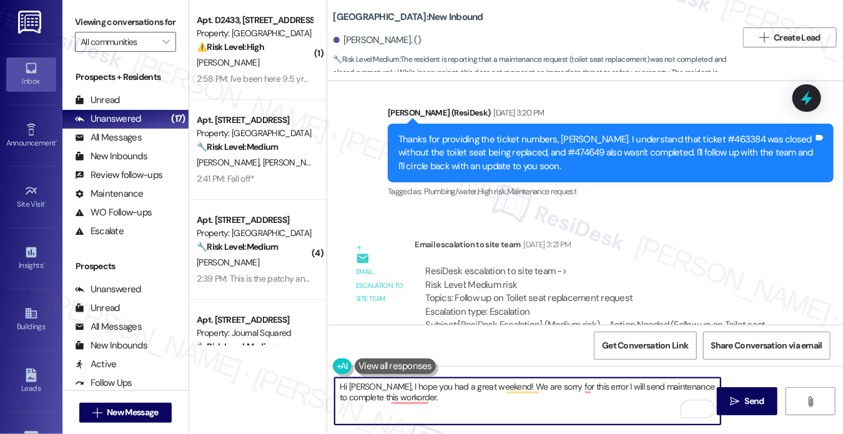
scroll to position [1428, 0]
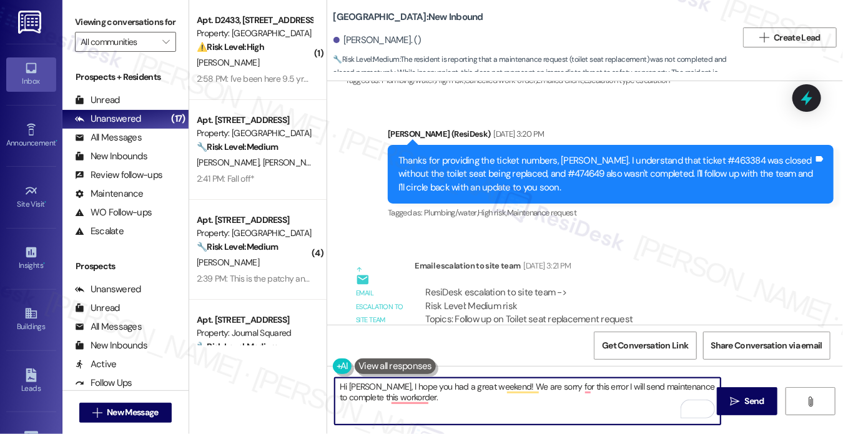
click at [607, 174] on div "Thanks for providing the ticket numbers, [PERSON_NAME]. I understand that ticke…" at bounding box center [605, 174] width 415 height 40
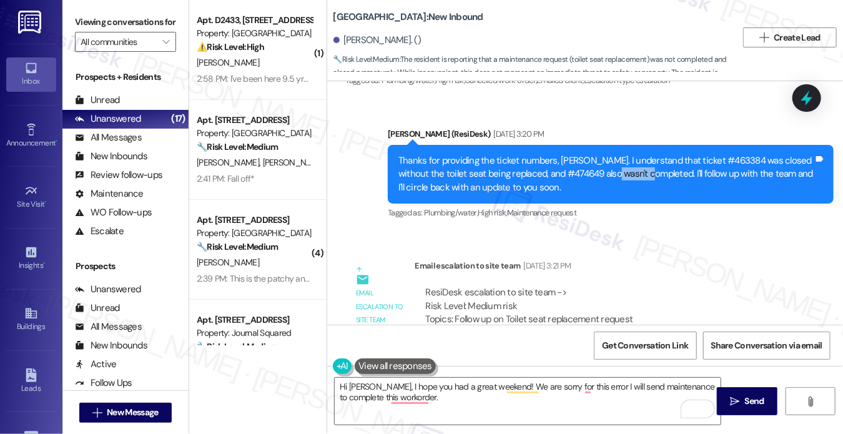
click at [607, 174] on div "Thanks for providing the ticket numbers, [PERSON_NAME]. I understand that ticke…" at bounding box center [605, 174] width 415 height 40
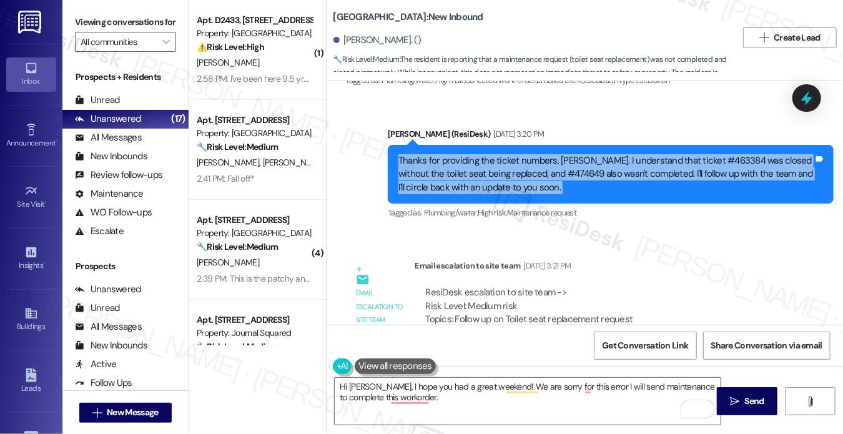
click at [607, 174] on div "Thanks for providing the ticket numbers, [PERSON_NAME]. I understand that ticke…" at bounding box center [605, 174] width 415 height 40
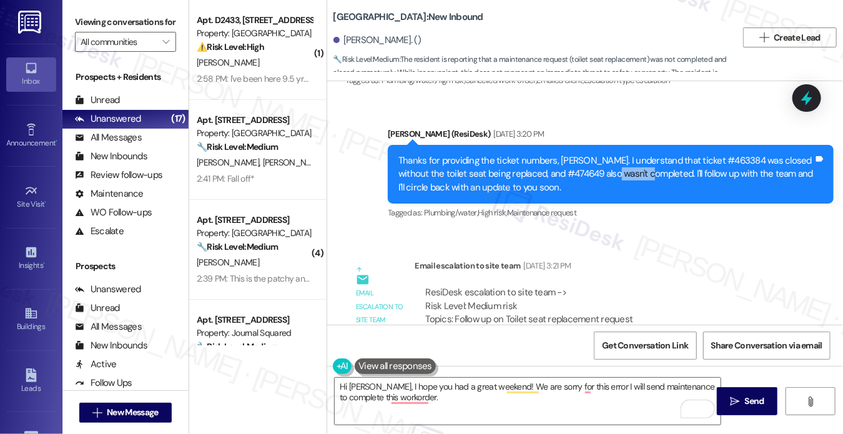
click at [607, 174] on div "Thanks for providing the ticket numbers, [PERSON_NAME]. I understand that ticke…" at bounding box center [605, 174] width 415 height 40
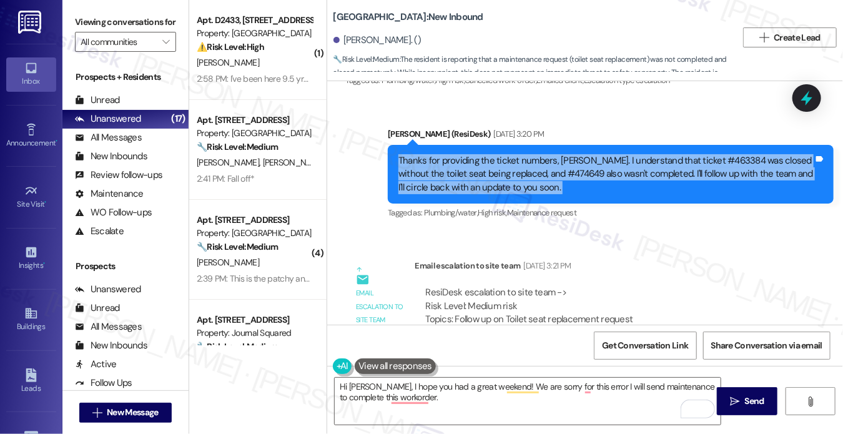
click at [607, 174] on div "Thanks for providing the ticket numbers, [PERSON_NAME]. I understand that ticke…" at bounding box center [605, 174] width 415 height 40
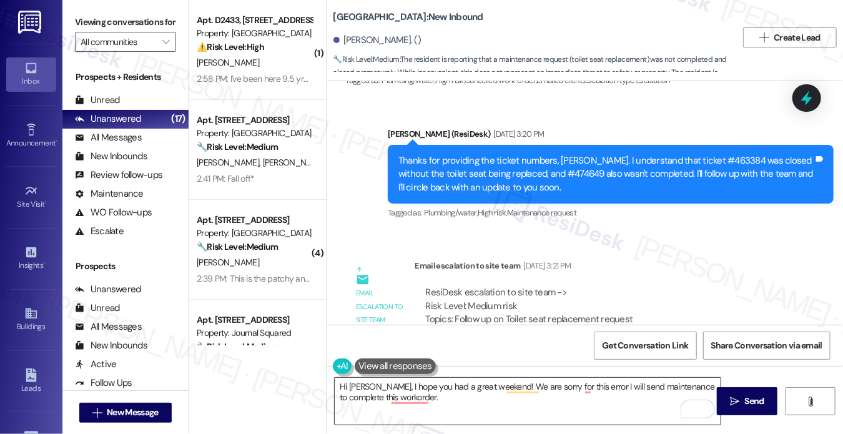
click at [496, 406] on textarea "Hi [PERSON_NAME], I hope you had a great weekend! We are sorry for this error I…" at bounding box center [528, 401] width 386 height 47
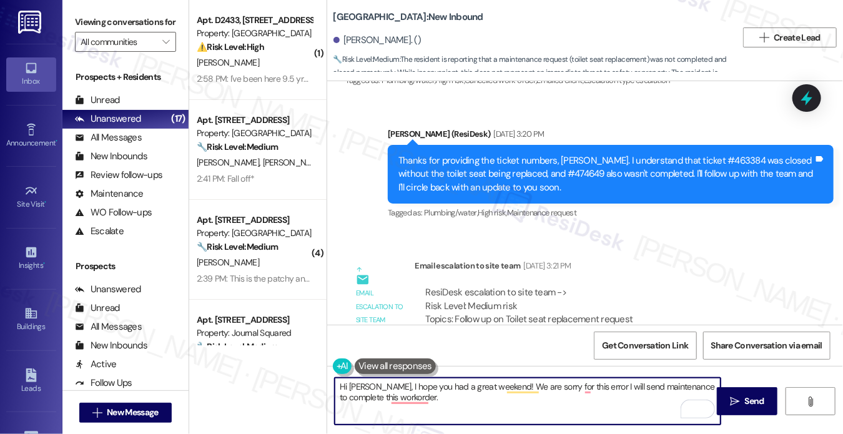
click at [545, 381] on textarea "Hi [PERSON_NAME], I hope you had a great weekend! We are sorry for this error I…" at bounding box center [528, 401] width 386 height 47
click at [552, 386] on textarea "Hi [PERSON_NAME], I hope you had a great weekend! We are sorry for this error I…" at bounding box center [528, 401] width 386 height 47
click at [572, 383] on textarea "Hi [PERSON_NAME], I hope you had a great weekend! We are sorry for the error I …" at bounding box center [528, 401] width 386 height 47
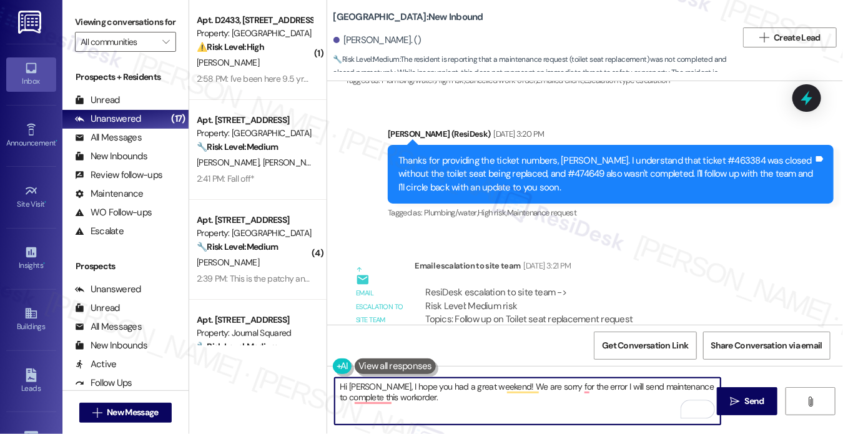
click at [569, 391] on textarea "Hi [PERSON_NAME], I hope you had a great weekend! We are sorry for the error I …" at bounding box center [528, 401] width 386 height 47
click at [584, 381] on textarea "Hi [PERSON_NAME], I hope you had a great weekend! We are sorry for the error I …" at bounding box center [528, 401] width 386 height 47
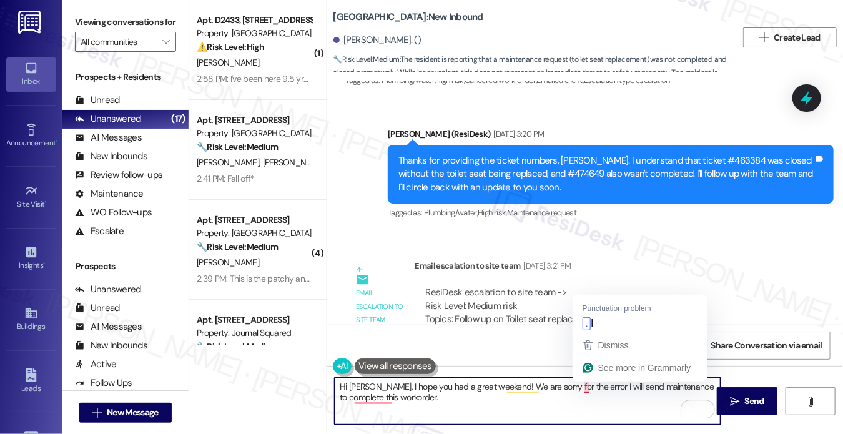
click at [584, 381] on textarea "Hi [PERSON_NAME], I hope you had a great weekend! We are sorry for the error I …" at bounding box center [528, 401] width 386 height 47
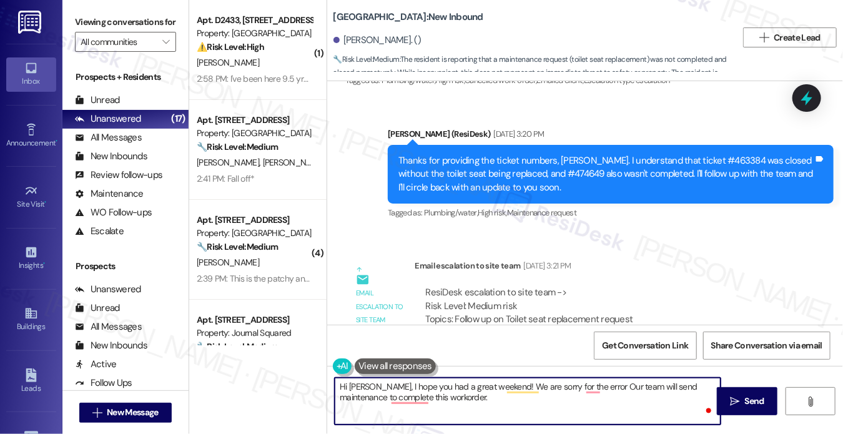
click at [582, 389] on textarea "Hi [PERSON_NAME], I hope you had a great weekend! We are sorry for the error Ou…" at bounding box center [528, 401] width 386 height 47
click at [449, 401] on textarea "Hi [PERSON_NAME], I hope you had a great weekend! We are sorry for the error. O…" at bounding box center [528, 401] width 386 height 47
click at [381, 396] on textarea "Hi [PERSON_NAME], I hope you had a great weekend! We are sorry for the error. O…" at bounding box center [528, 401] width 386 height 47
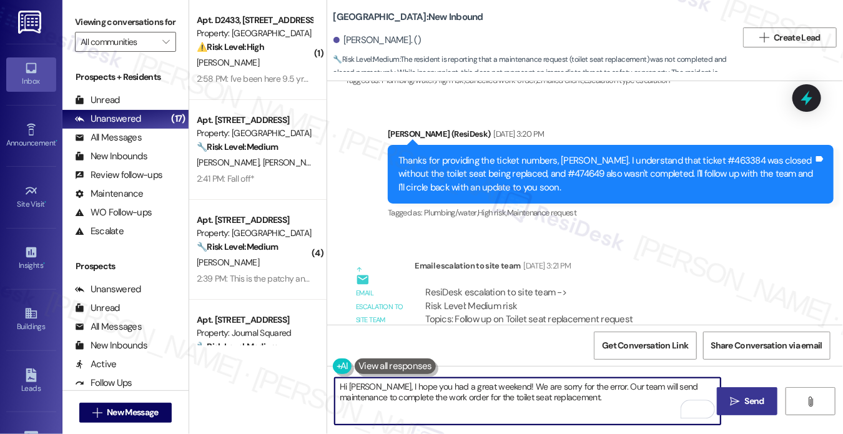
type textarea "Hi [PERSON_NAME], I hope you had a great weekend! We are sorry for the error. O…"
click at [730, 396] on icon "" at bounding box center [734, 401] width 9 height 10
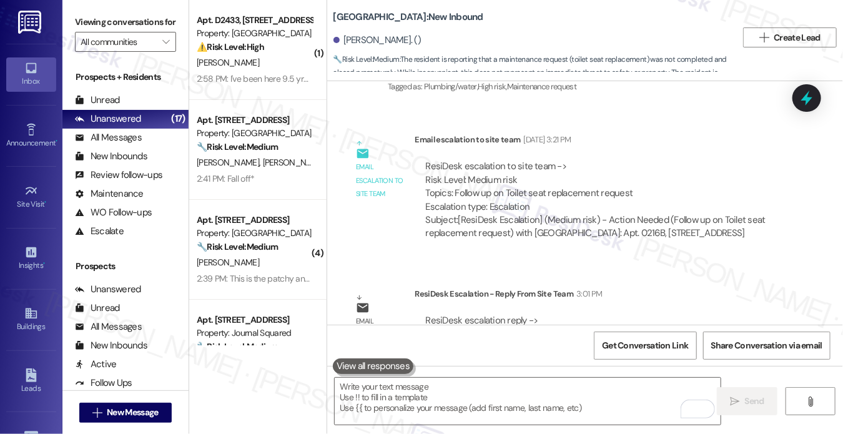
scroll to position [1615, 0]
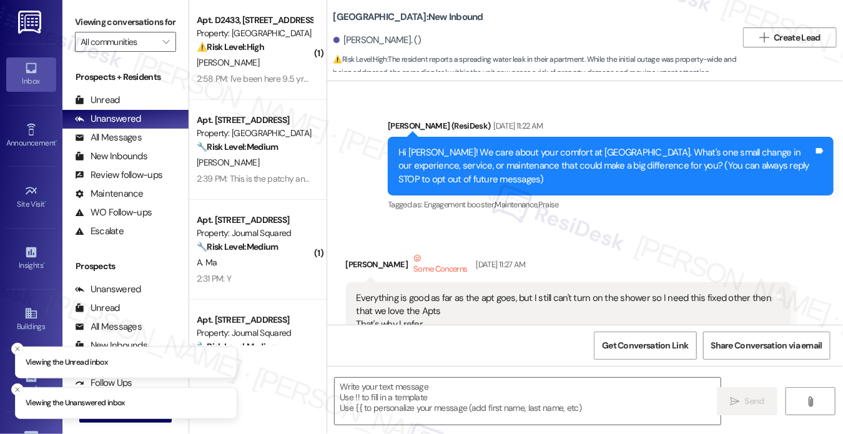
scroll to position [18039, 0]
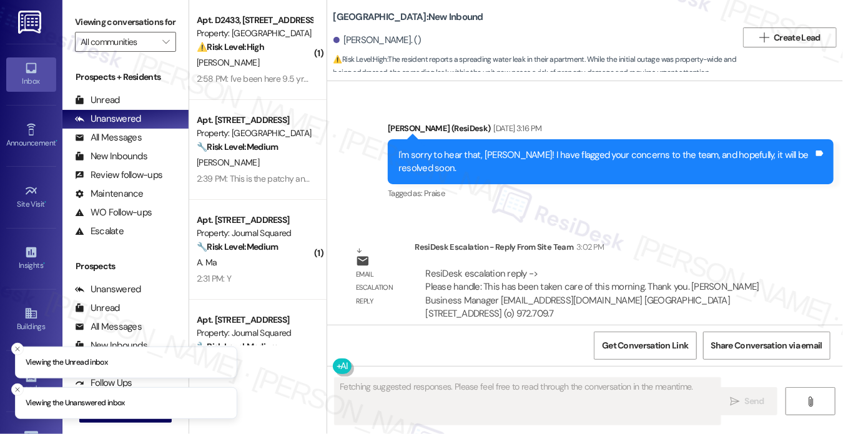
click at [463, 149] on div "I'm sorry to hear that, [PERSON_NAME]! I have flagged your concerns to the team…" at bounding box center [605, 162] width 415 height 27
click at [463, 149] on div "I'm sorry to hear that, Lamarcus! I have flagged your concerns to the team, and…" at bounding box center [605, 162] width 415 height 27
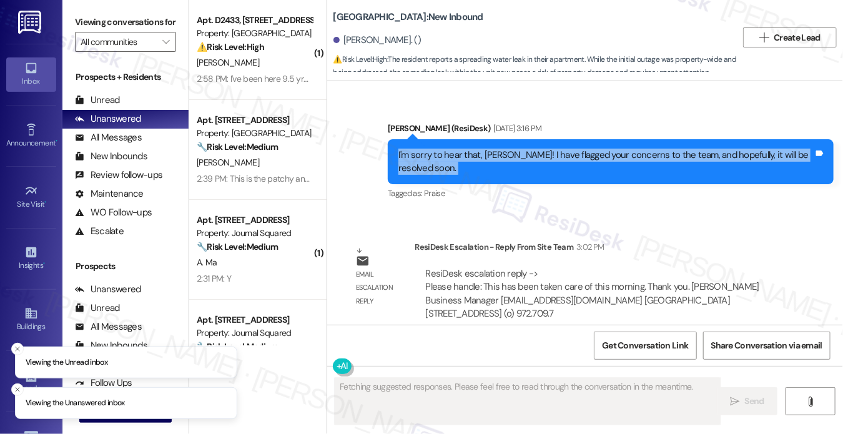
click at [463, 149] on div "I'm sorry to hear that, Lamarcus! I have flagged your concerns to the team, and…" at bounding box center [605, 162] width 415 height 27
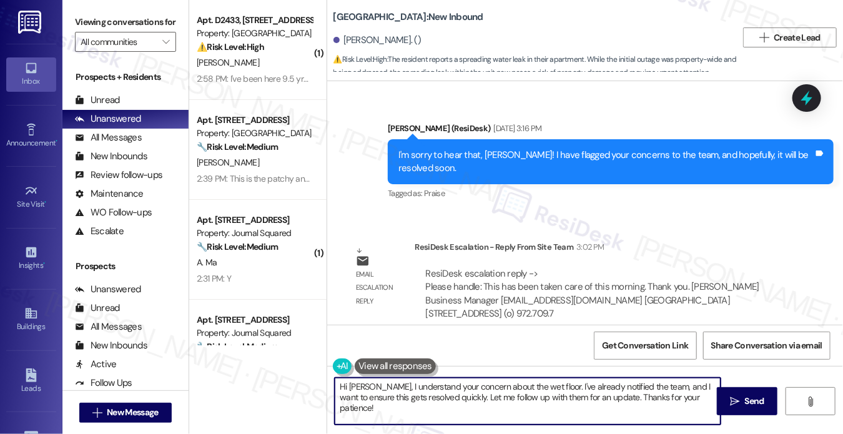
drag, startPoint x: 612, startPoint y: 394, endPoint x: 568, endPoint y: 388, distance: 44.1
click at [568, 388] on textarea "Hi Lamarcus, I understand your concern about the wet floor. I've already notifi…" at bounding box center [528, 401] width 386 height 47
click at [672, 406] on textarea "Hi Lamarcus, I understand your concern about the wet floor. I've already notifi…" at bounding box center [528, 401] width 386 height 47
drag, startPoint x: 707, startPoint y: 397, endPoint x: 385, endPoint y: 376, distance: 322.1
click at [385, 377] on div "Hi Lamarcus, I understand your concern about the wet floor. I've already notifi…" at bounding box center [527, 401] width 387 height 48
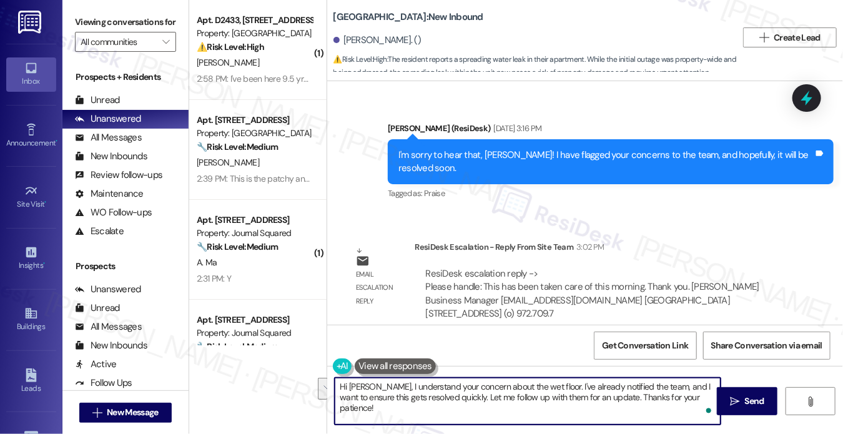
drag, startPoint x: 390, startPoint y: 391, endPoint x: 717, endPoint y: 441, distance: 330.8
click at [717, 433] on html "Inbox Go to Inbox Announcement • Send A Text Announcement Site Visit • Go to Si…" at bounding box center [421, 217] width 843 height 434
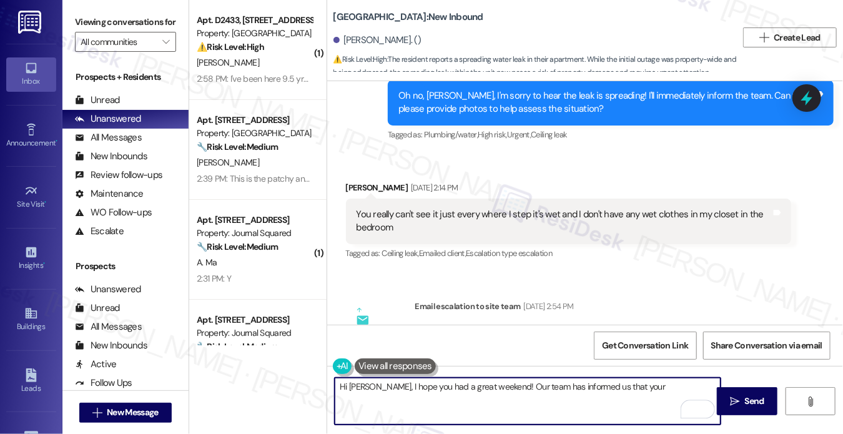
scroll to position [17852, 0]
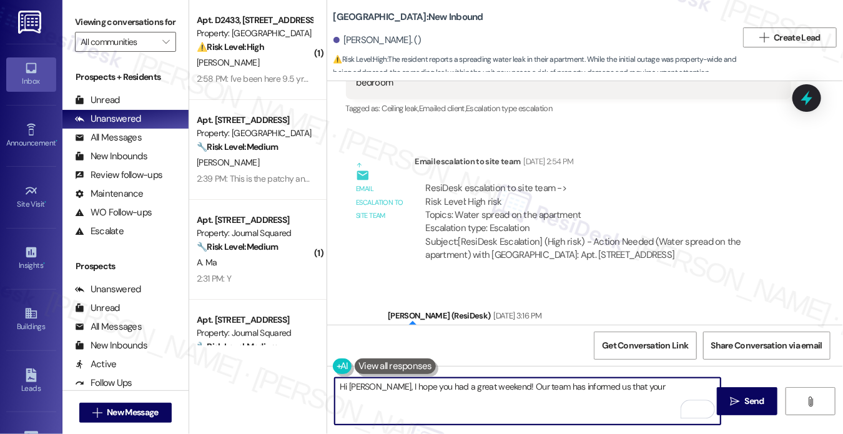
click at [629, 384] on textarea "Hi Lamarcus, I hope you had a great weekend! Our team has informed us that your" at bounding box center [528, 401] width 386 height 47
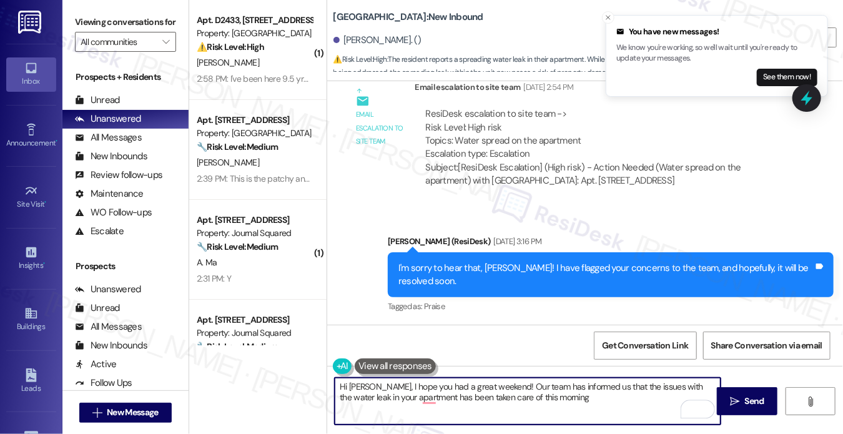
scroll to position [18039, 0]
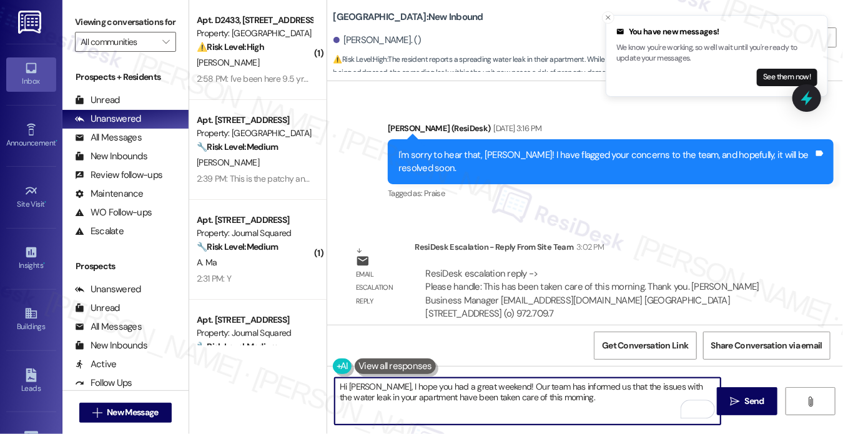
click at [564, 396] on textarea "Hi Lamarcus, I hope you had a great weekend! Our team has informed us that the …" at bounding box center [528, 401] width 386 height 47
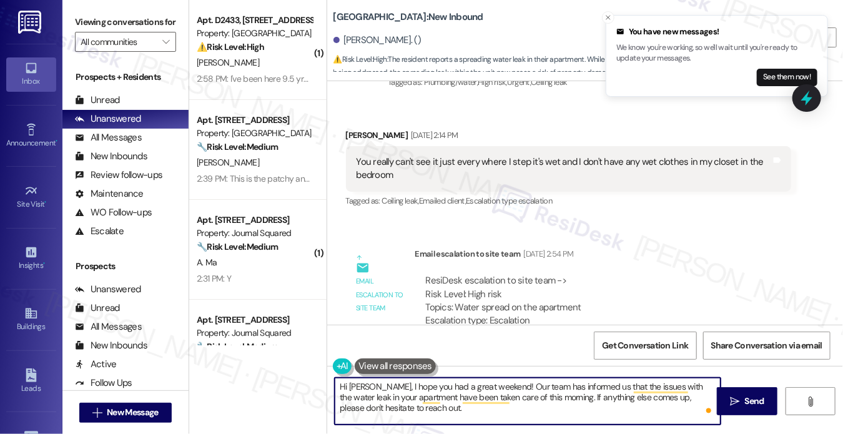
scroll to position [17664, 0]
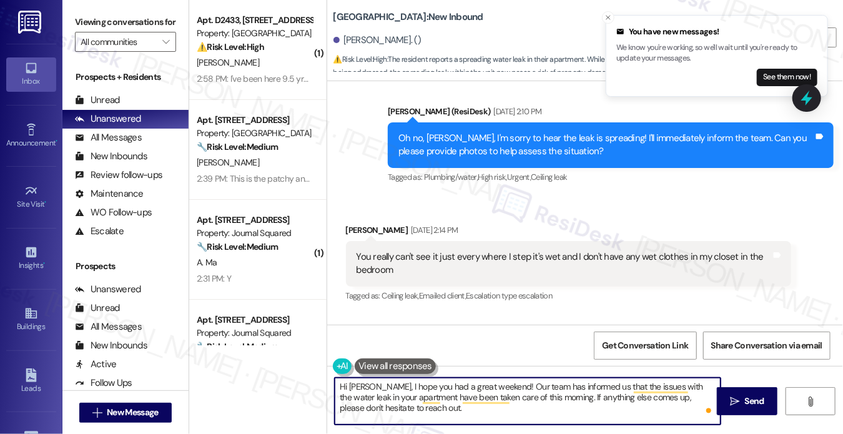
click at [599, 137] on div "Oh no, Lamarcus, I'm sorry to hear the leak is spreading! I'll immediately info…" at bounding box center [605, 145] width 415 height 27
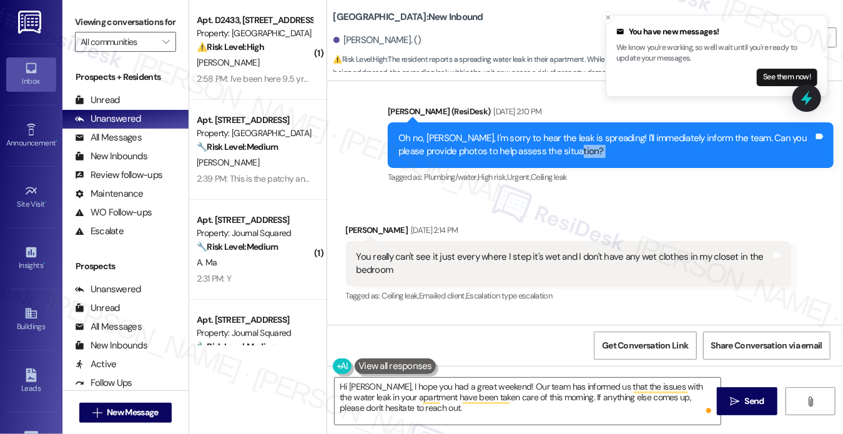
click at [599, 137] on div "Oh no, Lamarcus, I'm sorry to hear the leak is spreading! I'll immediately info…" at bounding box center [605, 145] width 415 height 27
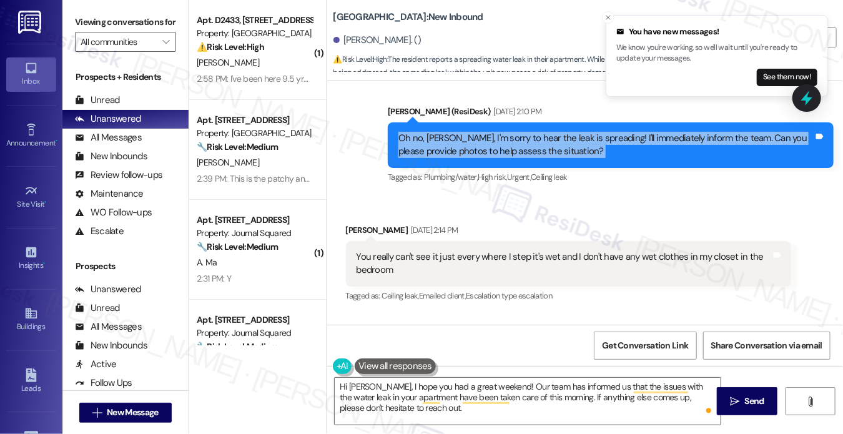
click at [599, 137] on div "Oh no, Lamarcus, I'm sorry to hear the leak is spreading! I'll immediately info…" at bounding box center [605, 145] width 415 height 27
click at [495, 133] on div "Oh no, Lamarcus, I'm sorry to hear the leak is spreading! I'll immediately info…" at bounding box center [605, 145] width 415 height 27
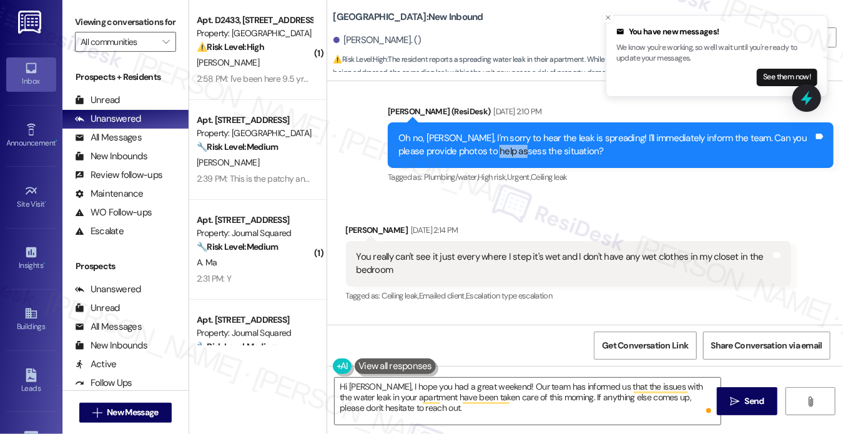
click at [495, 133] on div "Oh no, Lamarcus, I'm sorry to hear the leak is spreading! I'll immediately info…" at bounding box center [605, 145] width 415 height 27
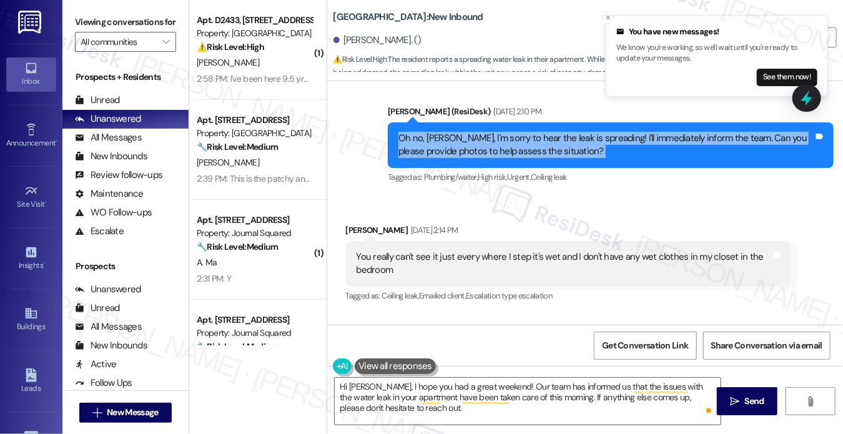
click at [495, 133] on div "Oh no, Lamarcus, I'm sorry to hear the leak is spreading! I'll immediately info…" at bounding box center [605, 145] width 415 height 27
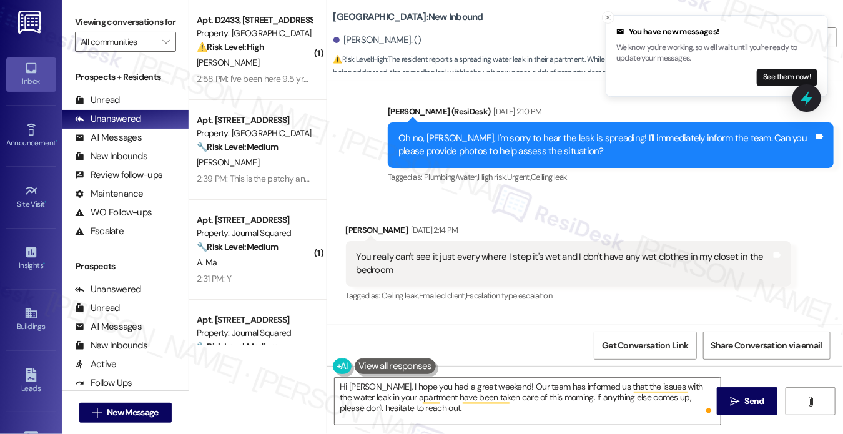
click at [453, 250] on div "You really can't see it just every where I step it's wet and I don't have any w…" at bounding box center [563, 263] width 415 height 27
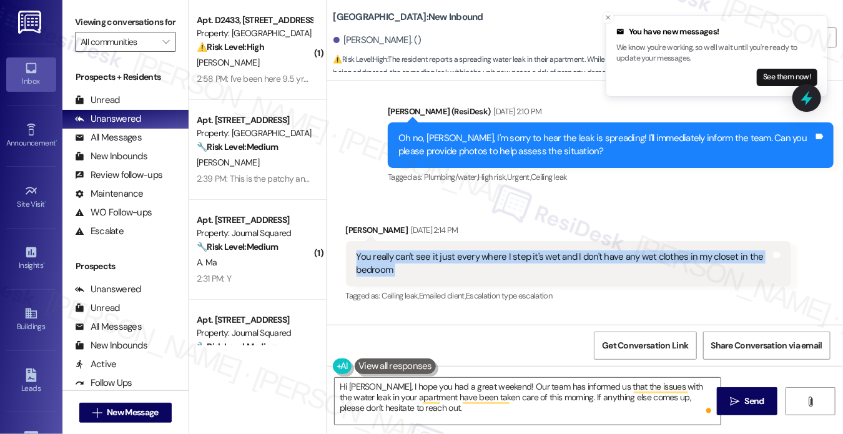
click at [453, 250] on div "You really can't see it just every where I step it's wet and I don't have any w…" at bounding box center [563, 263] width 415 height 27
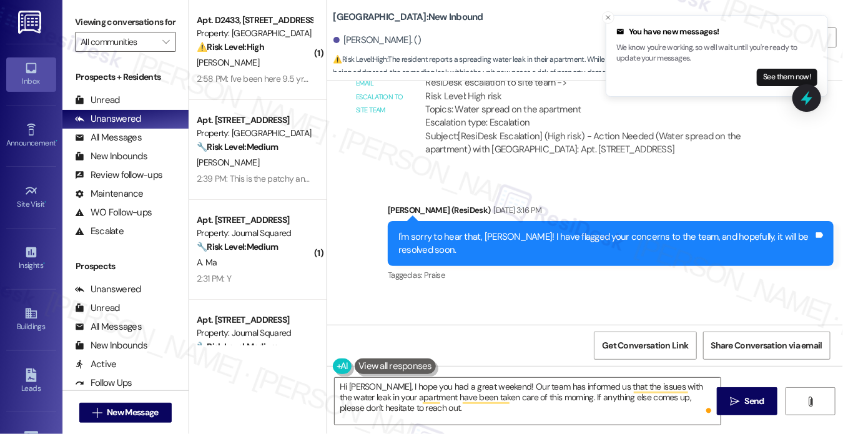
scroll to position [18039, 0]
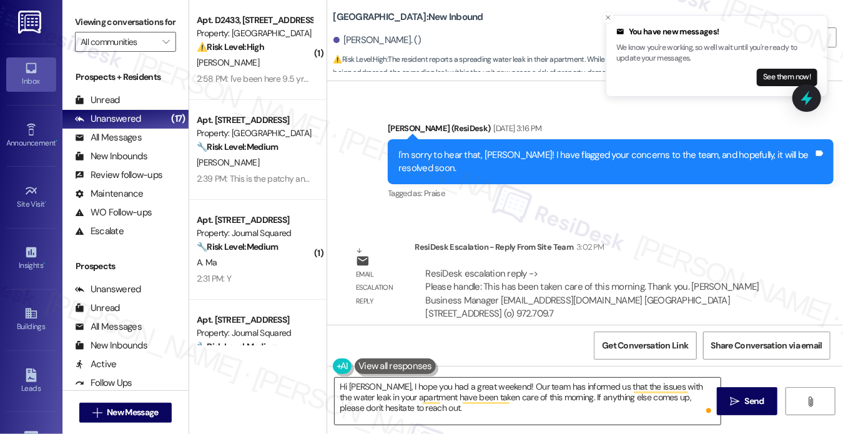
click at [442, 396] on textarea "Hi Lamarcus, I hope you had a great weekend! Our team has informed us that the …" at bounding box center [528, 401] width 386 height 47
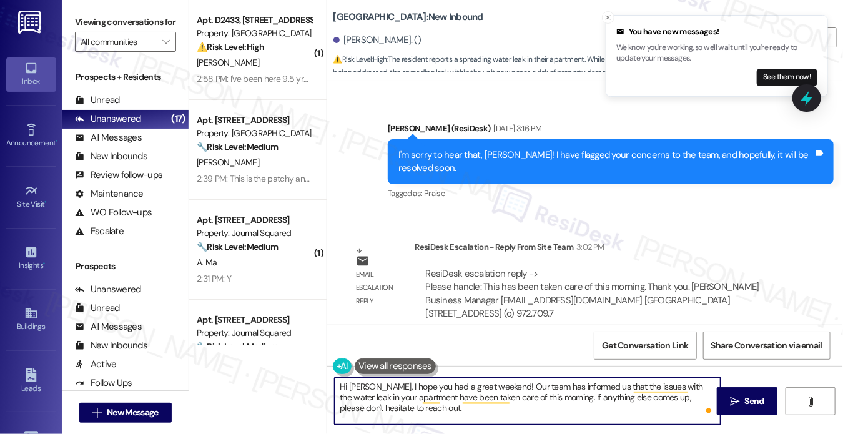
click at [442, 396] on textarea "Hi Lamarcus, I hope you had a great weekend! Our team has informed us that the …" at bounding box center [528, 401] width 386 height 47
click at [416, 398] on textarea "Hi Lamarcus, I hope you had a great weekend! Our team has informed us that the …" at bounding box center [528, 401] width 386 height 47
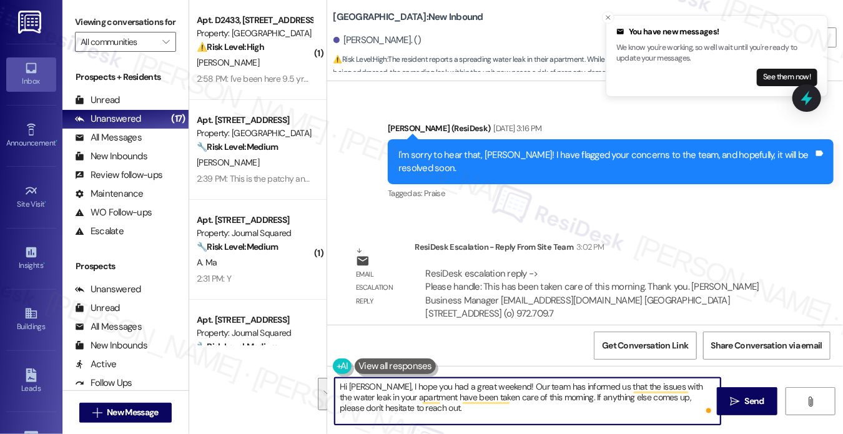
click at [477, 391] on textarea "Hi Lamarcus, I hope you had a great weekend! Our team has informed us that the …" at bounding box center [528, 401] width 386 height 47
drag, startPoint x: 387, startPoint y: 381, endPoint x: 501, endPoint y: 381, distance: 114.2
click at [501, 381] on textarea "Hi Lamarcus, I hope you had a great weekend! Our team has informed us that the …" at bounding box center [528, 401] width 386 height 47
click at [509, 387] on textarea "Hi Lamarcus, how was your weekend? Our team has informed us that the issues wit…" at bounding box center [528, 401] width 386 height 47
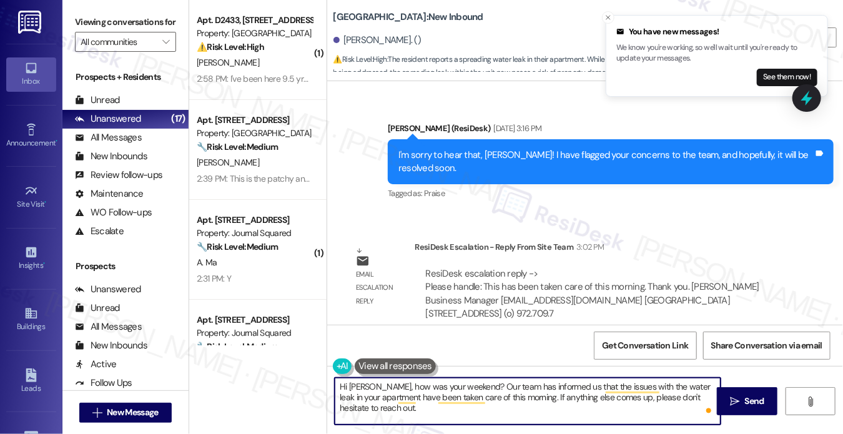
click at [509, 387] on textarea "Hi Lamarcus, how was your weekend? Our team has informed us that the issues wit…" at bounding box center [528, 401] width 386 height 47
click at [564, 396] on textarea "Hi Lamarcus, how was your weekend? Our team has informed us that the issues wit…" at bounding box center [528, 401] width 386 height 47
type textarea "Hi Lamarcus, how was your weekend? Our team has informed us that the issues wit…"
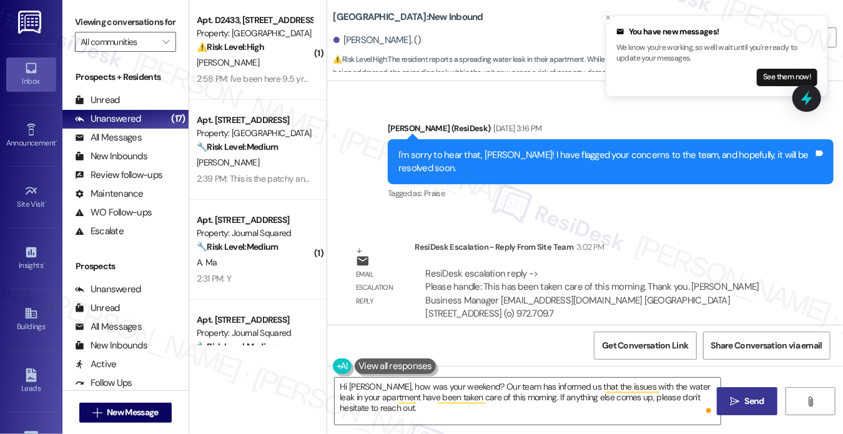
click at [757, 400] on span "Send" at bounding box center [754, 400] width 19 height 13
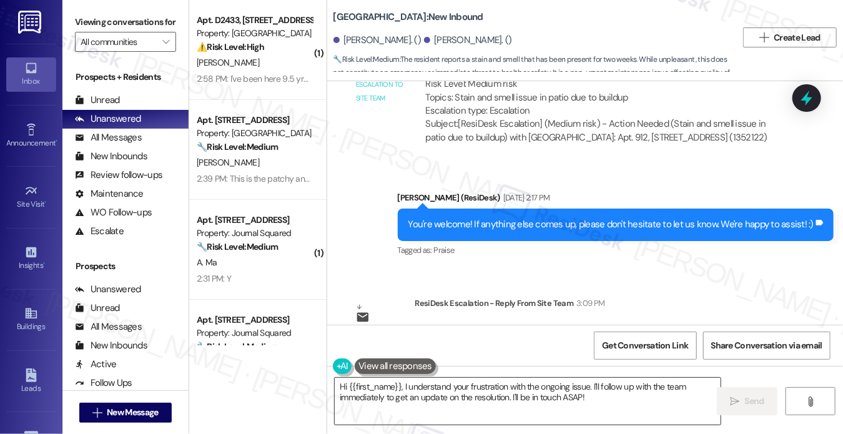
drag, startPoint x: 506, startPoint y: 404, endPoint x: 531, endPoint y: 401, distance: 25.7
click at [506, 403] on textarea "Hi {{first_name}}, I understand your frustration with the ongoing issue. I'll f…" at bounding box center [528, 401] width 386 height 47
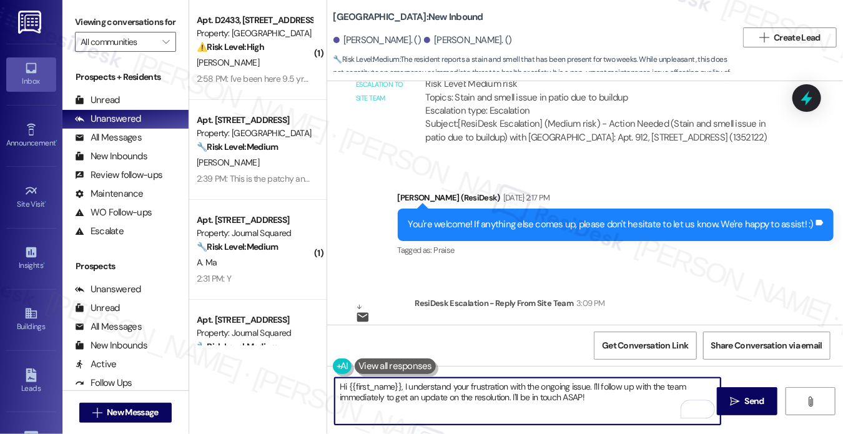
drag, startPoint x: 564, startPoint y: 396, endPoint x: 401, endPoint y: 389, distance: 163.7
click at [401, 389] on textarea "Hi {{first_name}}, I understand your frustration with the ongoing issue. I'll f…" at bounding box center [528, 401] width 386 height 47
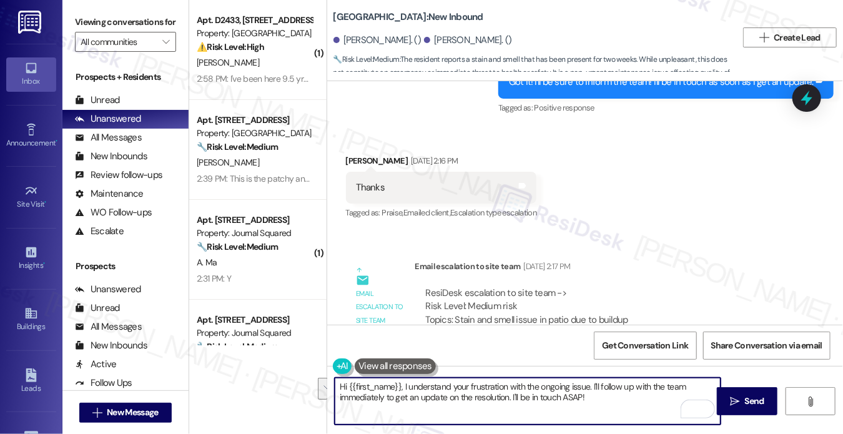
scroll to position [21214, 0]
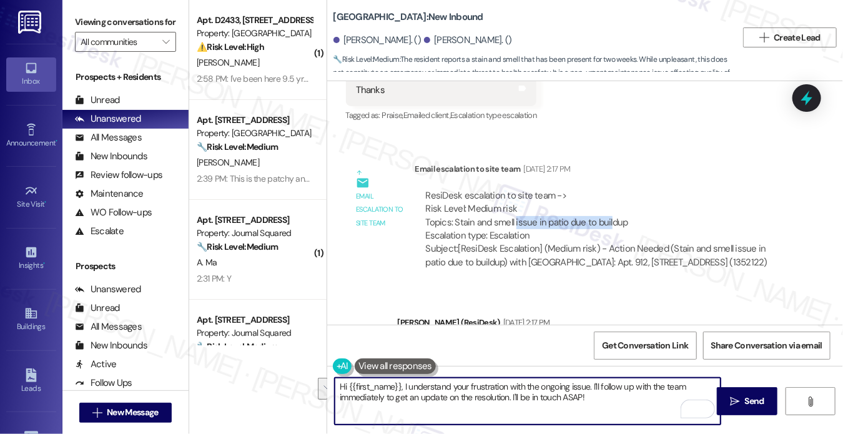
drag, startPoint x: 512, startPoint y: 151, endPoint x: 609, endPoint y: 147, distance: 96.8
click at [609, 189] on div "ResiDesk escalation to site team -> Risk Level: Medium risk Topics: Stain and s…" at bounding box center [603, 216] width 355 height 54
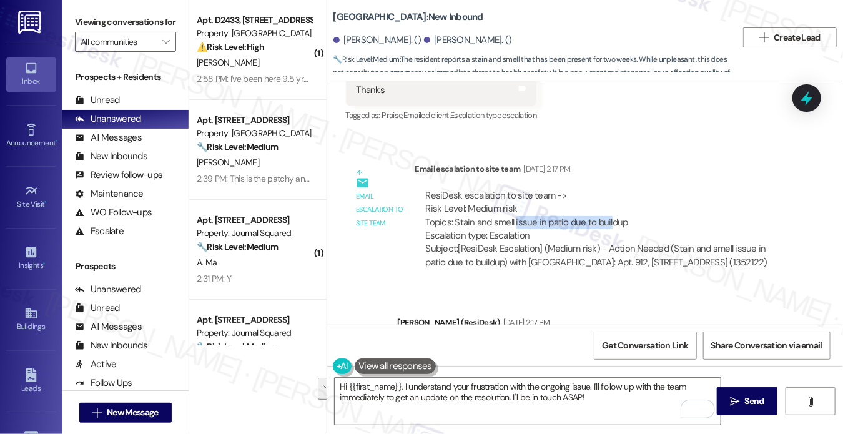
click at [609, 189] on div "ResiDesk escalation to site team -> Risk Level: Medium risk Topics: Stain and s…" at bounding box center [603, 216] width 355 height 54
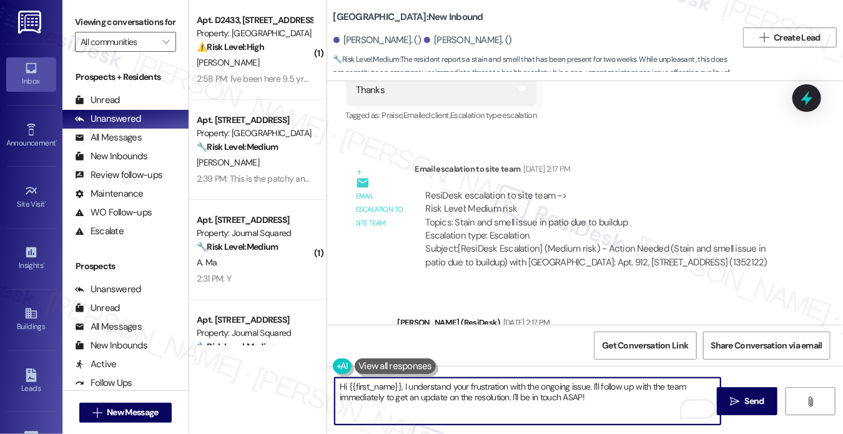
click at [604, 388] on textarea "Hi {{first_name}}, I understand your frustration with the ongoing issue. I'll f…" at bounding box center [528, 401] width 386 height 47
drag, startPoint x: 603, startPoint y: 398, endPoint x: 402, endPoint y: 386, distance: 201.4
click at [402, 386] on textarea "Hi {{first_name}}, I understand your frustration with the ongoing issue. I'll f…" at bounding box center [528, 401] width 386 height 47
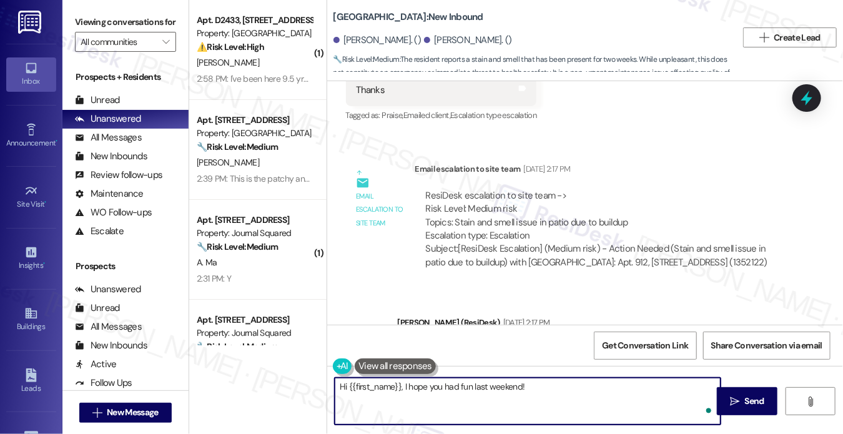
paste textarea "We will make a work order."
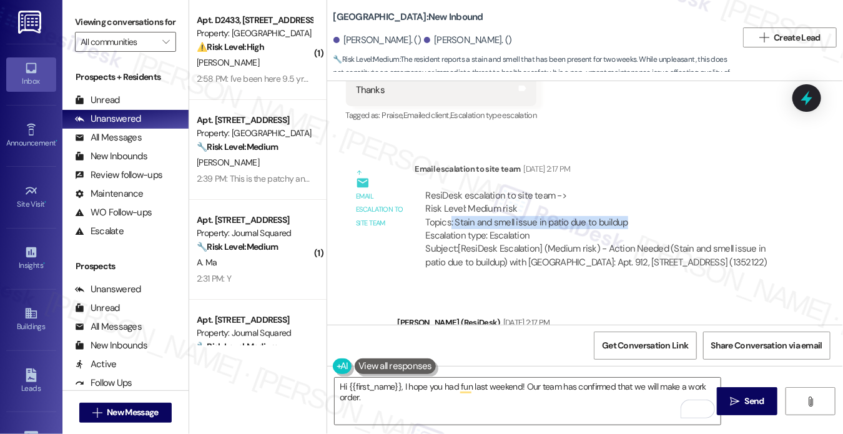
drag, startPoint x: 448, startPoint y: 150, endPoint x: 664, endPoint y: 148, distance: 215.4
click at [664, 189] on div "ResiDesk escalation to site team -> Risk Level: Medium risk Topics: Stain and s…" at bounding box center [603, 216] width 355 height 54
click at [534, 189] on div "ResiDesk escalation to site team -> Risk Level: Medium risk Topics: Stain and s…" at bounding box center [603, 216] width 355 height 54
drag, startPoint x: 450, startPoint y: 150, endPoint x: 563, endPoint y: 148, distance: 113.0
click at [563, 189] on div "ResiDesk escalation to site team -> Risk Level: Medium risk Topics: Stain and s…" at bounding box center [603, 216] width 355 height 54
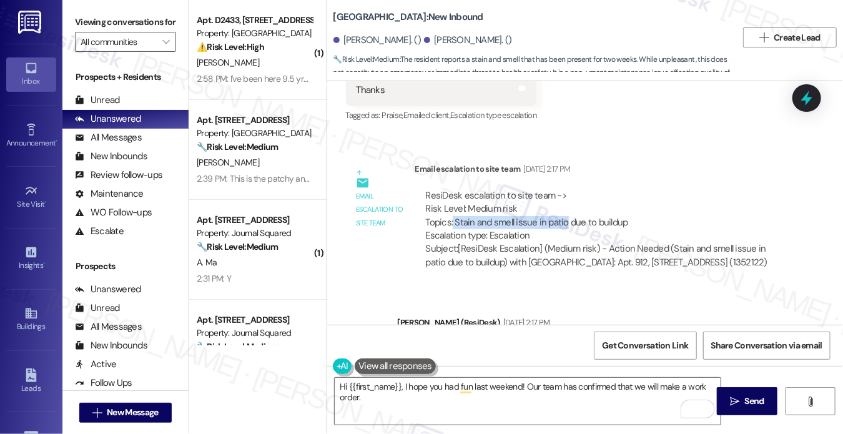
copy div "Stain and smell issue in patio"
click at [462, 391] on textarea "Hi {{first_name}}, I hope you had fun last weekend! Our team has confirmed that…" at bounding box center [528, 401] width 386 height 47
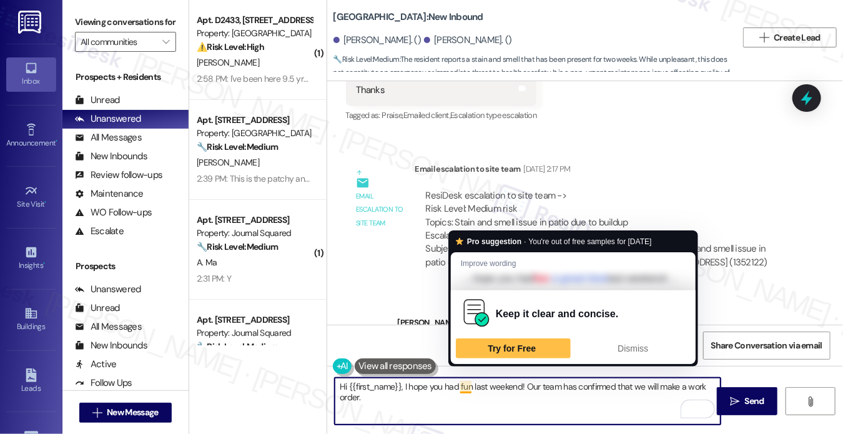
click at [389, 399] on textarea "Hi {{first_name}}, I hope you had fun last weekend! Our team has confirmed that…" at bounding box center [528, 401] width 386 height 47
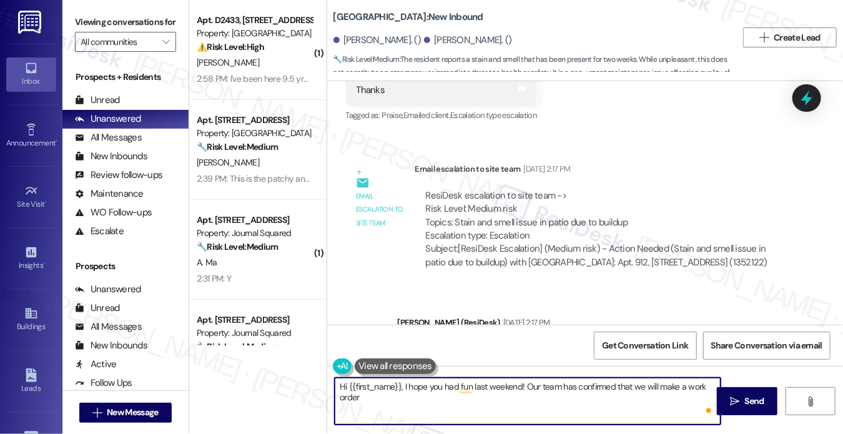
paste textarea "Stain and smell issue in patio"
drag, startPoint x: 357, startPoint y: 391, endPoint x: 367, endPoint y: 395, distance: 10.7
click at [357, 391] on textarea "Hi {{first_name}}, I hope you had fun last weekend! Our team has confirmed that…" at bounding box center [528, 401] width 386 height 47
click at [387, 396] on textarea "Hi {{first_name}}, I hope you had fun last weekend! Our team has confirmed that…" at bounding box center [528, 401] width 386 height 47
click at [508, 411] on textarea "Hi {{first_name}}, I hope you had fun last weekend! Our team has confirmed that…" at bounding box center [528, 401] width 386 height 47
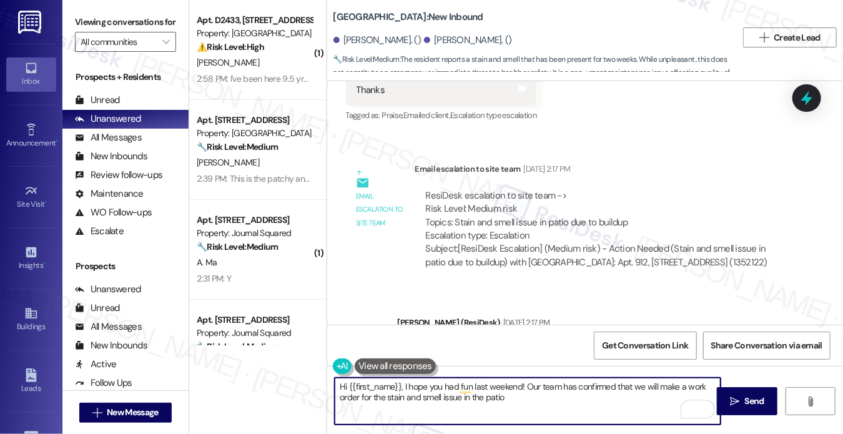
click at [478, 396] on textarea "Hi {{first_name}}, I hope you had fun last weekend! Our team has confirmed that…" at bounding box center [528, 401] width 386 height 47
click at [541, 397] on textarea "Hi {{first_name}}, I hope you had fun last weekend! Our team has confirmed that…" at bounding box center [528, 401] width 386 height 47
click at [350, 39] on div "[PERSON_NAME]. ()" at bounding box center [377, 40] width 88 height 13
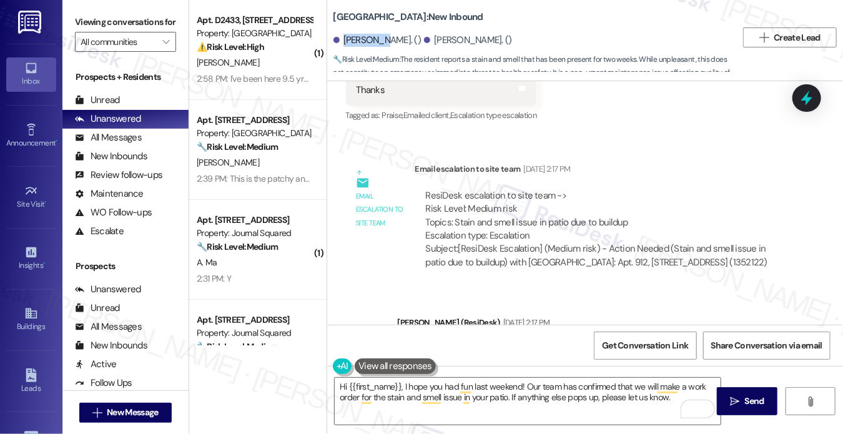
click at [349, 39] on div "[PERSON_NAME]. ()" at bounding box center [377, 40] width 88 height 13
copy div "[PERSON_NAME]"
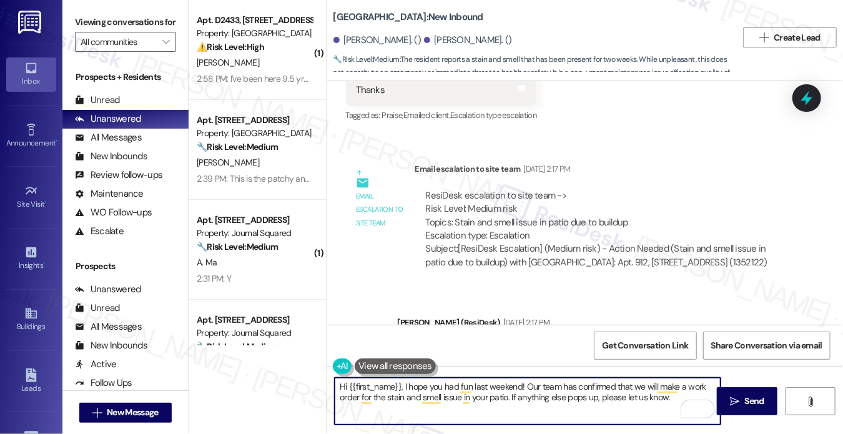
drag, startPoint x: 347, startPoint y: 381, endPoint x: 399, endPoint y: 374, distance: 53.0
click at [399, 377] on div "Hi {{first_name}}, I hope you had fun last weekend! Our team has confirmed that…" at bounding box center [521, 401] width 387 height 48
paste textarea "[PERSON_NAME]"
drag, startPoint x: 492, startPoint y: 385, endPoint x: 378, endPoint y: 384, distance: 114.9
click at [378, 384] on textarea "Hi [PERSON_NAME], I hope you had fun last weekend! Our team has confirmed that …" at bounding box center [528, 401] width 386 height 47
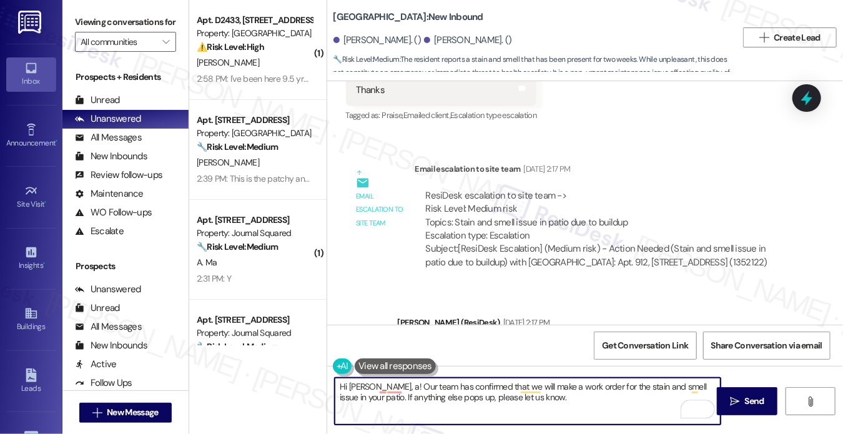
click at [611, 406] on textarea "Hi [PERSON_NAME], a! Our team has confirmed that we will make a work order for …" at bounding box center [528, 401] width 386 height 47
type textarea "Hi [PERSON_NAME], I hope you had fun last weekend! Our team has confirmed that …"
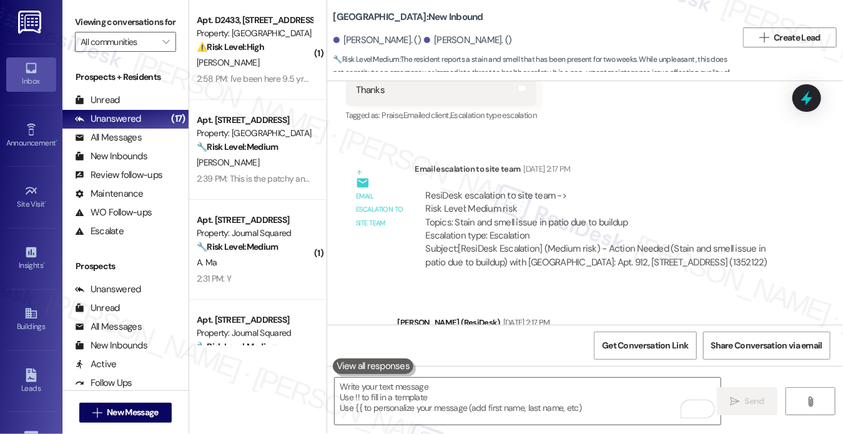
click at [75, 19] on label "Viewing conversations for" at bounding box center [125, 21] width 101 height 19
click at [71, 24] on div "Viewing conversations for All communities " at bounding box center [125, 32] width 126 height 64
click at [452, 401] on textarea "To enrich screen reader interactions, please activate Accessibility in Grammarl…" at bounding box center [528, 401] width 386 height 47
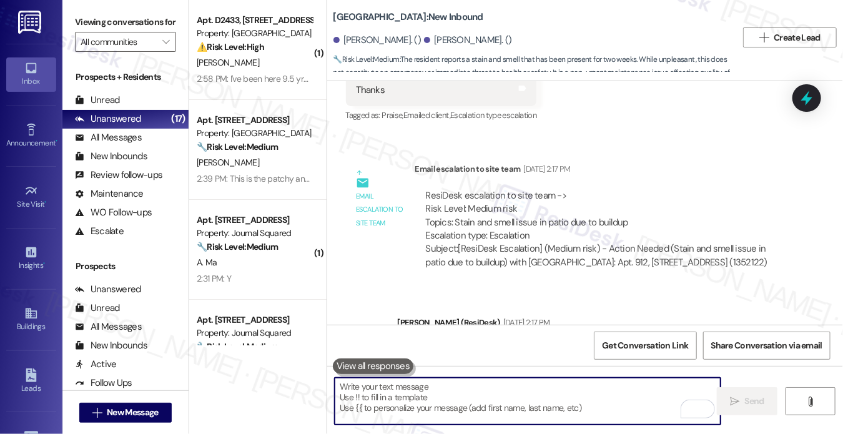
paste textarea "Hi [PERSON_NAME], I hope you had a great time last weekend! Our team has confir…"
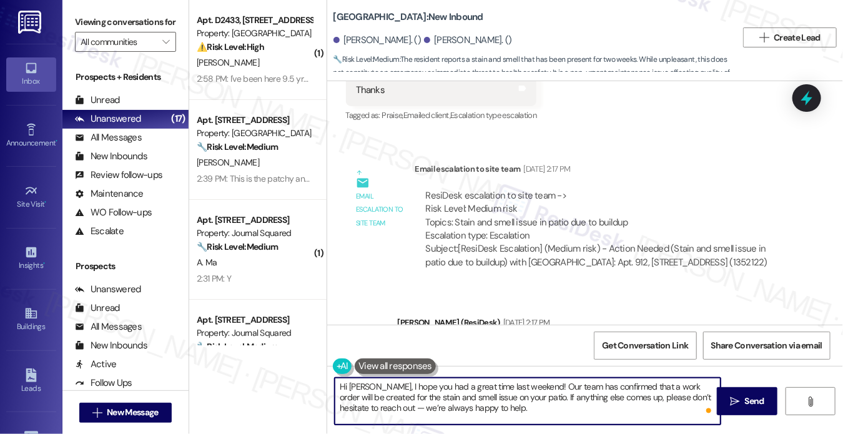
click at [492, 386] on textarea "Hi [PERSON_NAME], I hope you had a great time last weekend! Our team has confir…" at bounding box center [528, 401] width 386 height 47
click at [490, 397] on textarea "Hi [PERSON_NAME], I hope you had a great time last weekend! Our team has confir…" at bounding box center [528, 401] width 386 height 47
click at [507, 385] on textarea "Hi [PERSON_NAME], I hope you had a great time last weekend! Our team has confir…" at bounding box center [528, 401] width 386 height 47
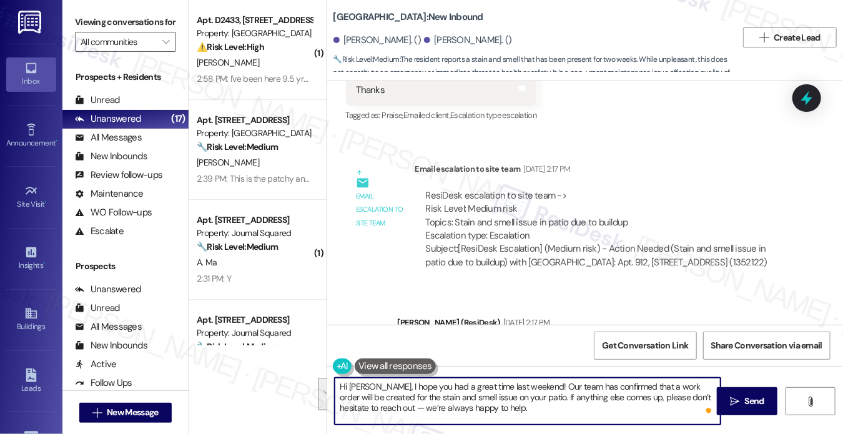
click at [507, 385] on textarea "Hi [PERSON_NAME], I hope you had a great time last weekend! Our team has confir…" at bounding box center [528, 401] width 386 height 47
click at [560, 407] on textarea "Hi [PERSON_NAME], I hope you had a great time last weekend! Our team has confir…" at bounding box center [528, 401] width 386 height 47
click at [470, 407] on textarea "Hi [PERSON_NAME], I hope you had a great time last weekend! Our team has confir…" at bounding box center [528, 401] width 386 height 47
click at [511, 398] on textarea "Hi [PERSON_NAME], I hope you had a great time last weekend! Our team has confir…" at bounding box center [528, 401] width 386 height 47
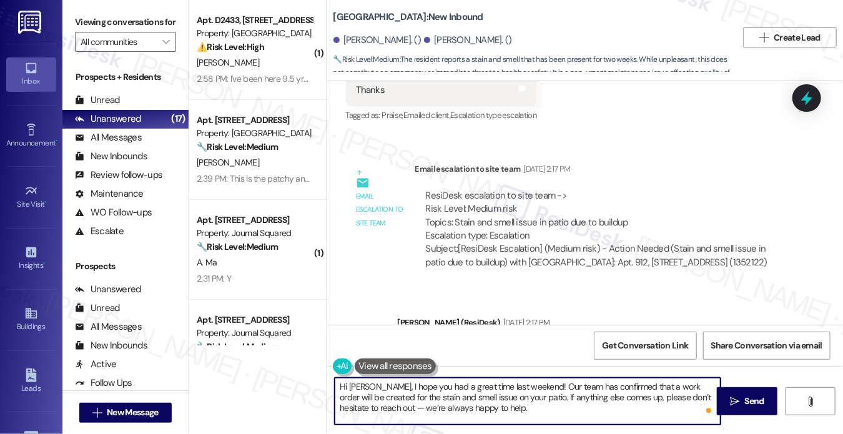
click at [552, 408] on textarea "Hi [PERSON_NAME], I hope you had a great time last weekend! Our team has confir…" at bounding box center [528, 401] width 386 height 47
drag, startPoint x: 383, startPoint y: 406, endPoint x: 372, endPoint y: 407, distance: 11.3
click at [372, 407] on textarea "Hi [PERSON_NAME], I hope you had a great time last weekend! Our team has confir…" at bounding box center [528, 401] width 386 height 47
click at [552, 398] on textarea "Hi [PERSON_NAME], I hope you had a great time last weekend! Our team has confir…" at bounding box center [528, 401] width 386 height 47
type textarea "Hi [PERSON_NAME], I hope you had a great time last weekend! Our team has confir…"
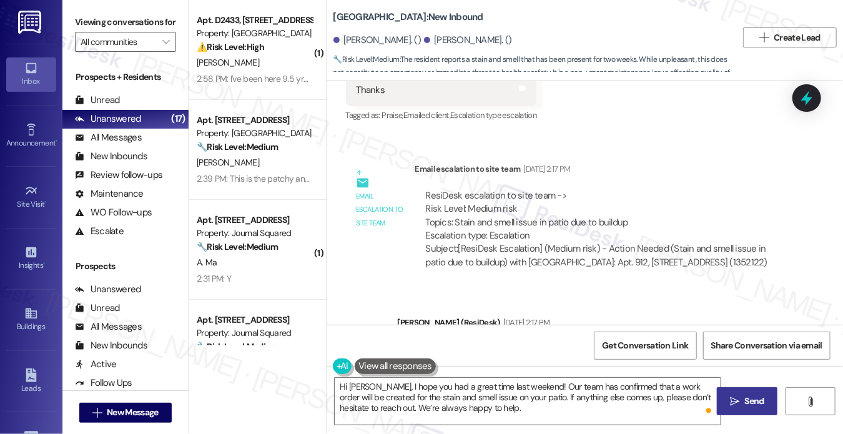
click at [761, 400] on span "Send" at bounding box center [754, 400] width 19 height 13
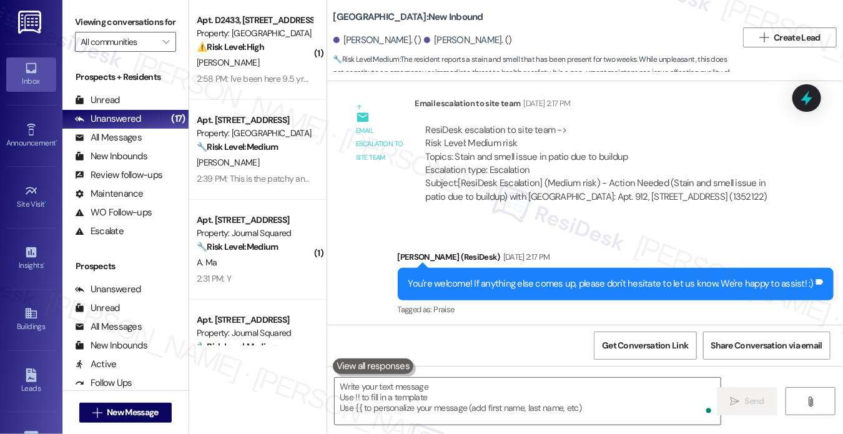
scroll to position [21339, 0]
